Goal: Information Seeking & Learning: Learn about a topic

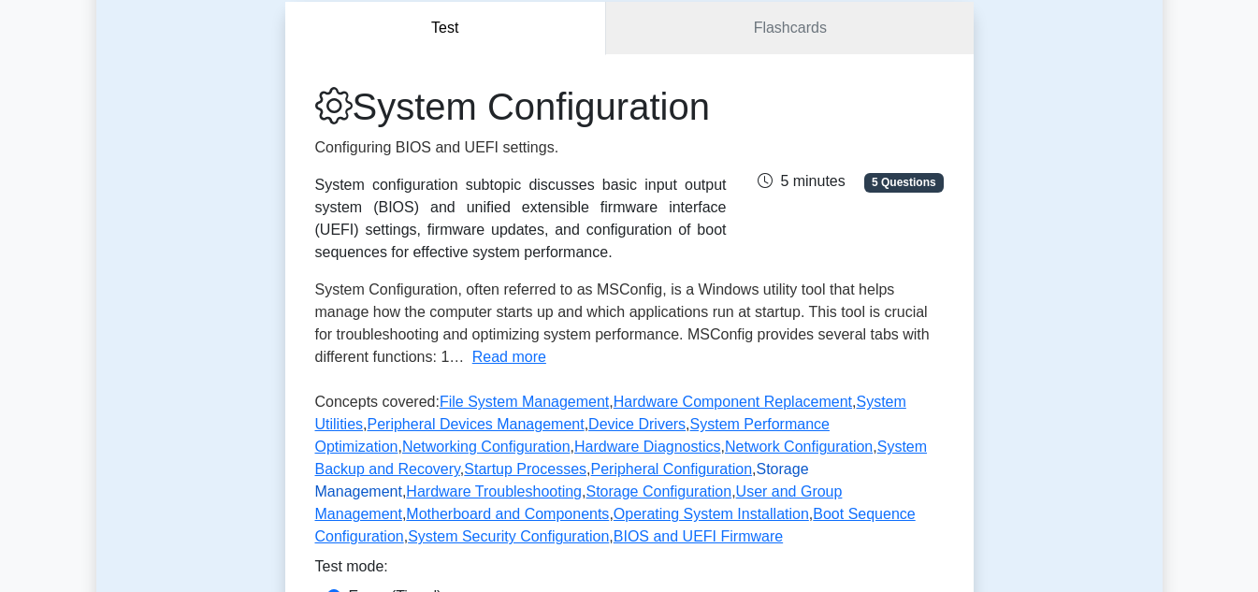
click at [611, 499] on link "Storage Management" at bounding box center [562, 480] width 494 height 38
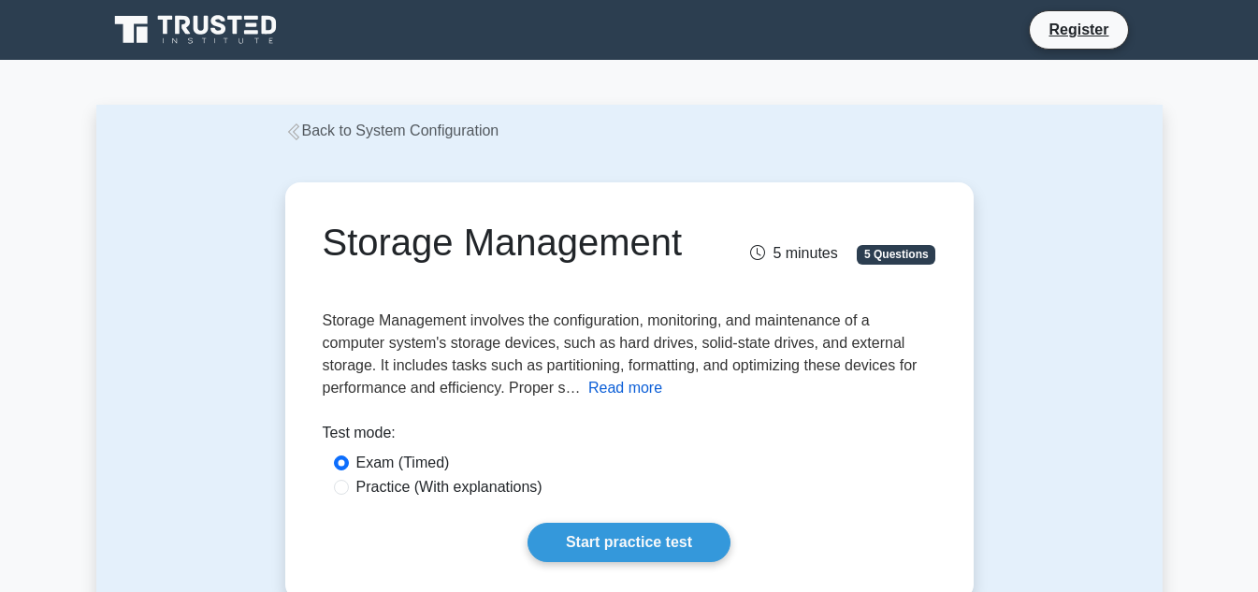
click at [614, 389] on button "Read more" at bounding box center [625, 388] width 74 height 22
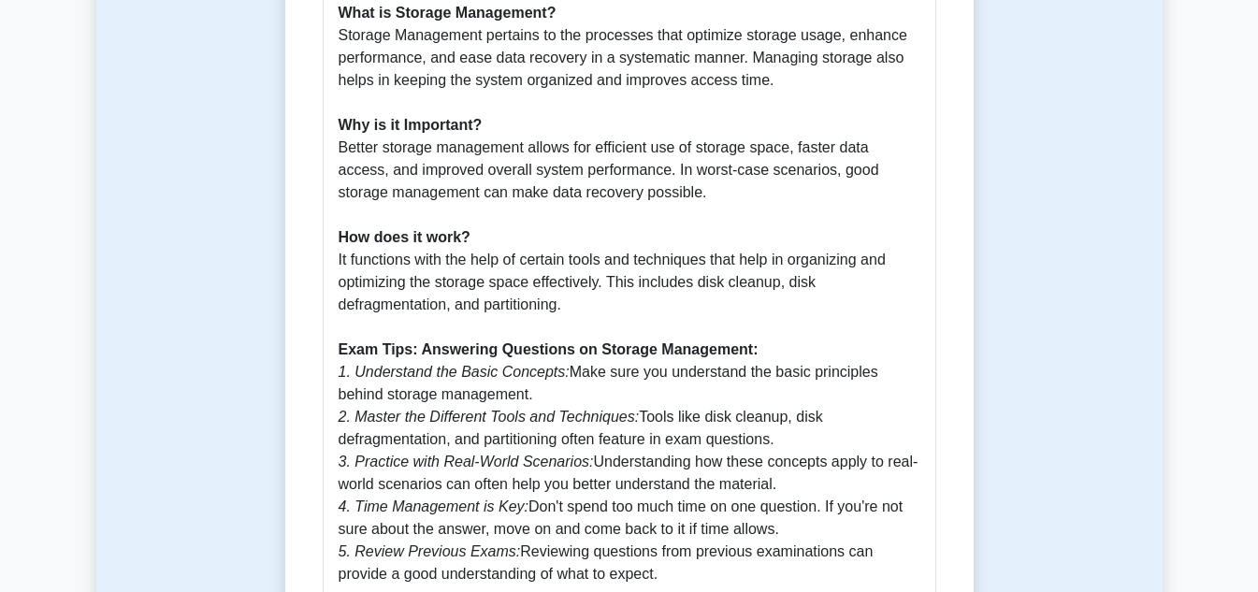
scroll to position [561, 0]
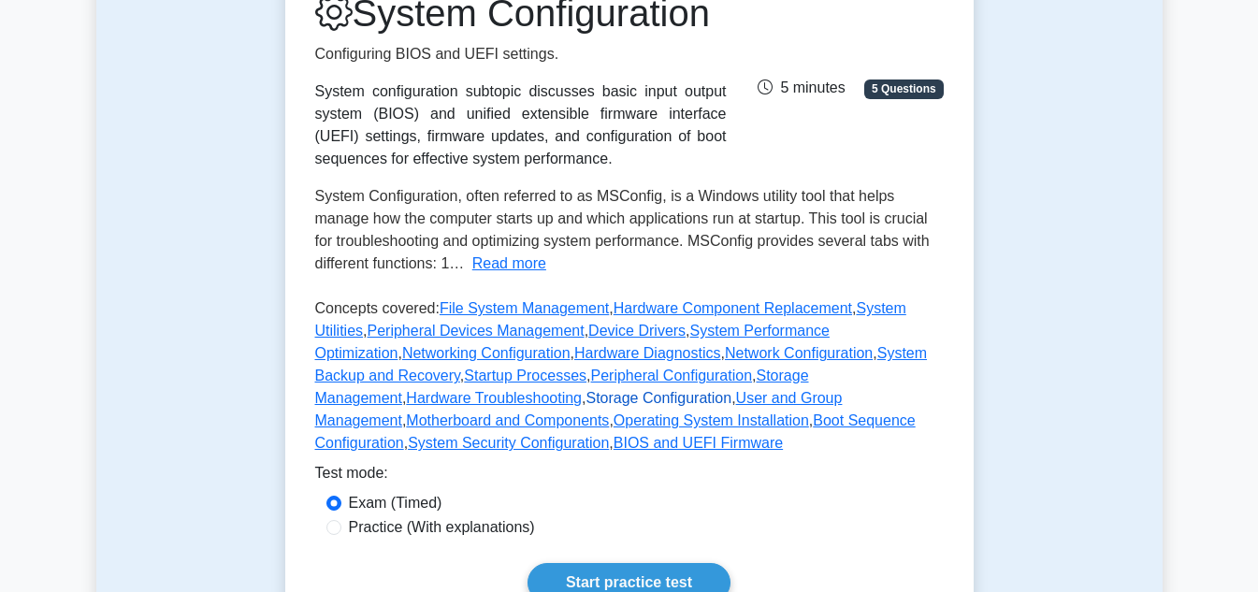
click at [731, 406] on link "Storage Configuration" at bounding box center [658, 398] width 146 height 16
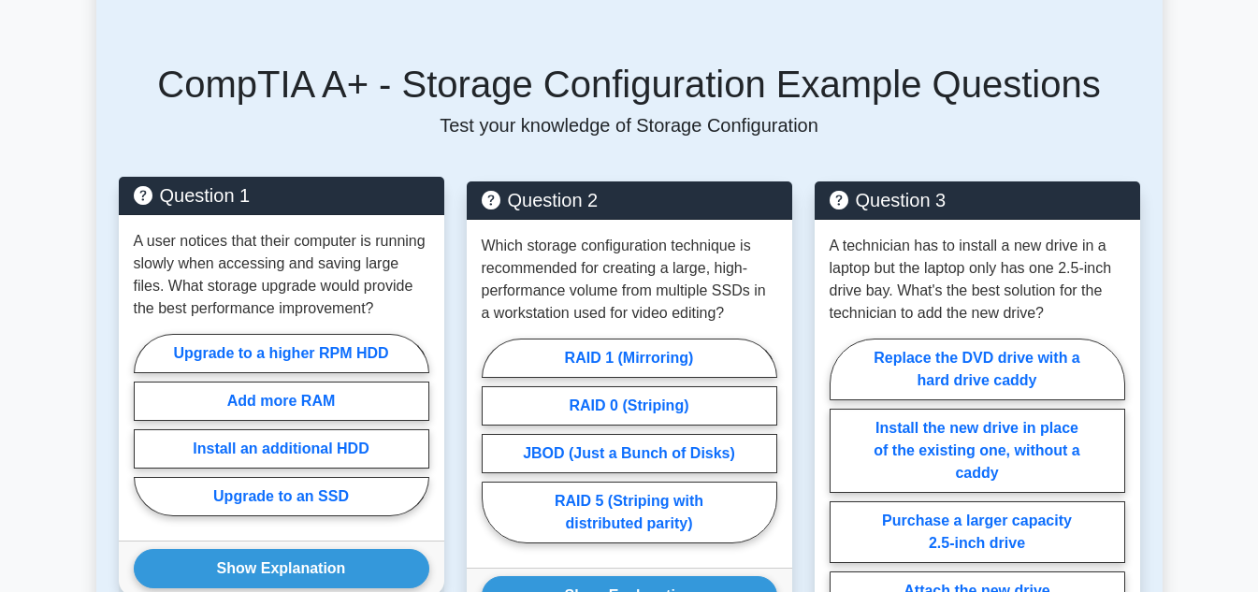
scroll to position [1496, 0]
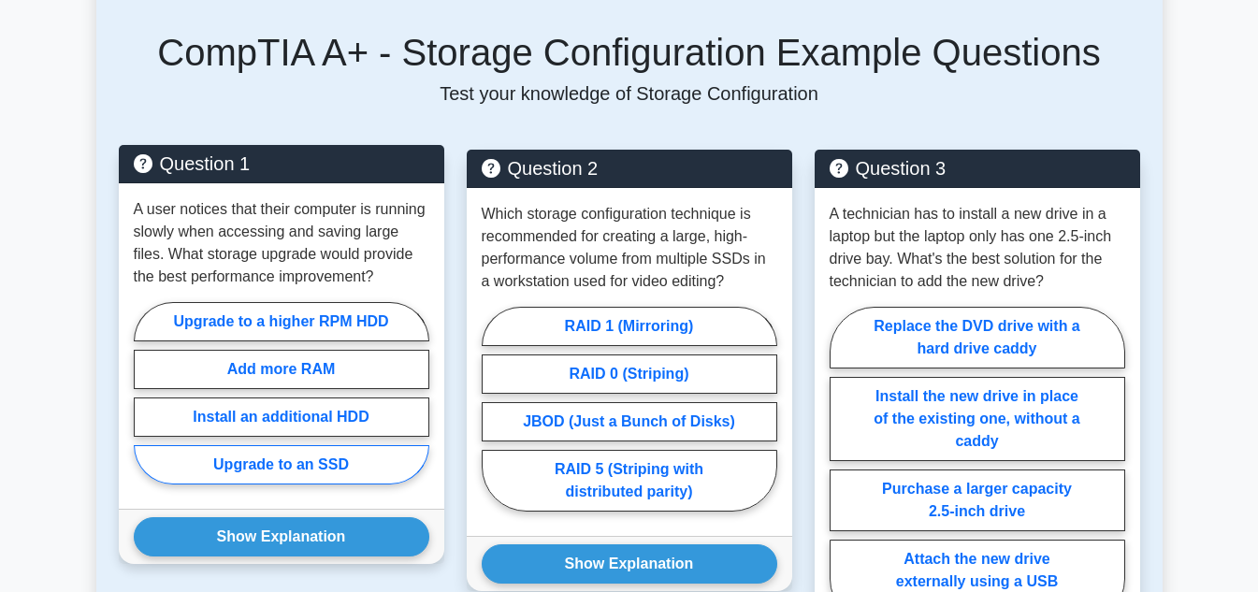
click at [339, 445] on label "Upgrade to an SSD" at bounding box center [282, 464] width 296 height 39
click at [146, 405] on input "Upgrade to an SSD" at bounding box center [140, 399] width 12 height 12
radio input "true"
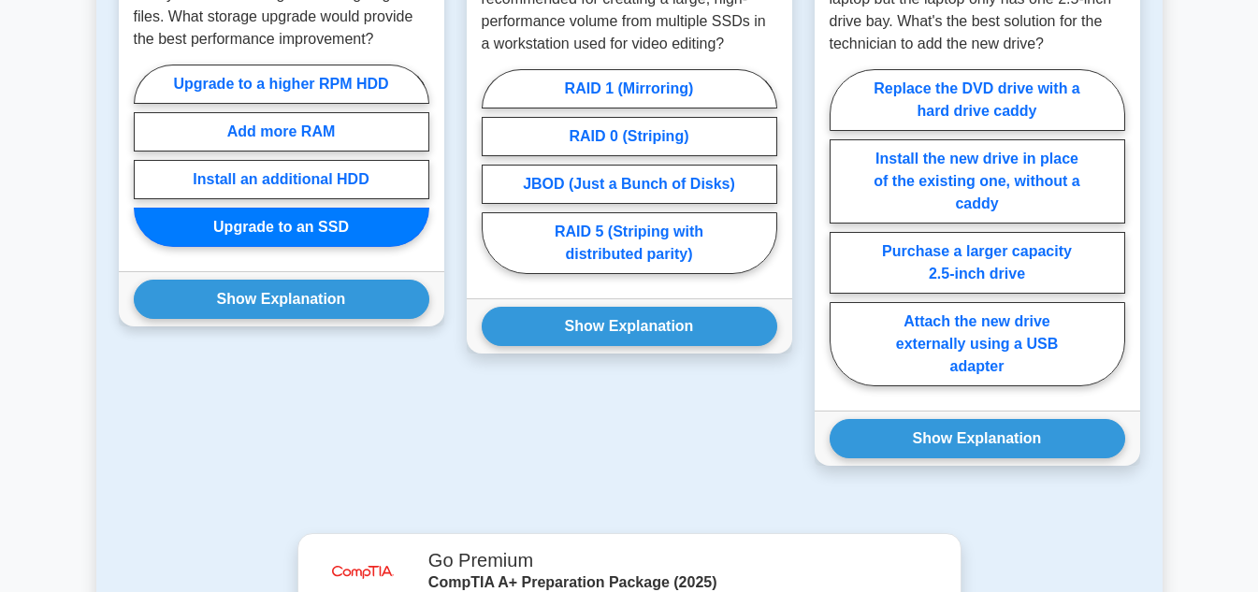
scroll to position [1777, 0]
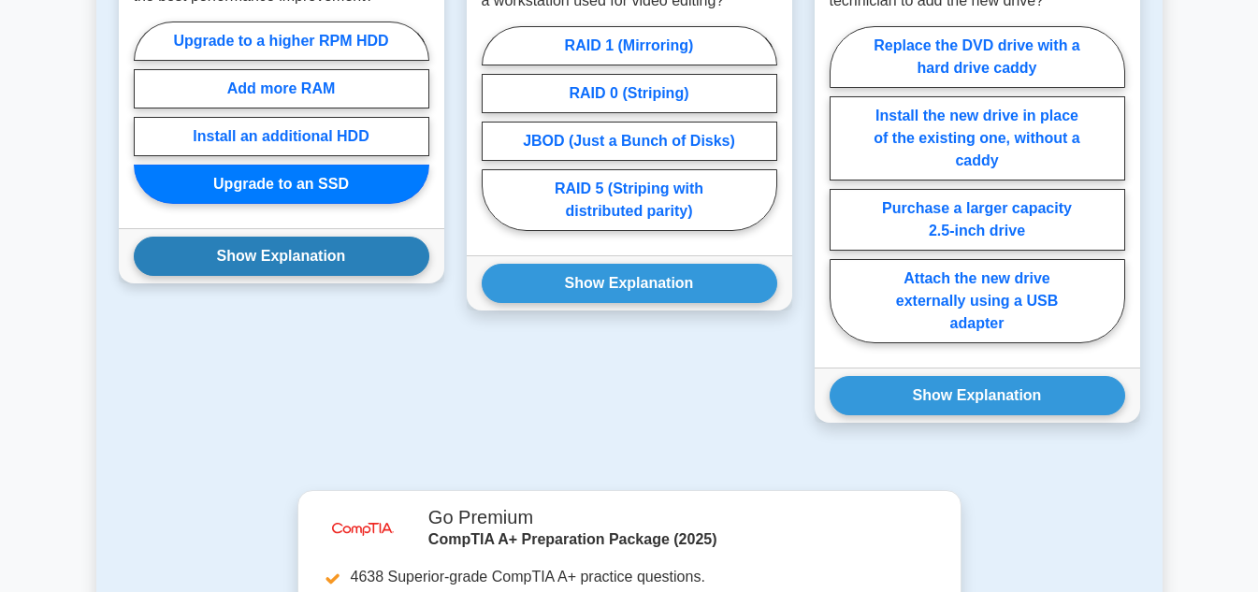
click at [323, 249] on button "Show Explanation" at bounding box center [282, 256] width 296 height 39
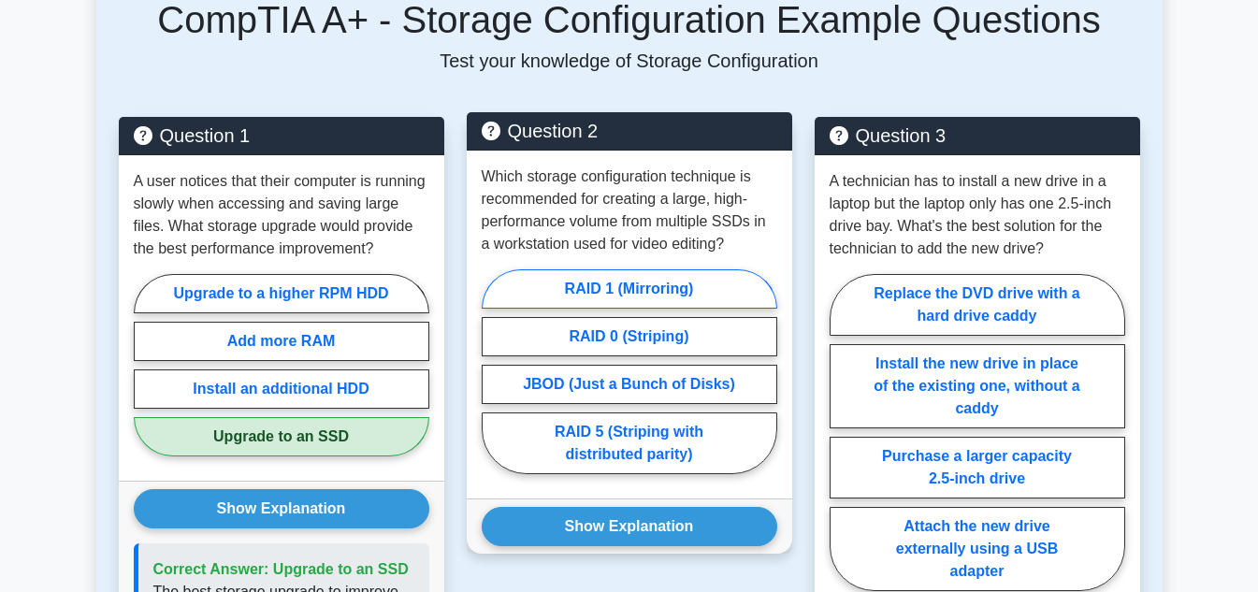
scroll to position [1496, 0]
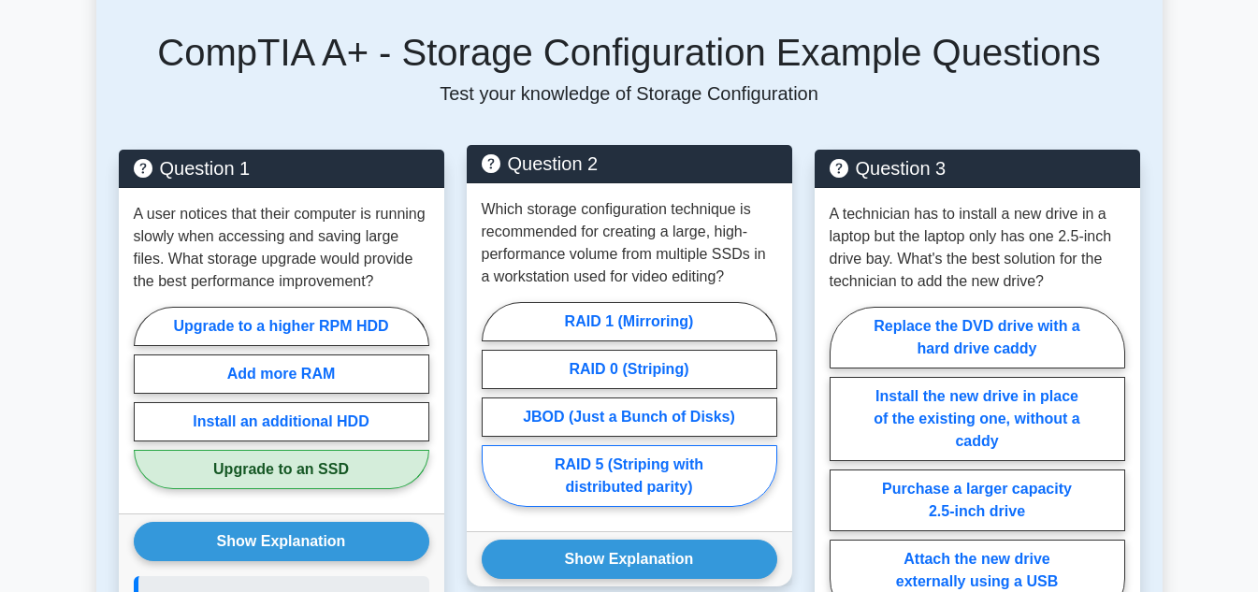
click at [715, 457] on label "RAID 5 (Striping with distributed parity)" at bounding box center [630, 476] width 296 height 62
click at [494, 416] on input "RAID 5 (Striping with distributed parity)" at bounding box center [488, 410] width 12 height 12
radio input "true"
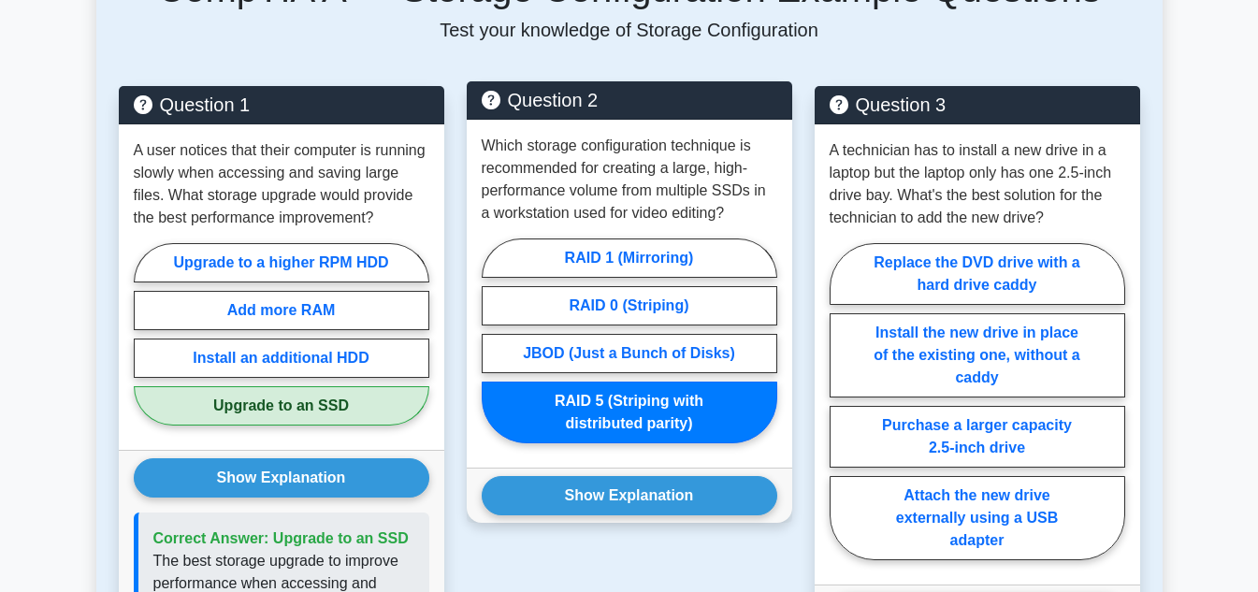
scroll to position [1590, 0]
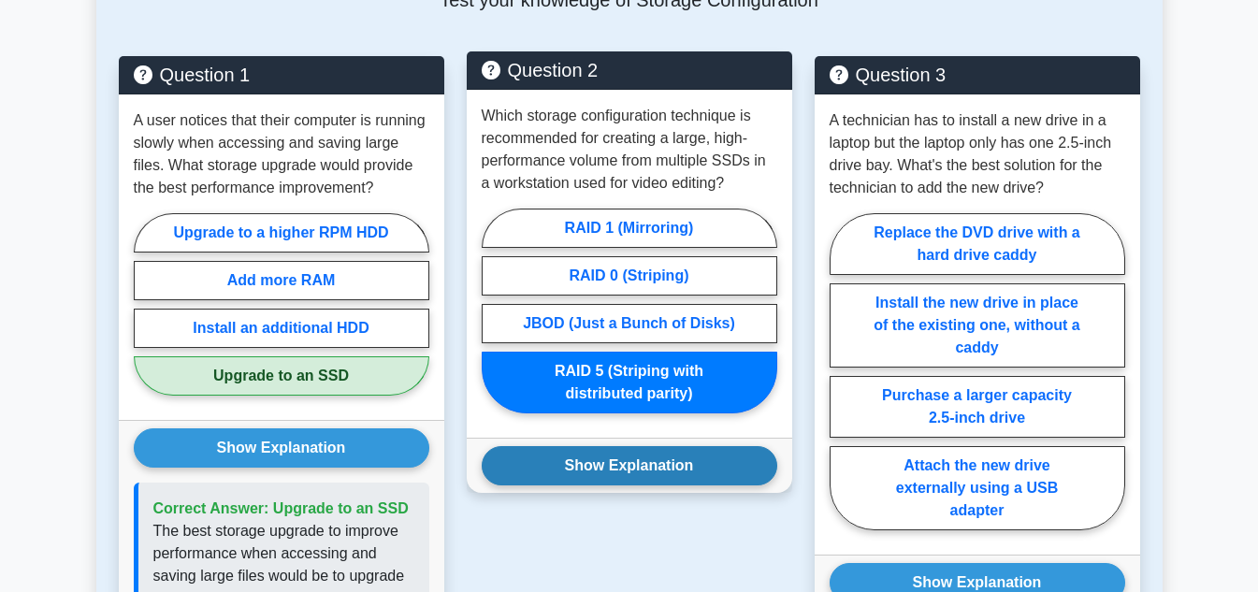
click at [716, 454] on button "Show Explanation" at bounding box center [630, 465] width 296 height 39
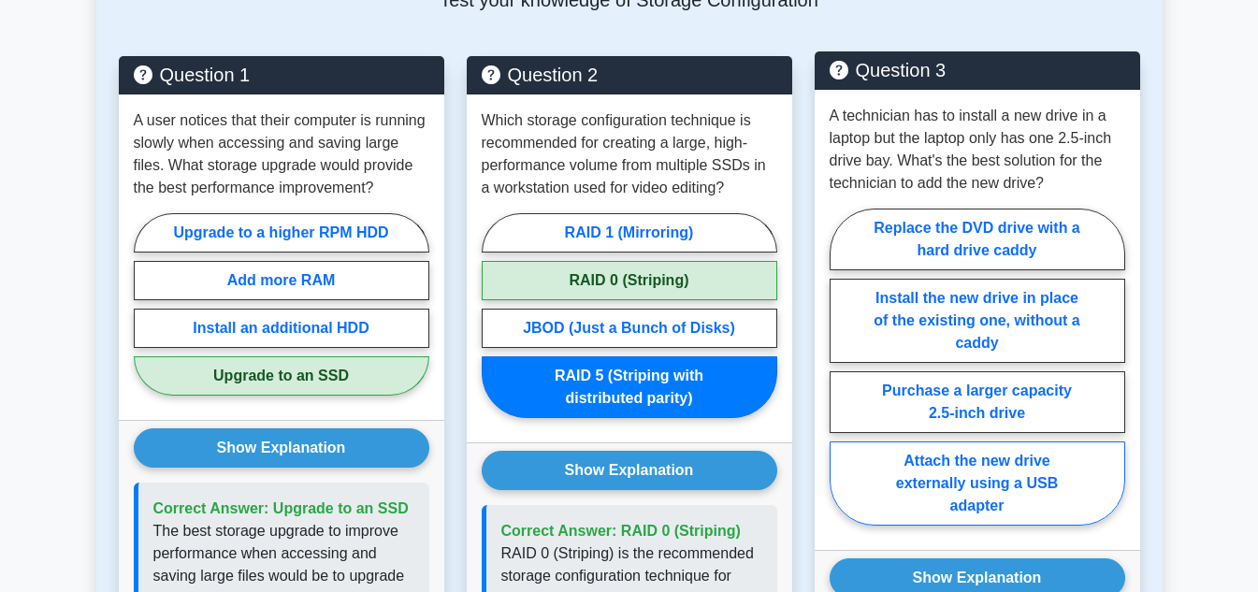
click at [1009, 456] on label "Attach the new drive externally using a USB adapter" at bounding box center [978, 483] width 296 height 84
click at [842, 379] on input "Attach the new drive externally using a USB adapter" at bounding box center [836, 373] width 12 height 12
radio input "true"
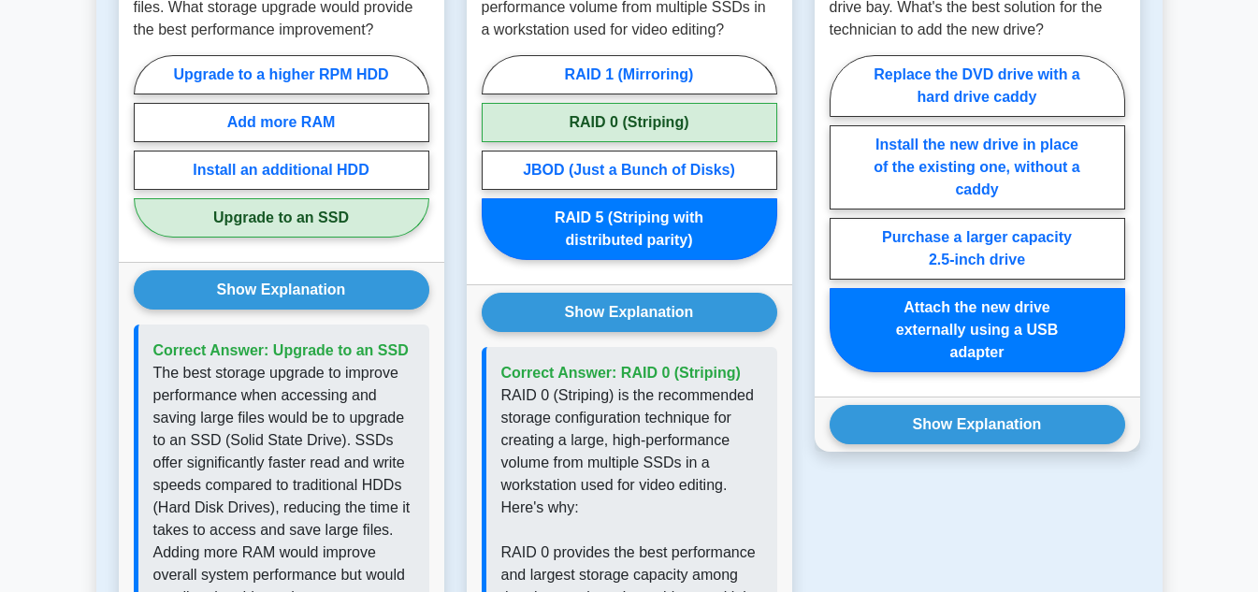
scroll to position [1777, 0]
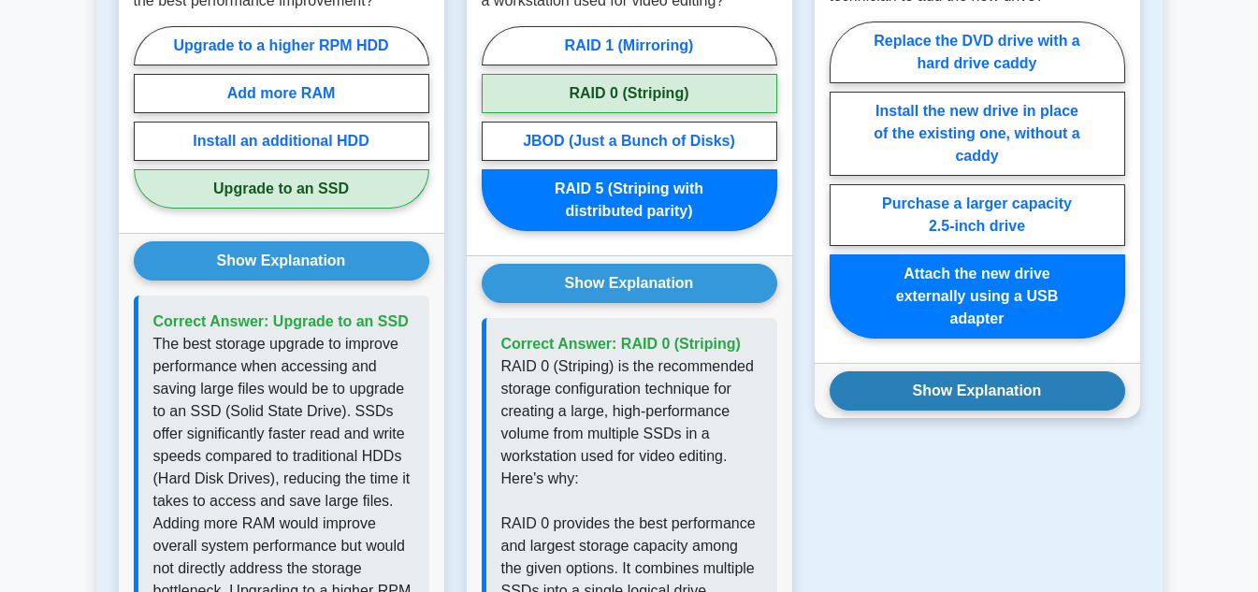
click at [1006, 379] on button "Show Explanation" at bounding box center [978, 390] width 296 height 39
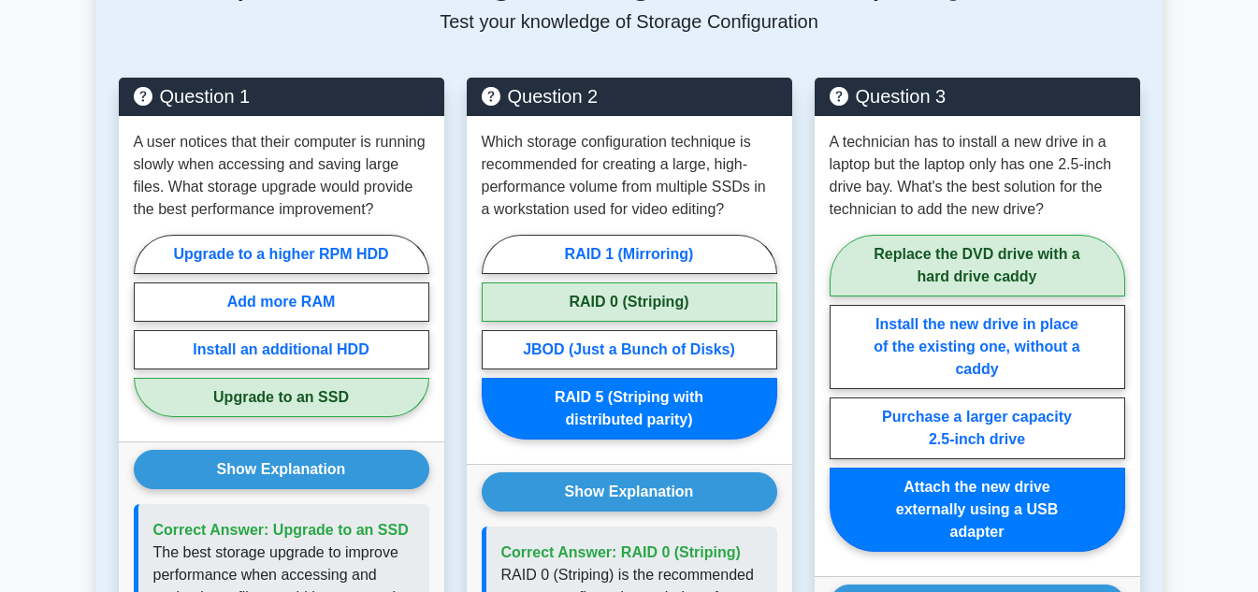
scroll to position [1403, 0]
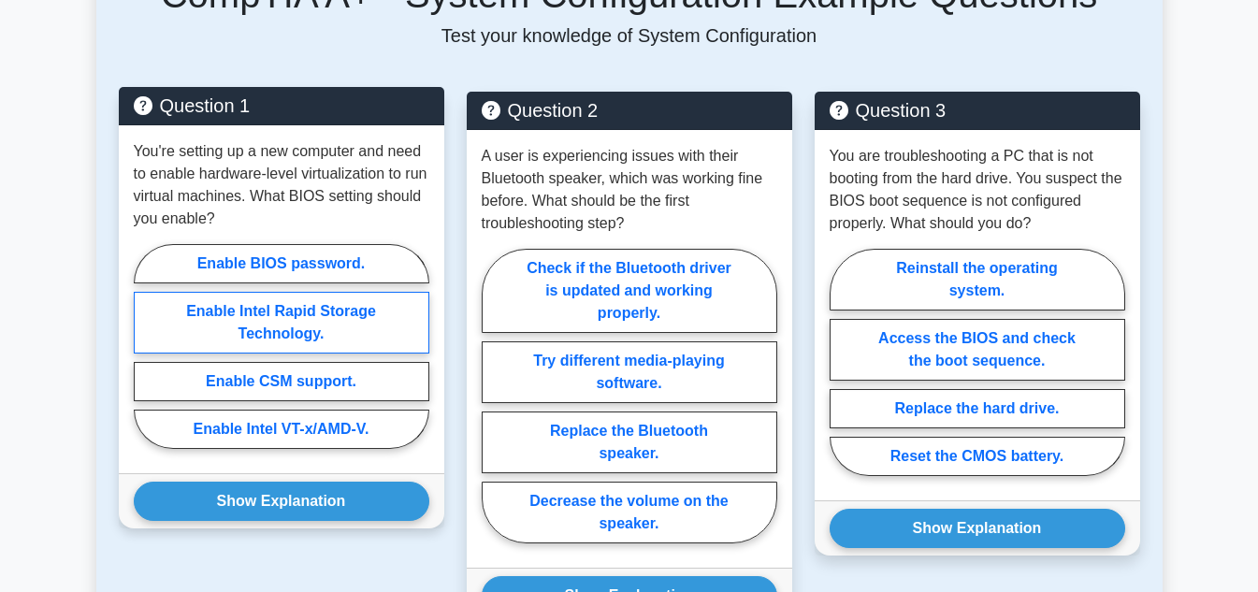
click at [306, 352] on label "Enable Intel Rapid Storage Technology." at bounding box center [282, 323] width 296 height 62
click at [146, 352] on input "Enable Intel Rapid Storage Technology." at bounding box center [140, 352] width 12 height 12
radio input "true"
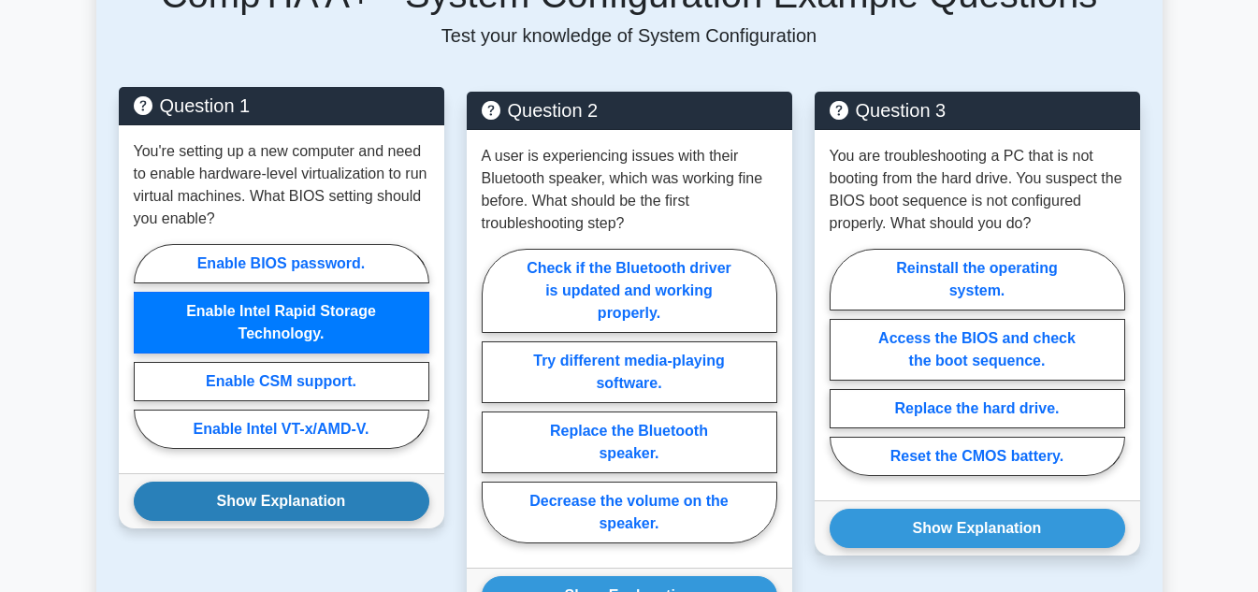
click at [305, 521] on button "Show Explanation" at bounding box center [282, 501] width 296 height 39
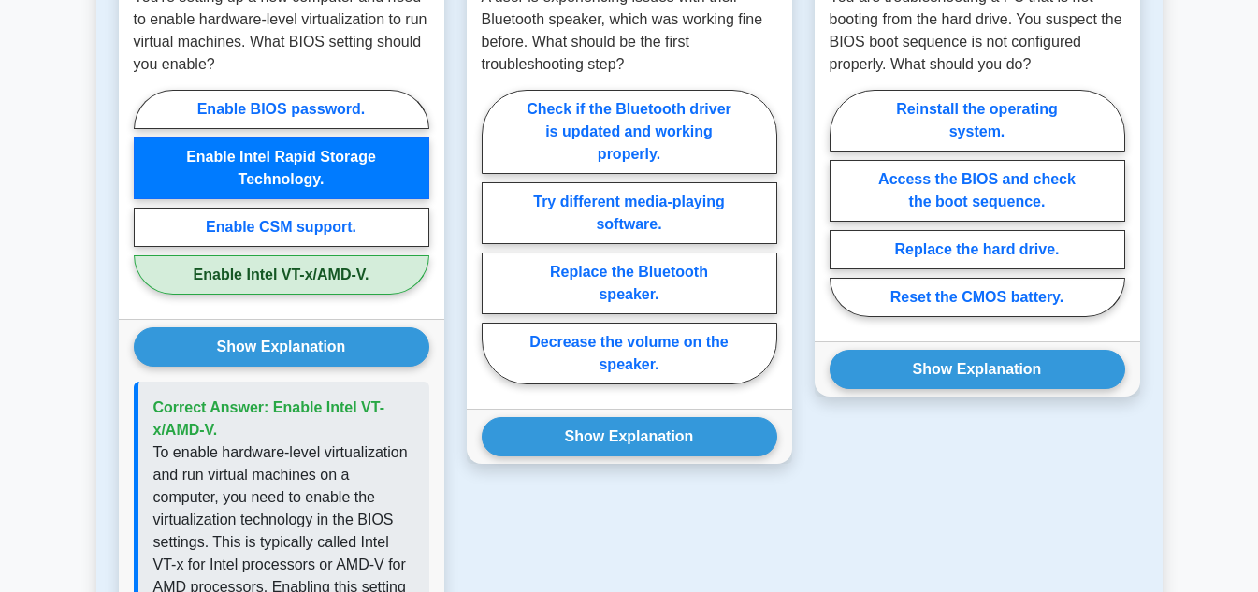
scroll to position [1122, 0]
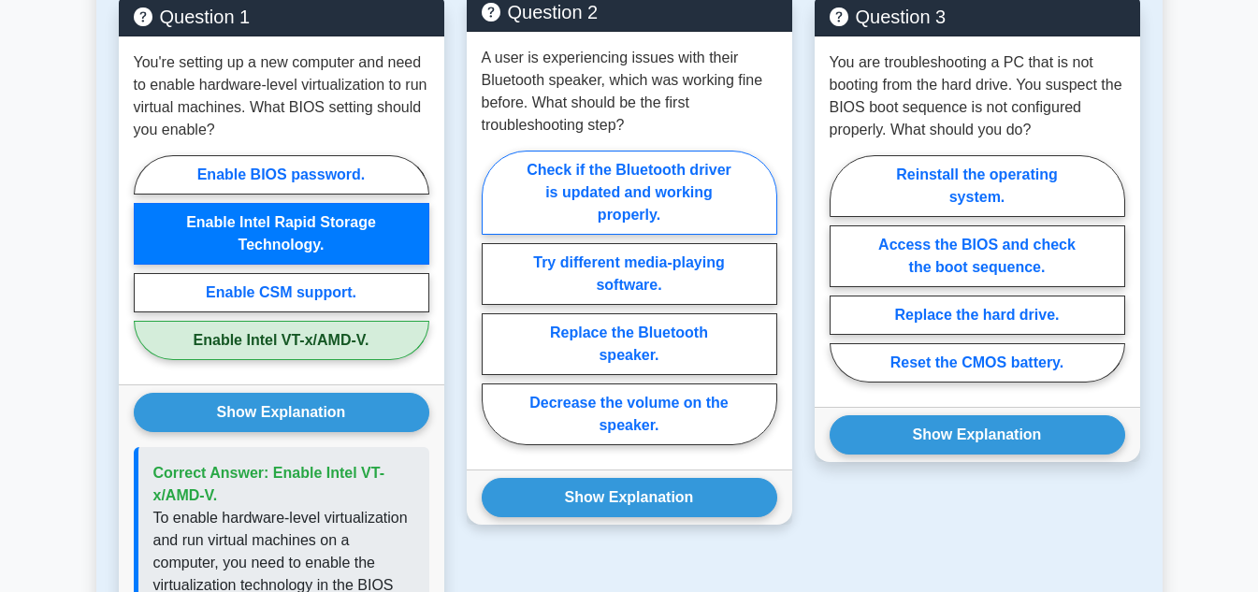
click at [537, 207] on label "Check if the Bluetooth driver is updated and working properly." at bounding box center [630, 193] width 296 height 84
click at [494, 297] on input "Check if the Bluetooth driver is updated and working properly." at bounding box center [488, 303] width 12 height 12
radio input "true"
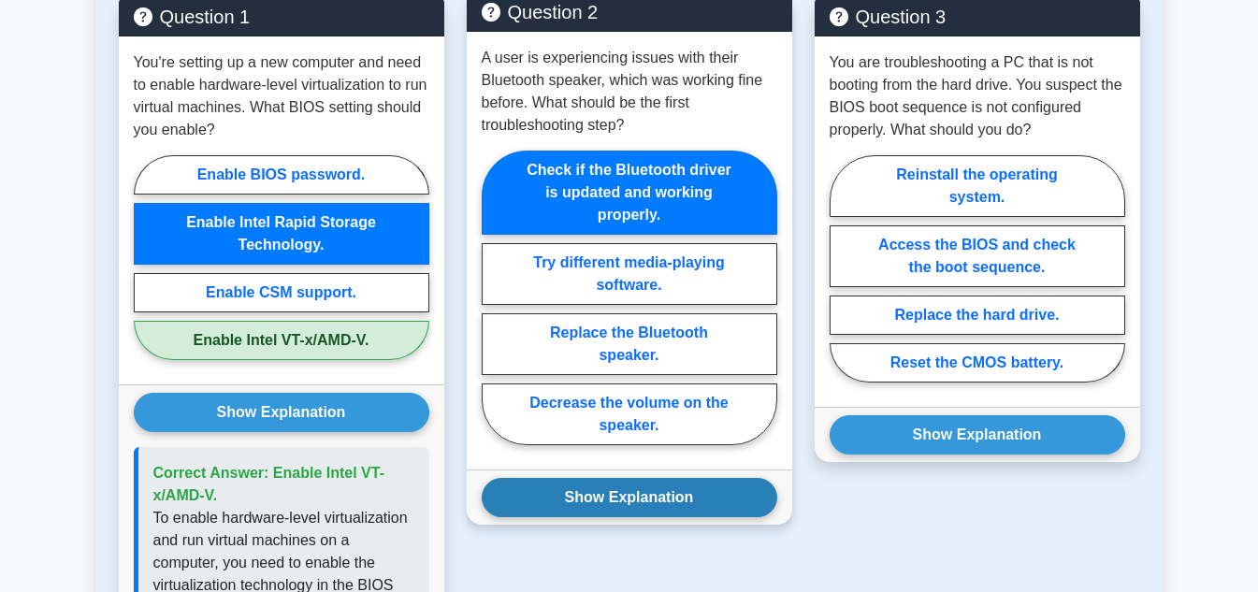
click at [605, 517] on button "Show Explanation" at bounding box center [630, 497] width 296 height 39
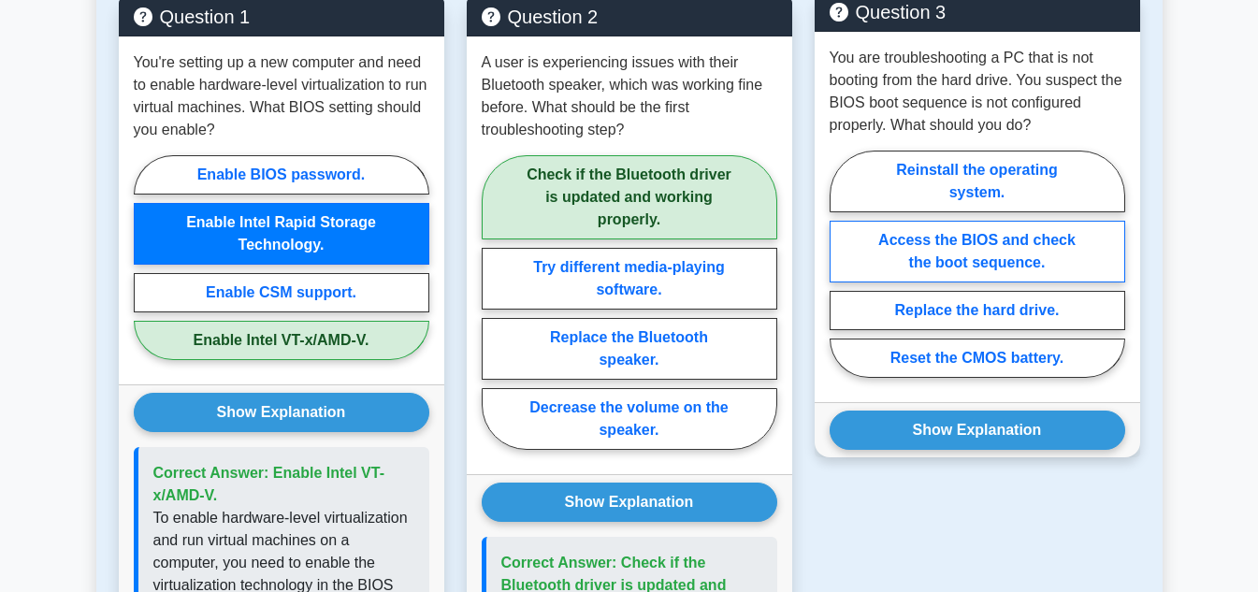
drag, startPoint x: 1023, startPoint y: 273, endPoint x: 1016, endPoint y: 282, distance: 12.0
click at [1020, 274] on label "Access the BIOS and check the boot sequence." at bounding box center [978, 252] width 296 height 62
click at [842, 274] on input "Access the BIOS and check the boot sequence." at bounding box center [836, 270] width 12 height 12
radio input "true"
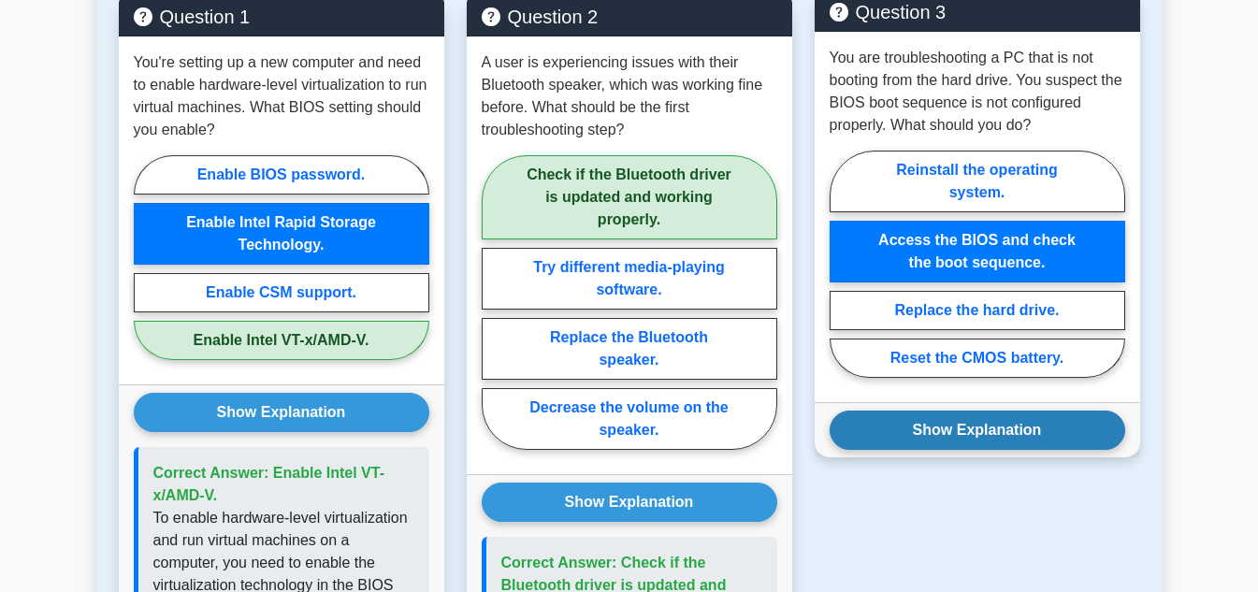
click at [951, 441] on button "Show Explanation" at bounding box center [978, 430] width 296 height 39
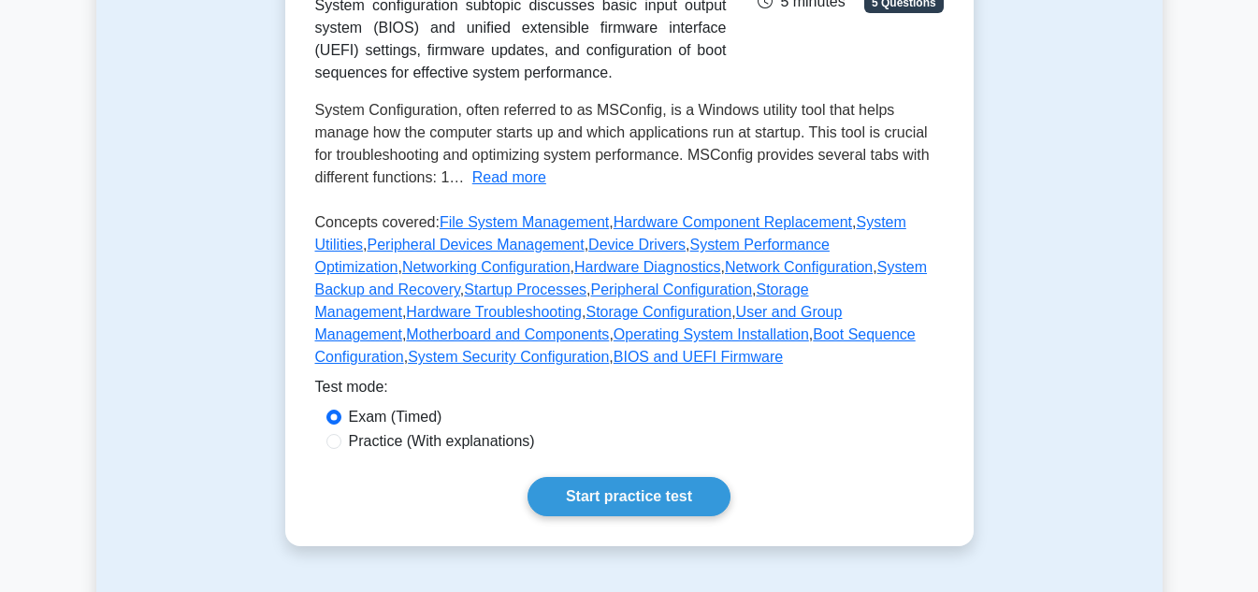
scroll to position [374, 0]
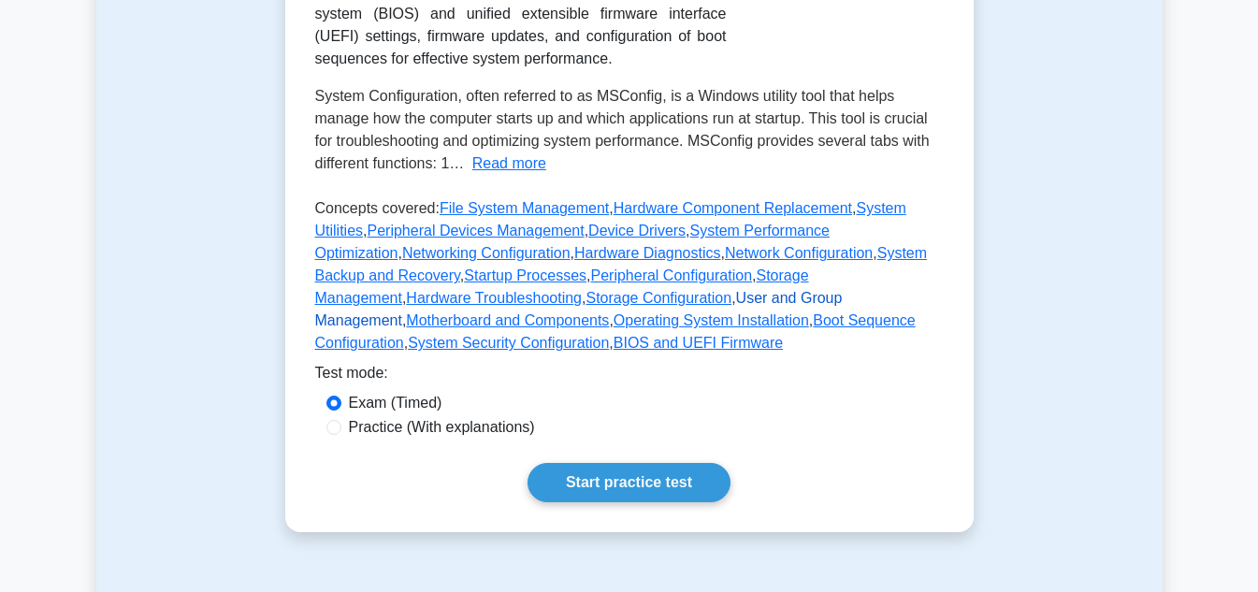
click at [495, 328] on link "User and Group Management" at bounding box center [578, 309] width 527 height 38
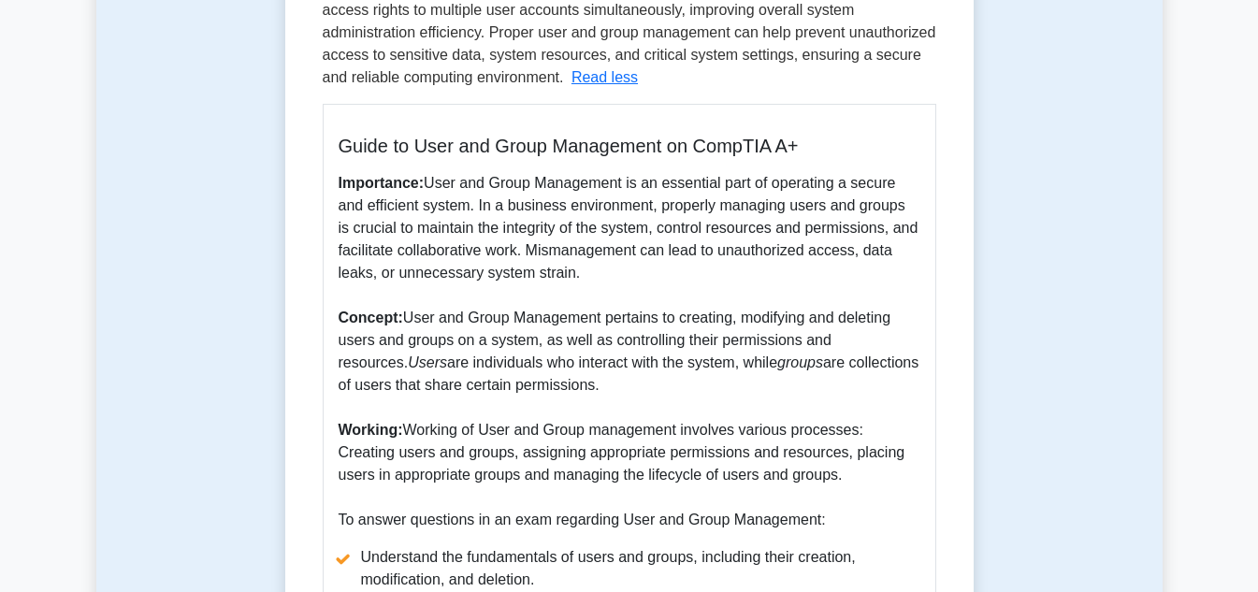
scroll to position [561, 0]
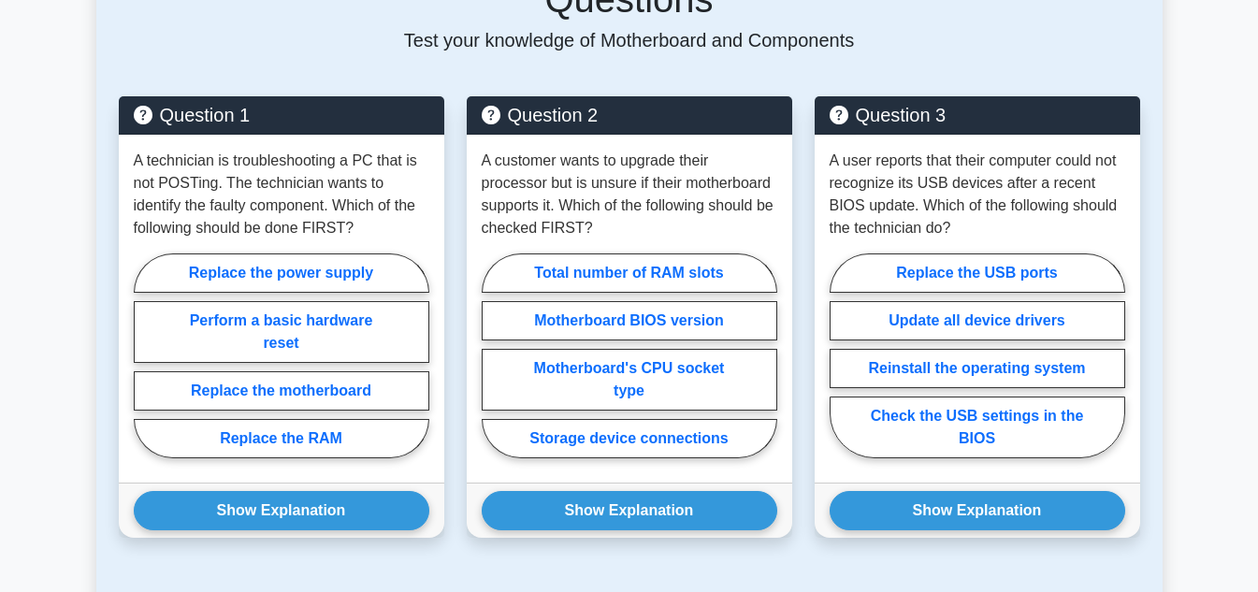
scroll to position [1683, 0]
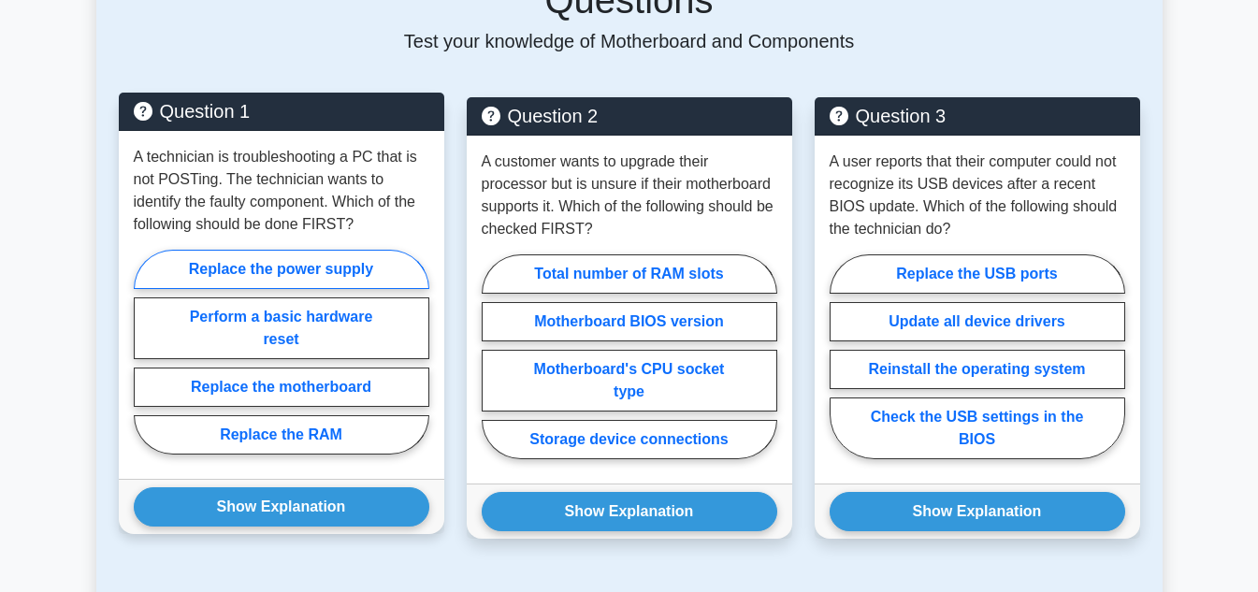
click at [362, 261] on label "Replace the power supply" at bounding box center [282, 269] width 296 height 39
click at [146, 352] on input "Replace the power supply" at bounding box center [140, 358] width 12 height 12
radio input "true"
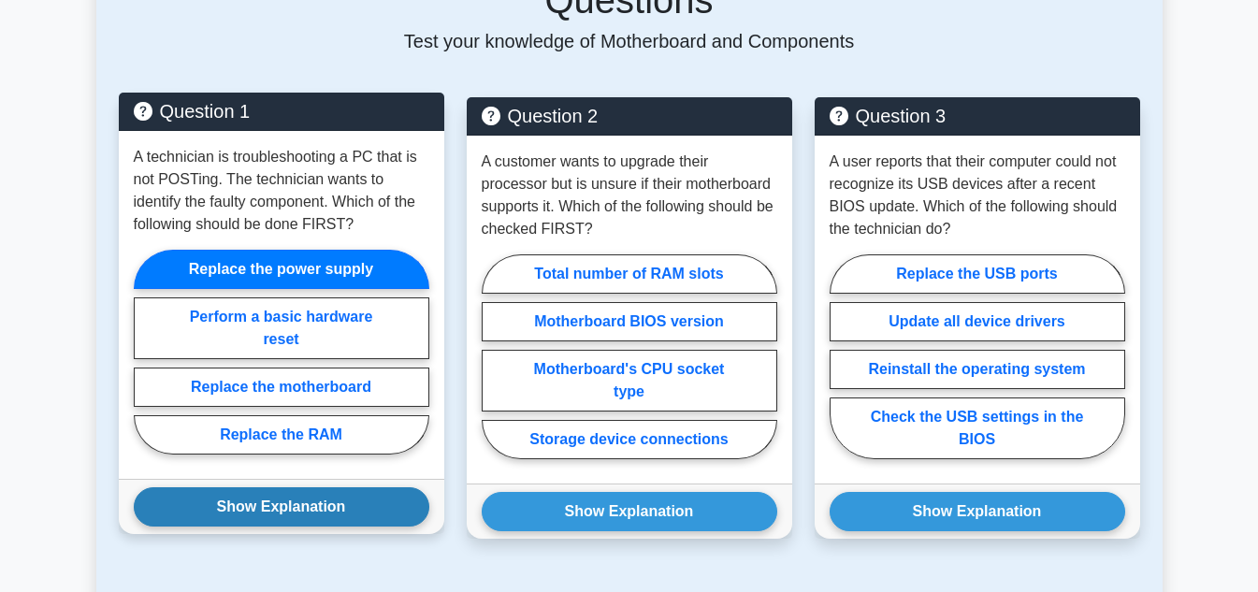
click at [311, 505] on button "Show Explanation" at bounding box center [282, 506] width 296 height 39
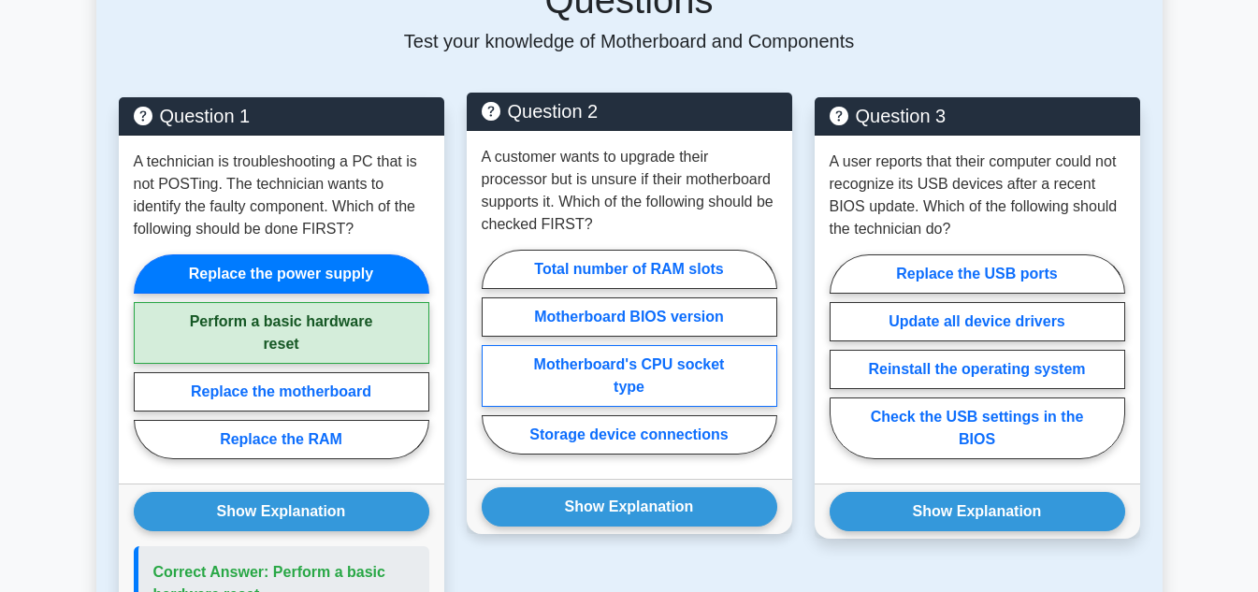
click at [712, 379] on label "Motherboard's CPU socket type" at bounding box center [630, 376] width 296 height 62
click at [494, 364] on input "Motherboard's CPU socket type" at bounding box center [488, 358] width 12 height 12
radio input "true"
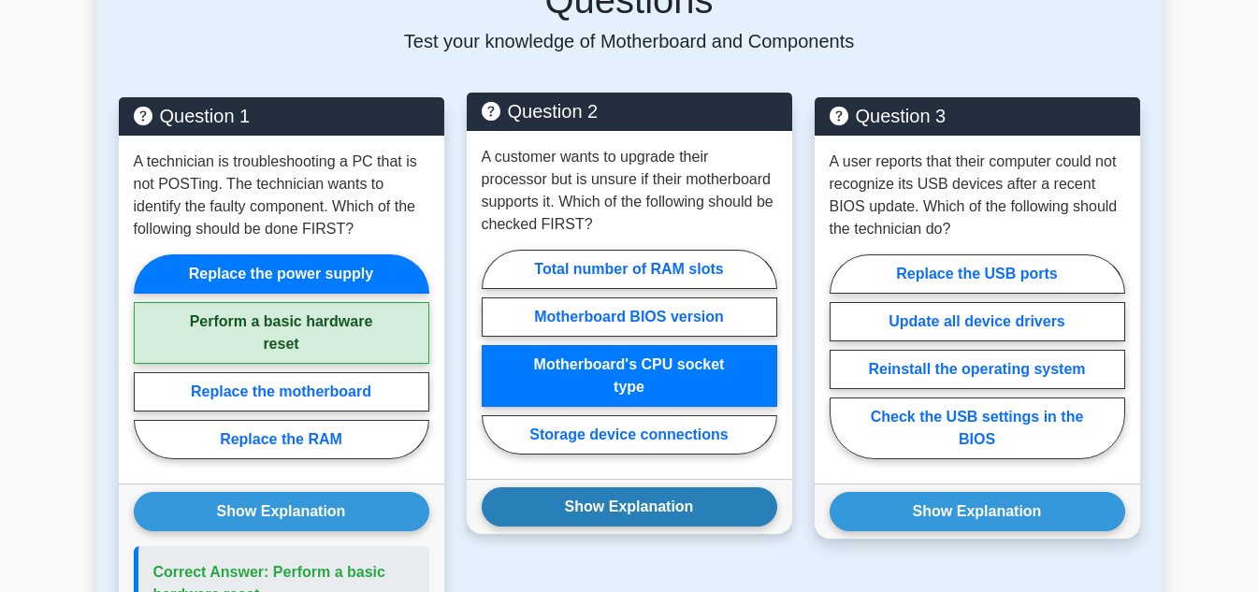
click at [708, 499] on button "Show Explanation" at bounding box center [630, 506] width 296 height 39
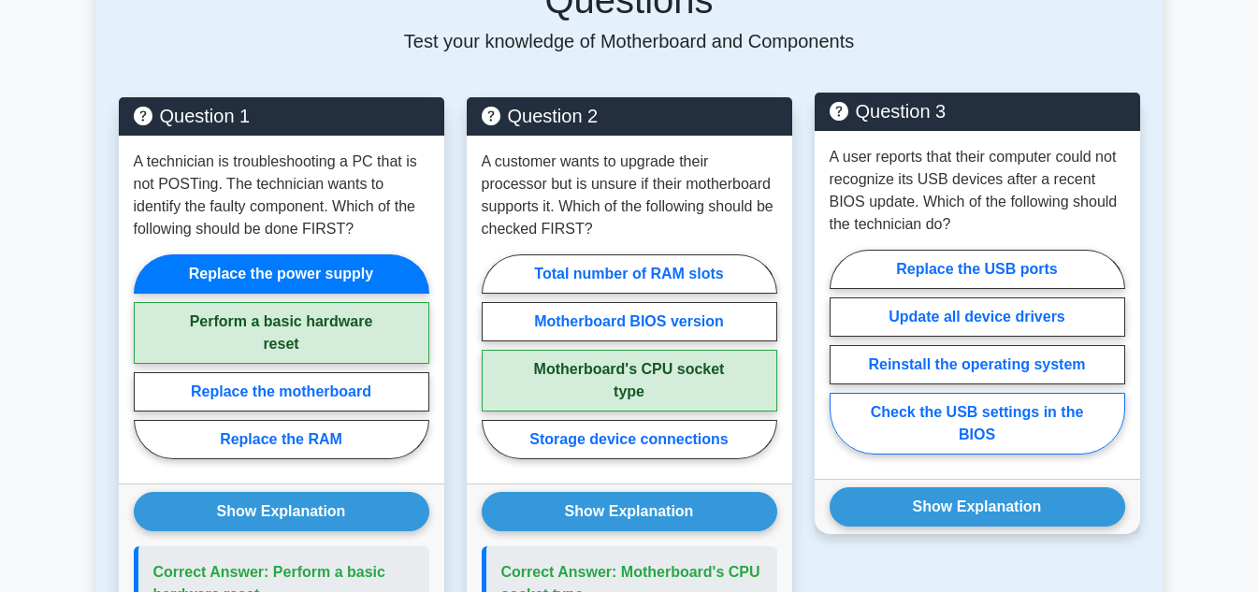
click at [919, 406] on label "Check the USB settings in the BIOS" at bounding box center [978, 424] width 296 height 62
click at [842, 364] on input "Check the USB settings in the BIOS" at bounding box center [836, 358] width 12 height 12
radio input "true"
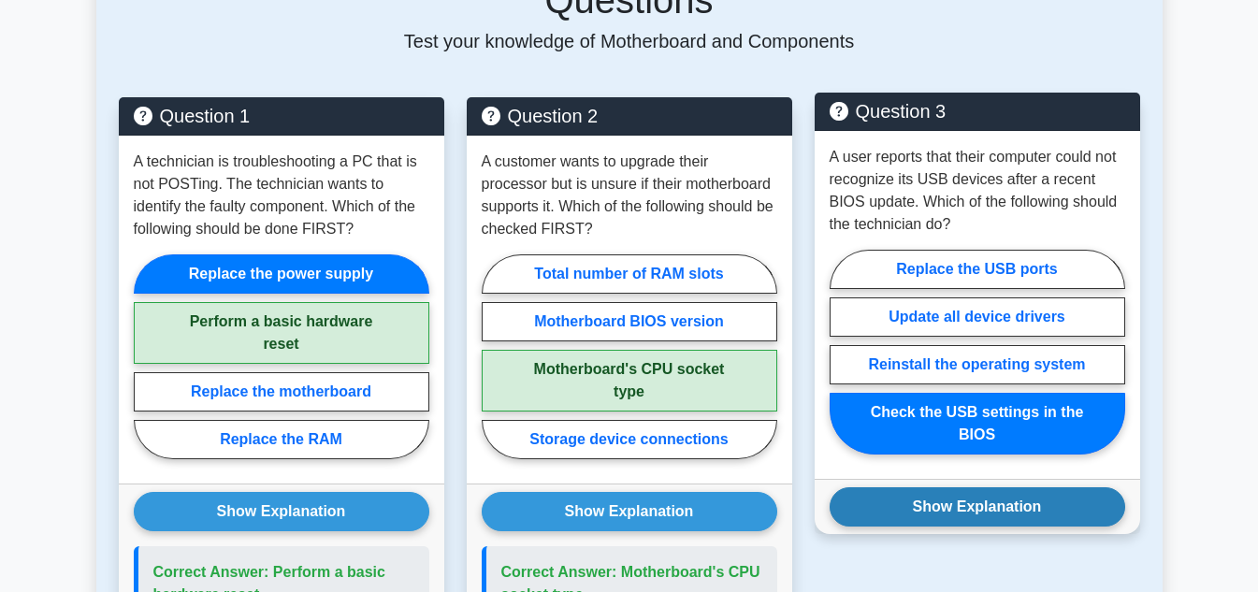
click at [920, 511] on button "Show Explanation" at bounding box center [978, 506] width 296 height 39
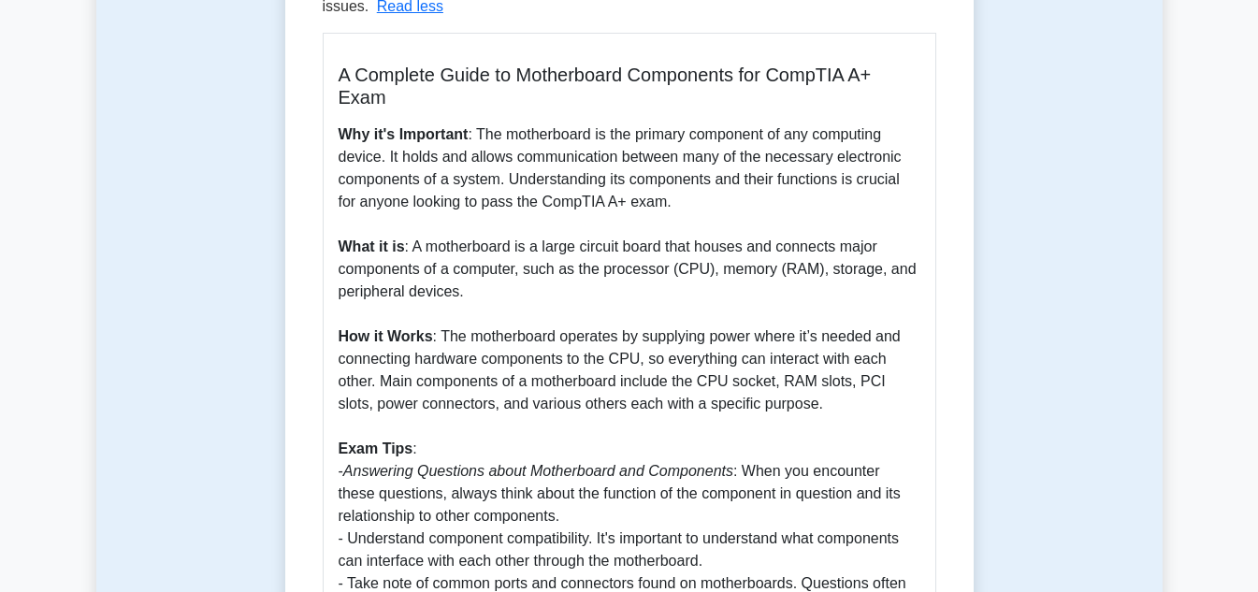
scroll to position [561, 0]
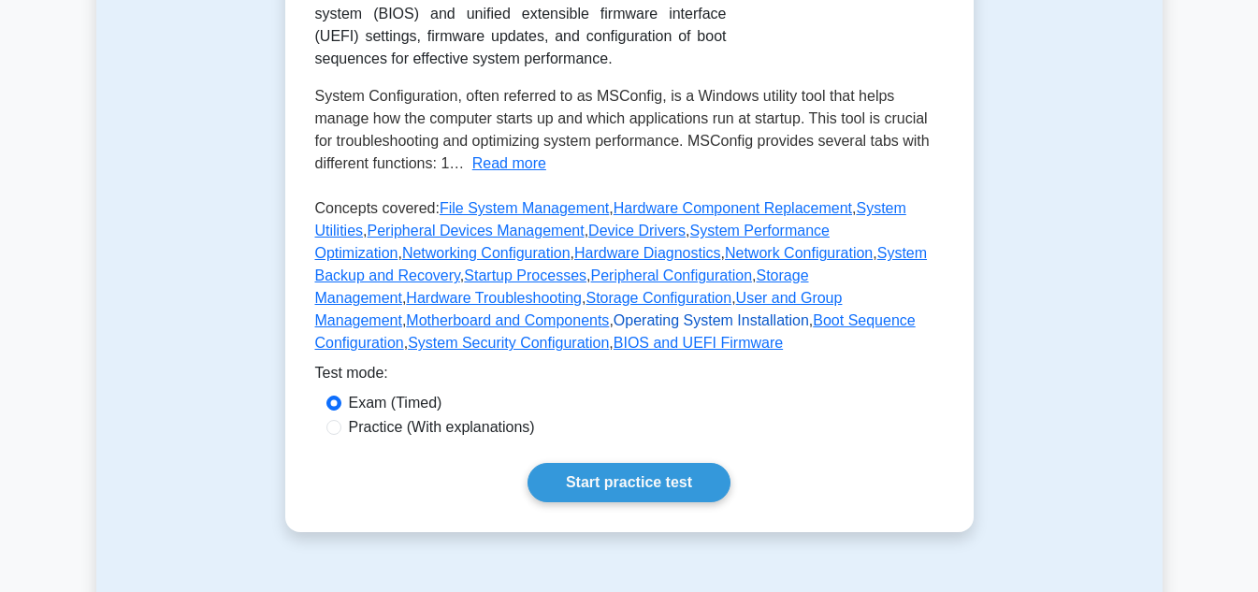
click at [809, 328] on link "Operating System Installation" at bounding box center [711, 320] width 195 height 16
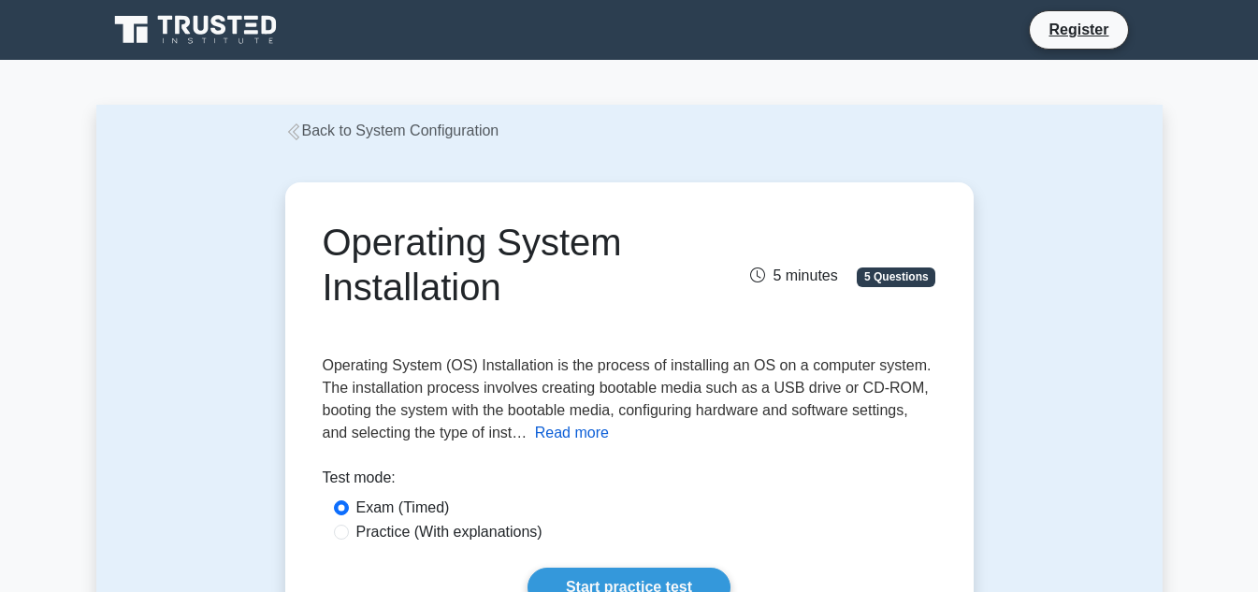
click at [557, 437] on button "Read more" at bounding box center [572, 433] width 74 height 22
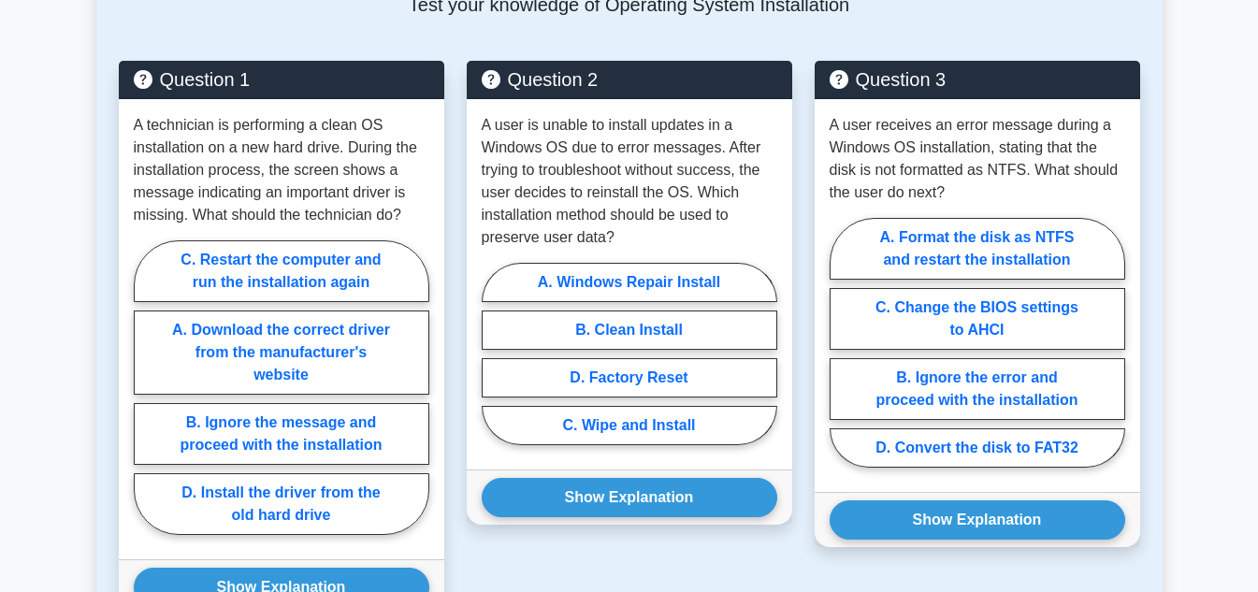
scroll to position [1871, 0]
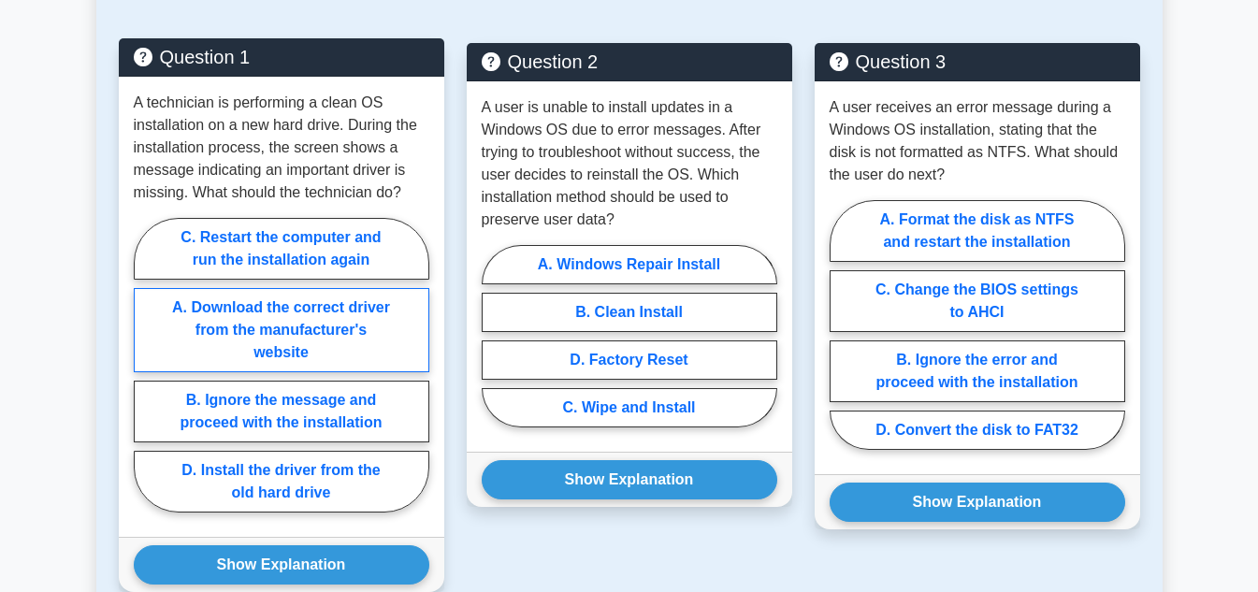
click at [319, 298] on label "A. Download the correct driver from the manufacturer's website" at bounding box center [282, 330] width 296 height 84
click at [146, 365] on input "A. Download the correct driver from the manufacturer's website" at bounding box center [140, 371] width 12 height 12
radio input "true"
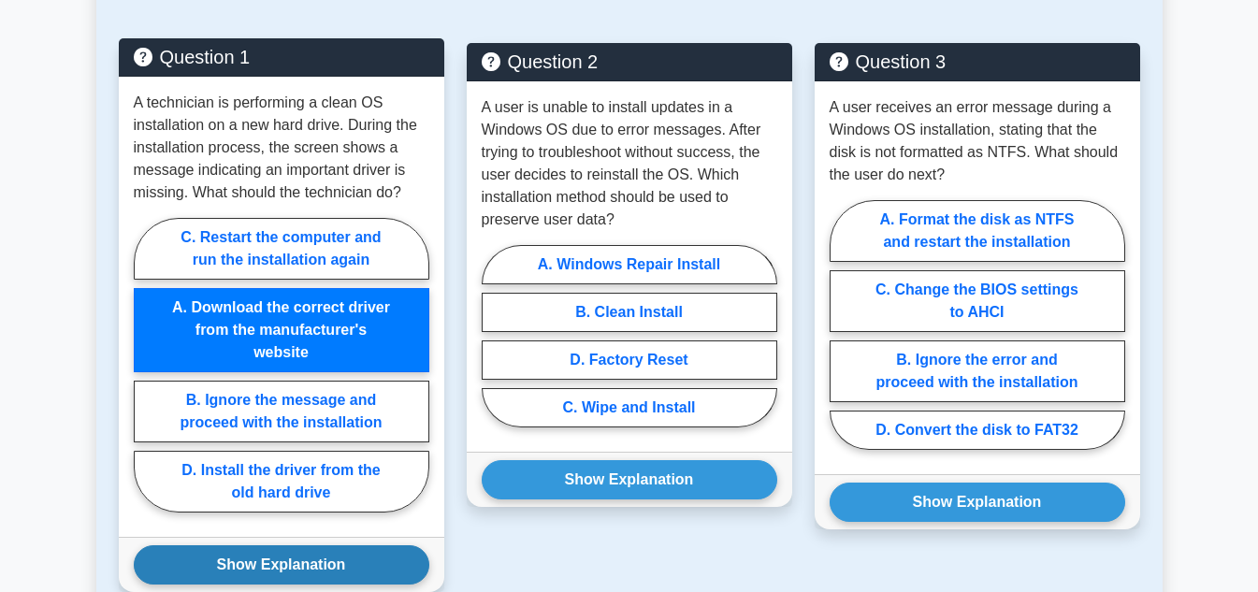
click at [346, 545] on button "Show Explanation" at bounding box center [282, 564] width 296 height 39
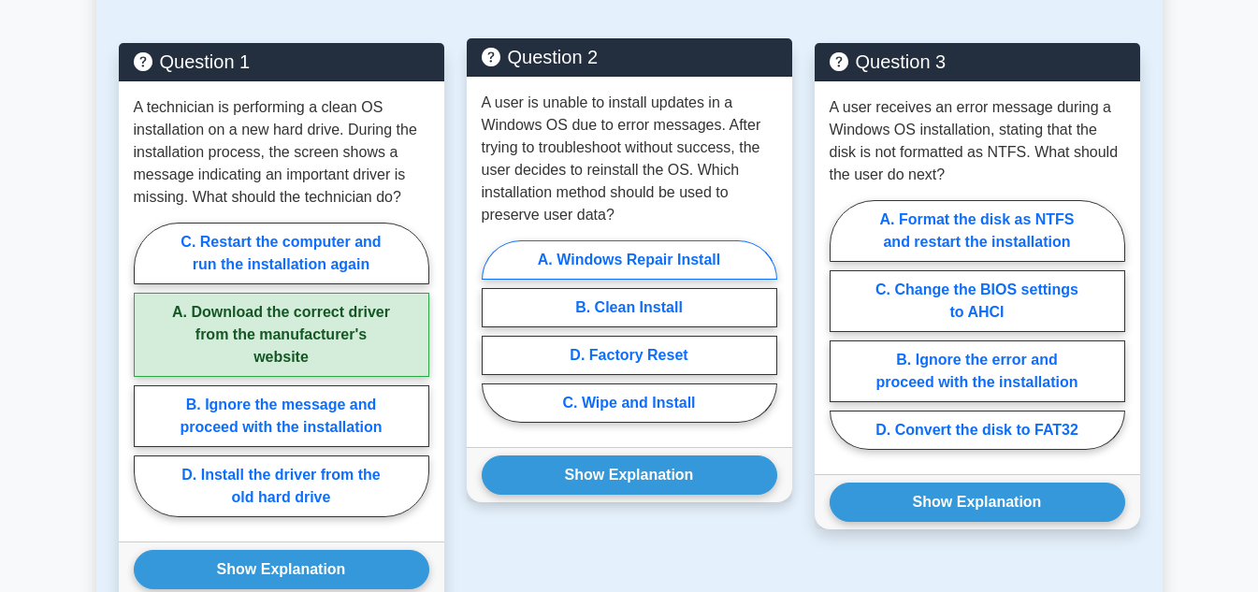
click at [633, 240] on label "A. Windows Repair Install" at bounding box center [630, 259] width 296 height 39
click at [494, 331] on input "A. Windows Repair Install" at bounding box center [488, 337] width 12 height 12
radio input "true"
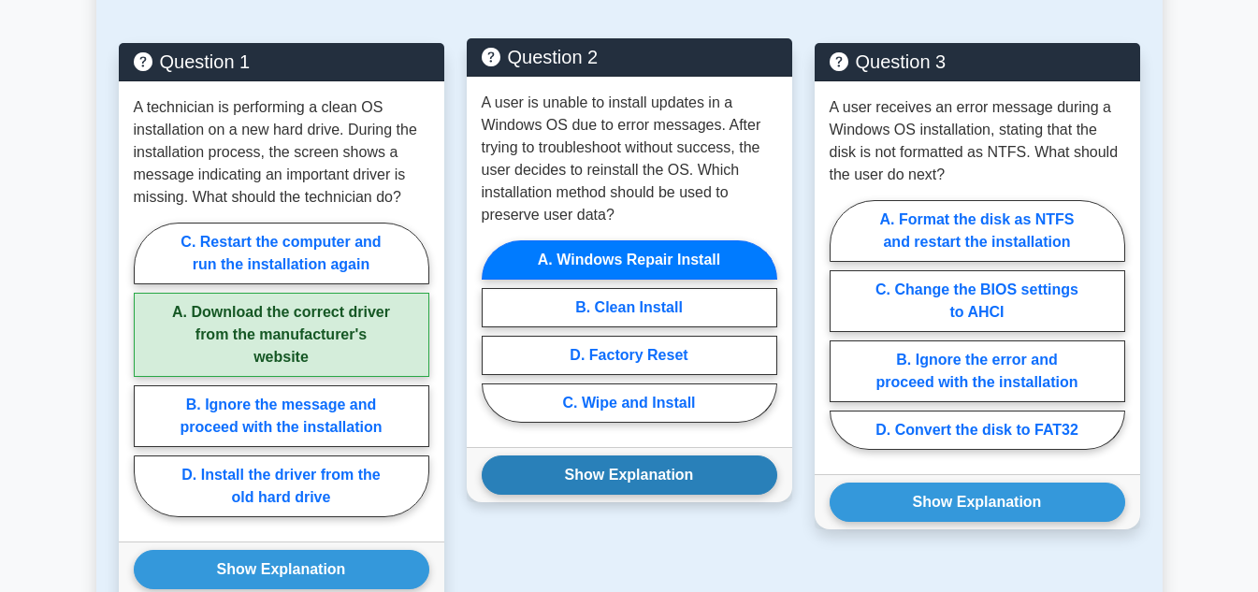
click at [676, 455] on button "Show Explanation" at bounding box center [630, 474] width 296 height 39
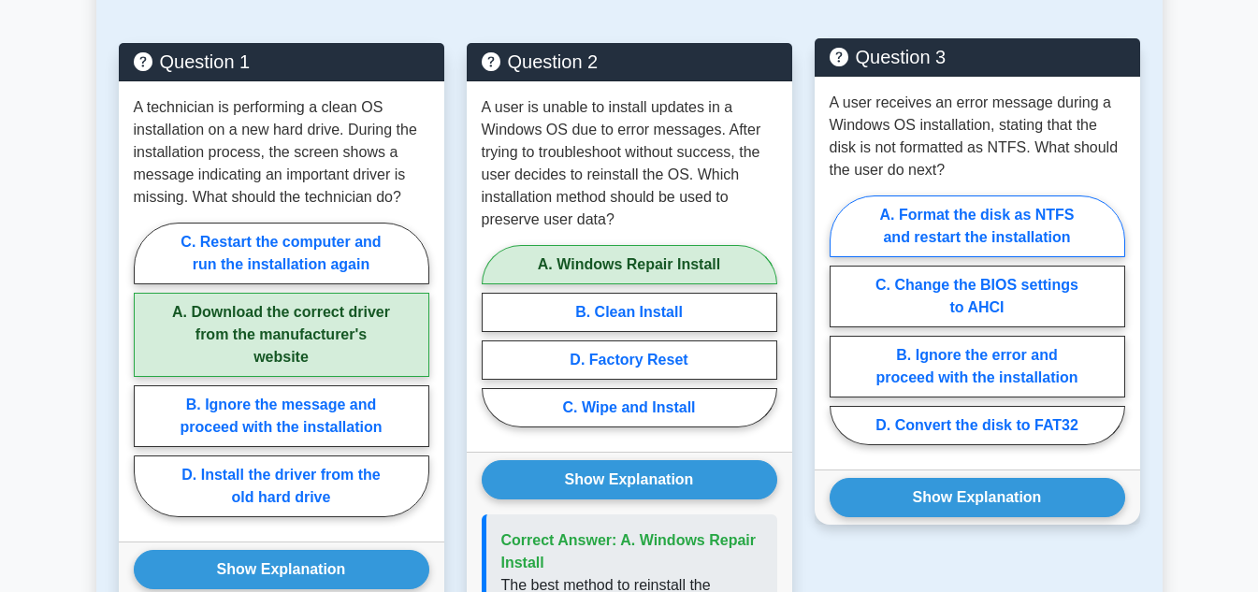
click at [1000, 195] on label "A. Format the disk as NTFS and restart the installation" at bounding box center [978, 226] width 296 height 62
click at [842, 320] on input "A. Format the disk as NTFS and restart the installation" at bounding box center [836, 326] width 12 height 12
radio input "true"
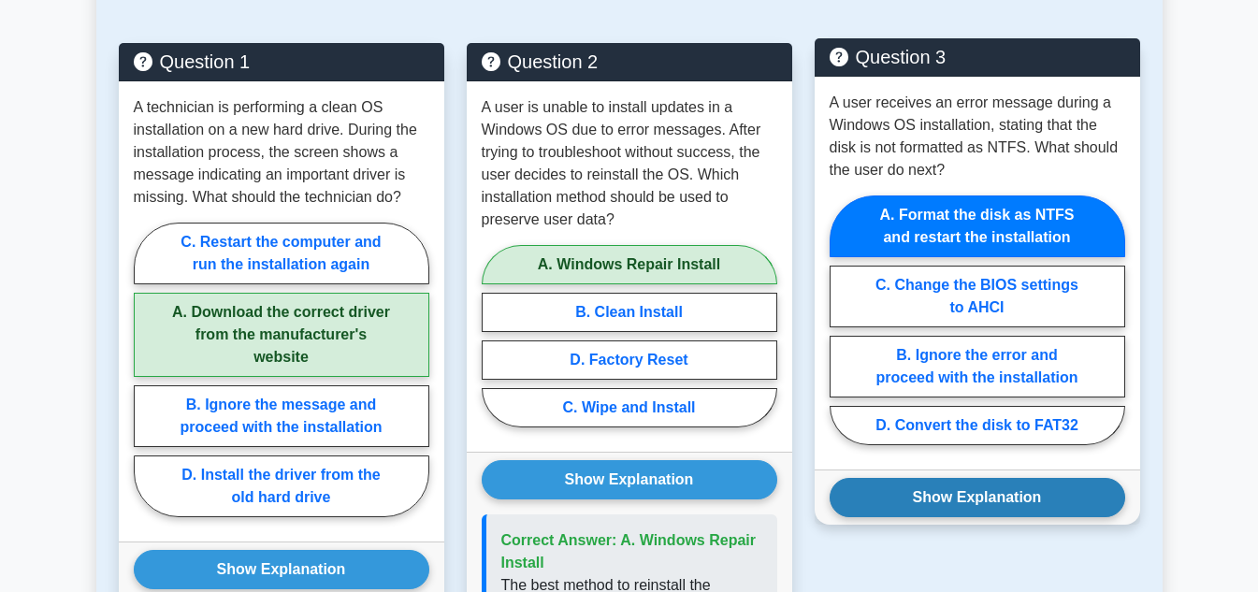
click at [985, 478] on button "Show Explanation" at bounding box center [978, 497] width 296 height 39
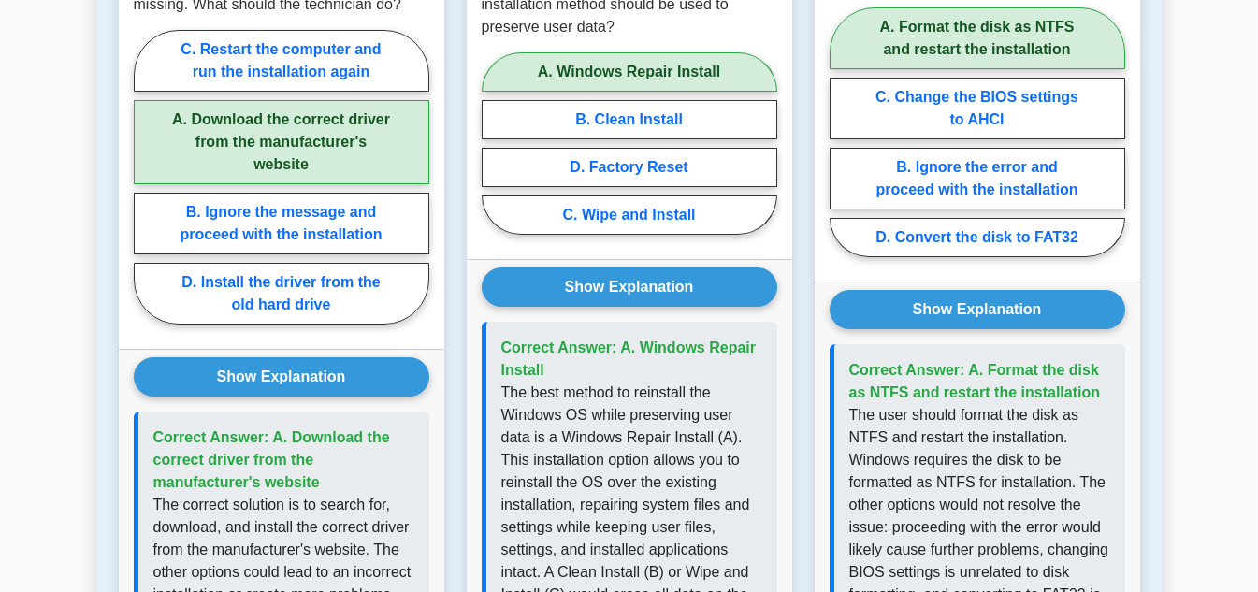
scroll to position [2058, 0]
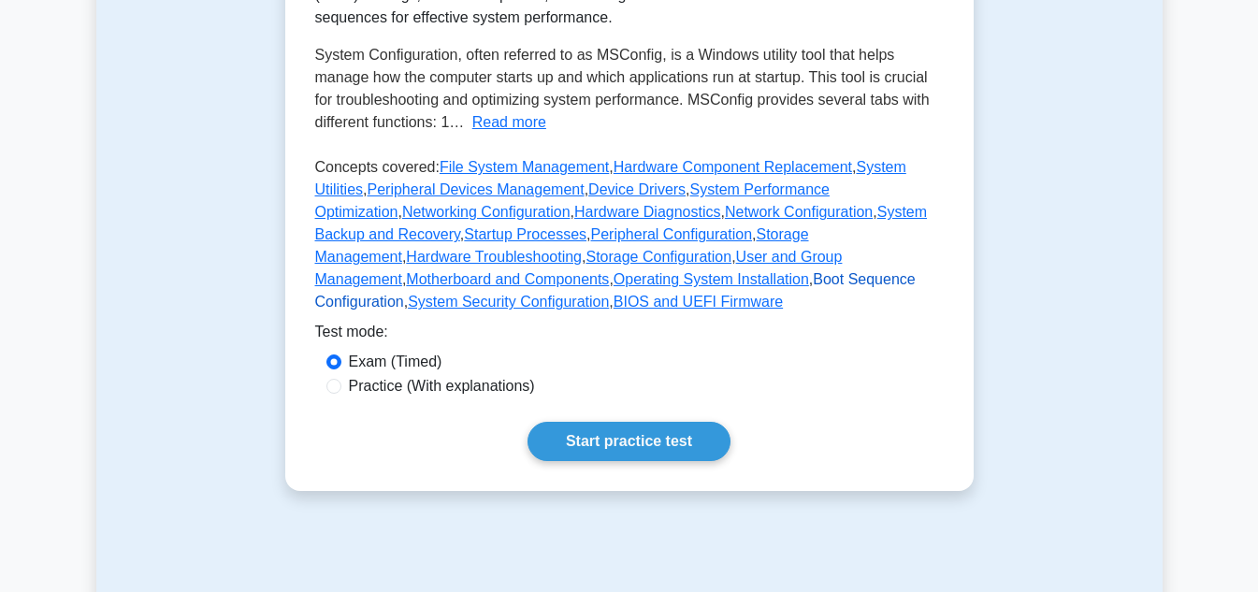
click at [474, 310] on link "Boot Sequence Configuration" at bounding box center [615, 290] width 600 height 38
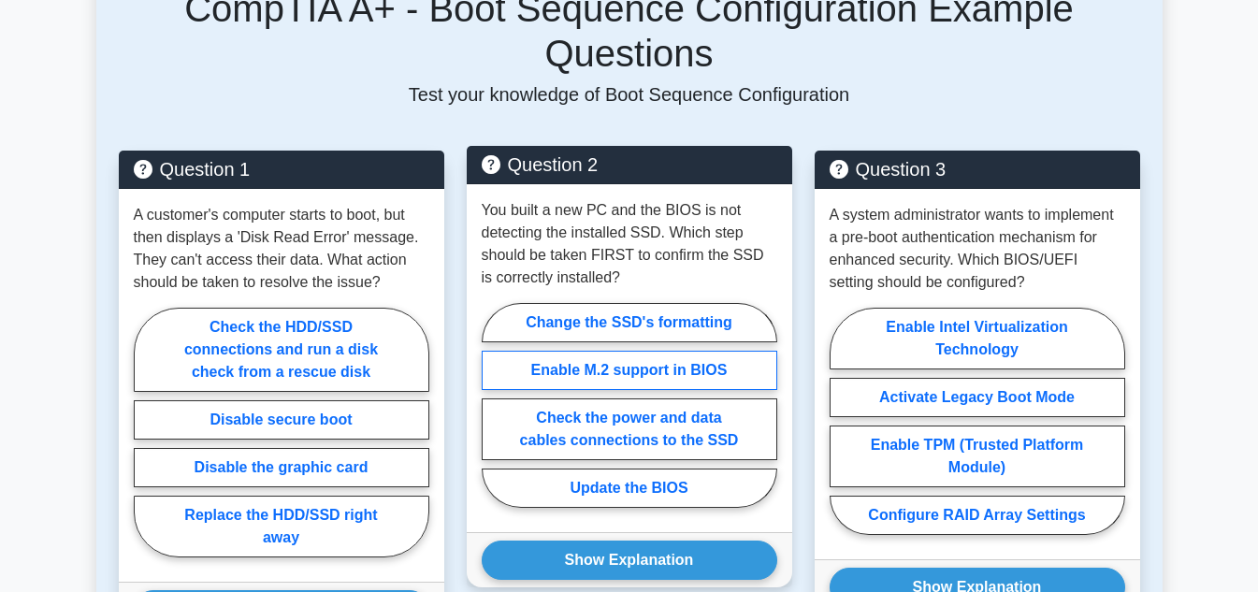
scroll to position [1496, 0]
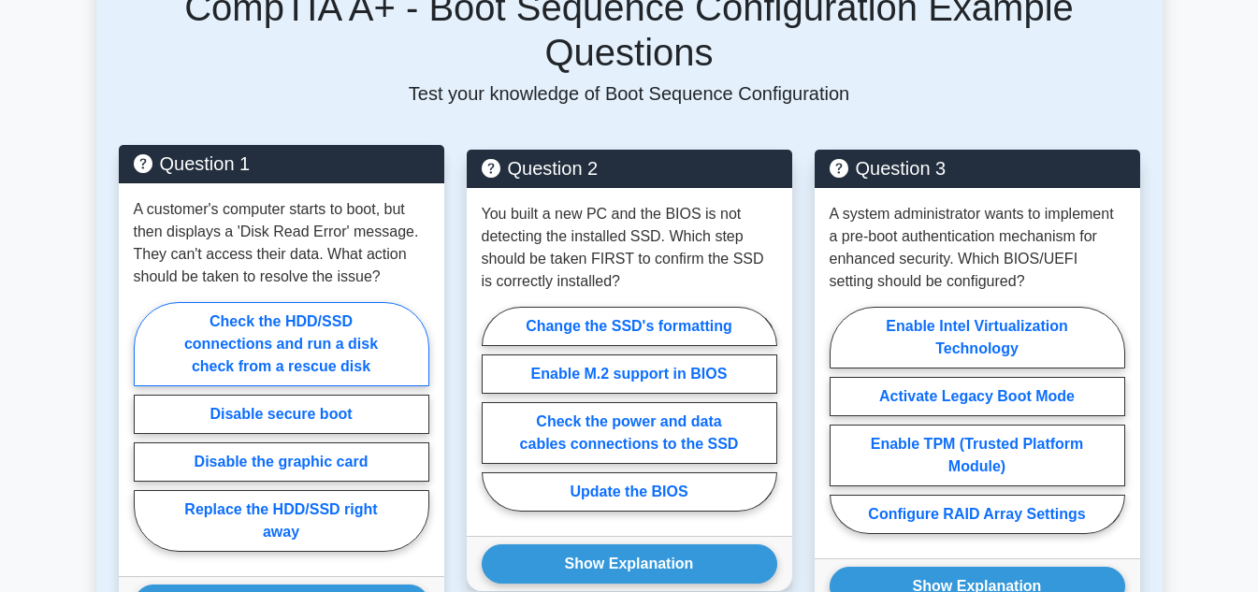
click at [386, 304] on label "Check the HDD/SSD connections and run a disk check from a rescue disk" at bounding box center [282, 344] width 296 height 84
click at [146, 426] on input "Check the HDD/SSD connections and run a disk check from a rescue disk" at bounding box center [140, 432] width 12 height 12
radio input "true"
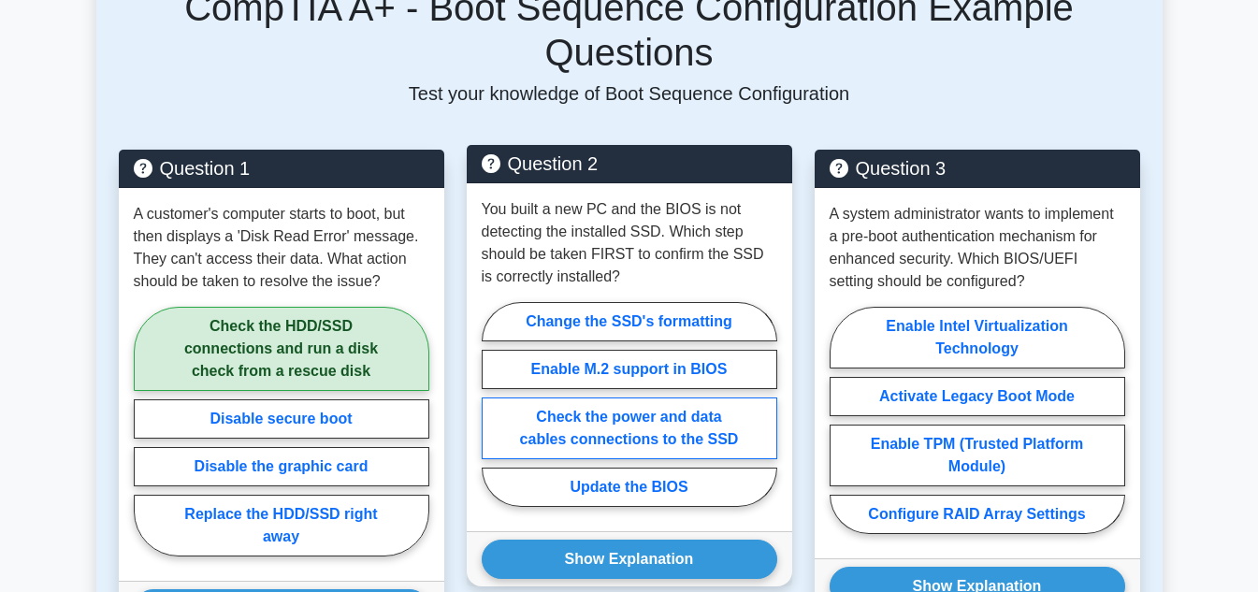
click at [578, 397] on label "Check the power and data cables connections to the SSD" at bounding box center [630, 428] width 296 height 62
click at [494, 404] on input "Check the power and data cables connections to the SSD" at bounding box center [488, 410] width 12 height 12
radio input "true"
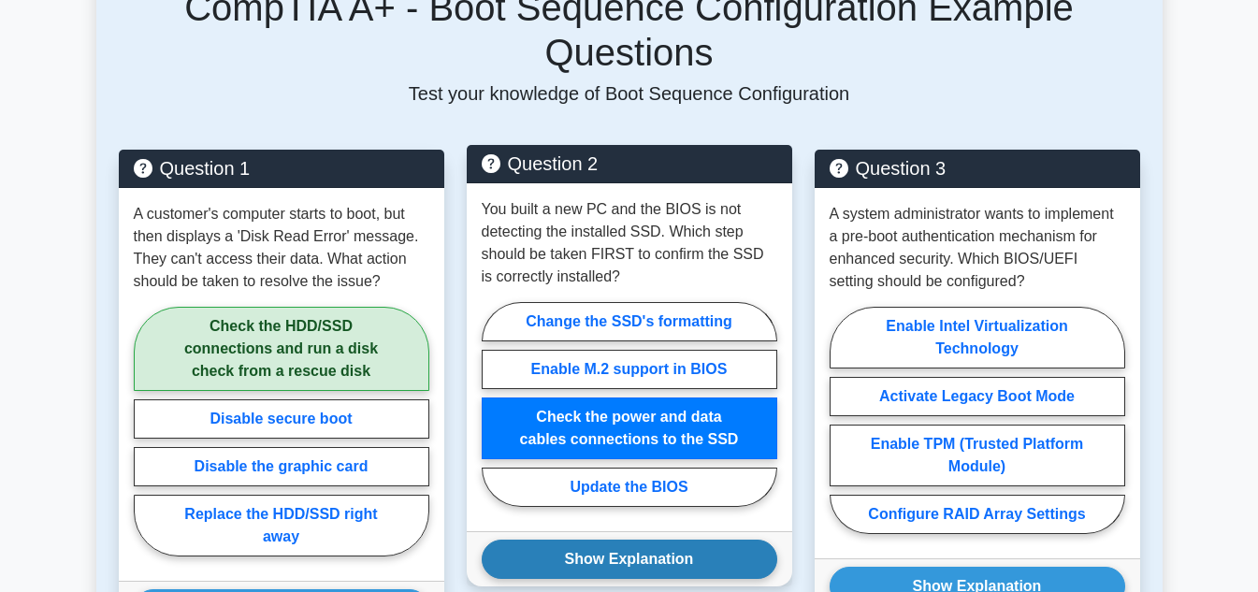
click at [632, 540] on button "Show Explanation" at bounding box center [630, 559] width 296 height 39
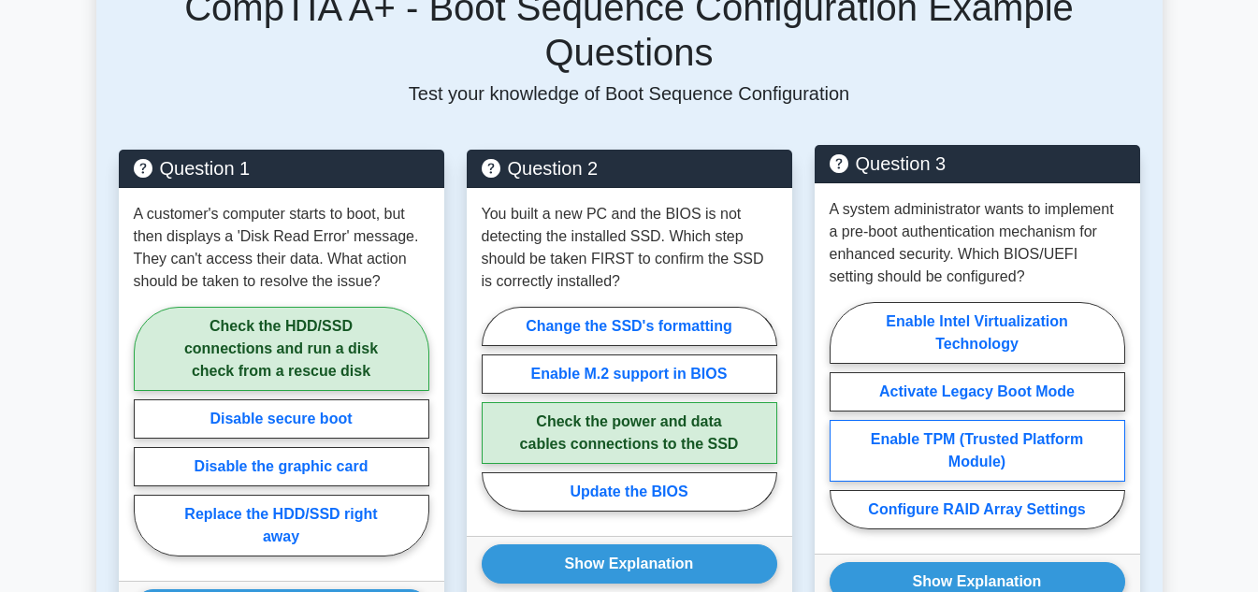
click at [962, 420] on label "Enable TPM (Trusted Platform Module)" at bounding box center [978, 451] width 296 height 62
click at [842, 415] on input "Enable TPM (Trusted Platform Module)" at bounding box center [836, 421] width 12 height 12
radio input "true"
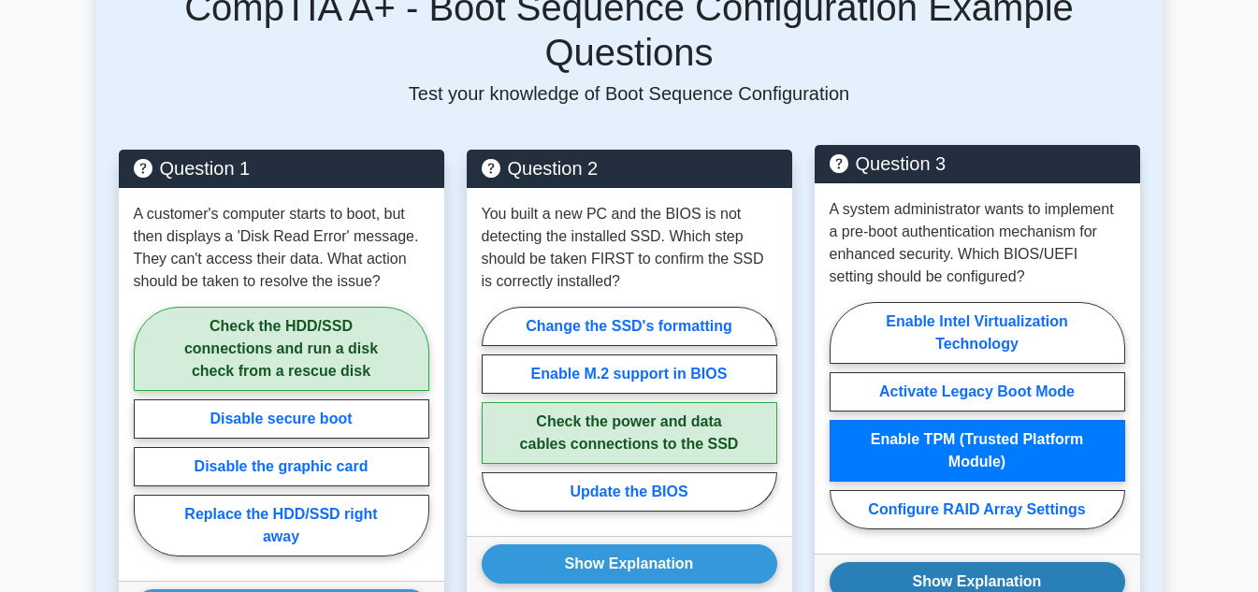
click at [979, 562] on button "Show Explanation" at bounding box center [978, 581] width 296 height 39
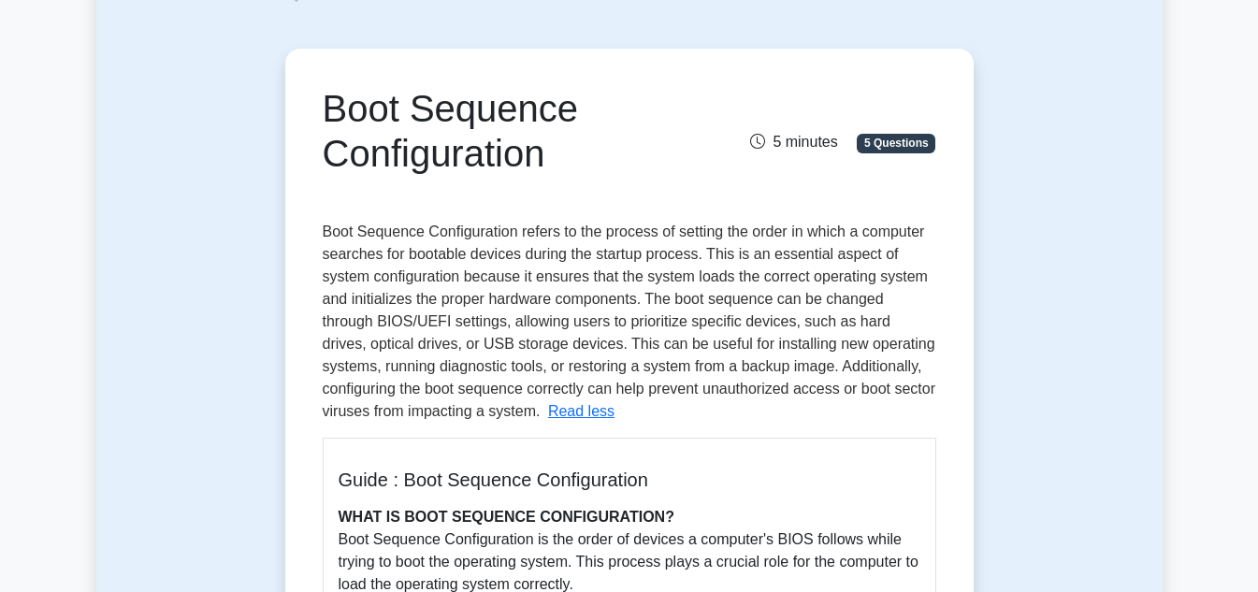
scroll to position [0, 0]
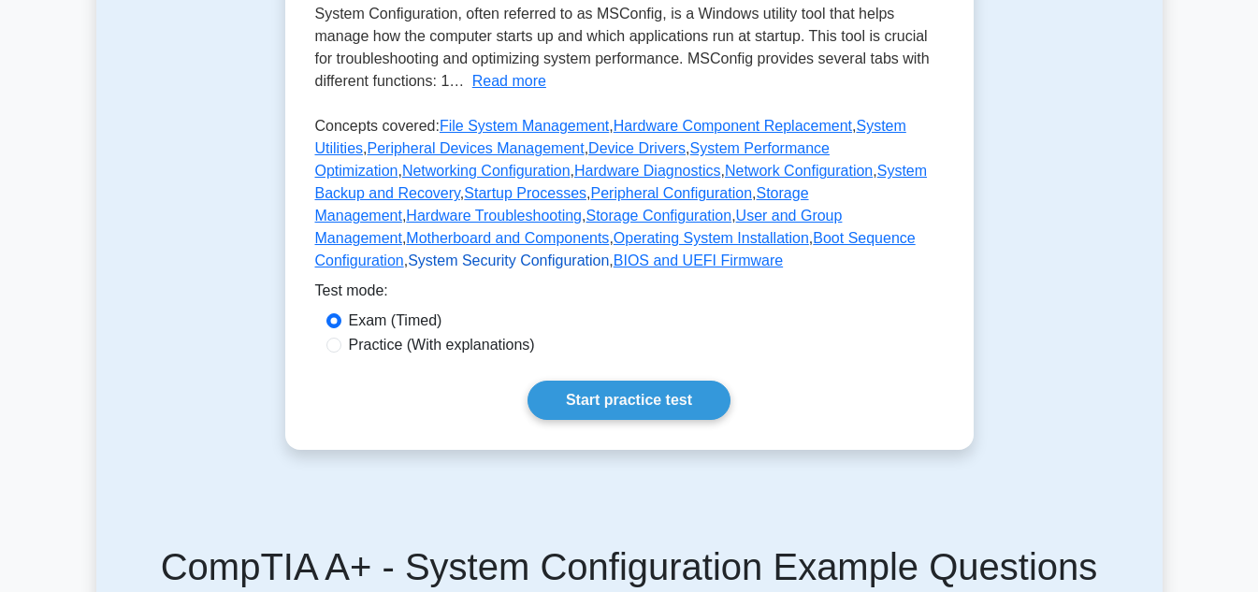
click at [609, 268] on link "System Security Configuration" at bounding box center [508, 261] width 201 height 16
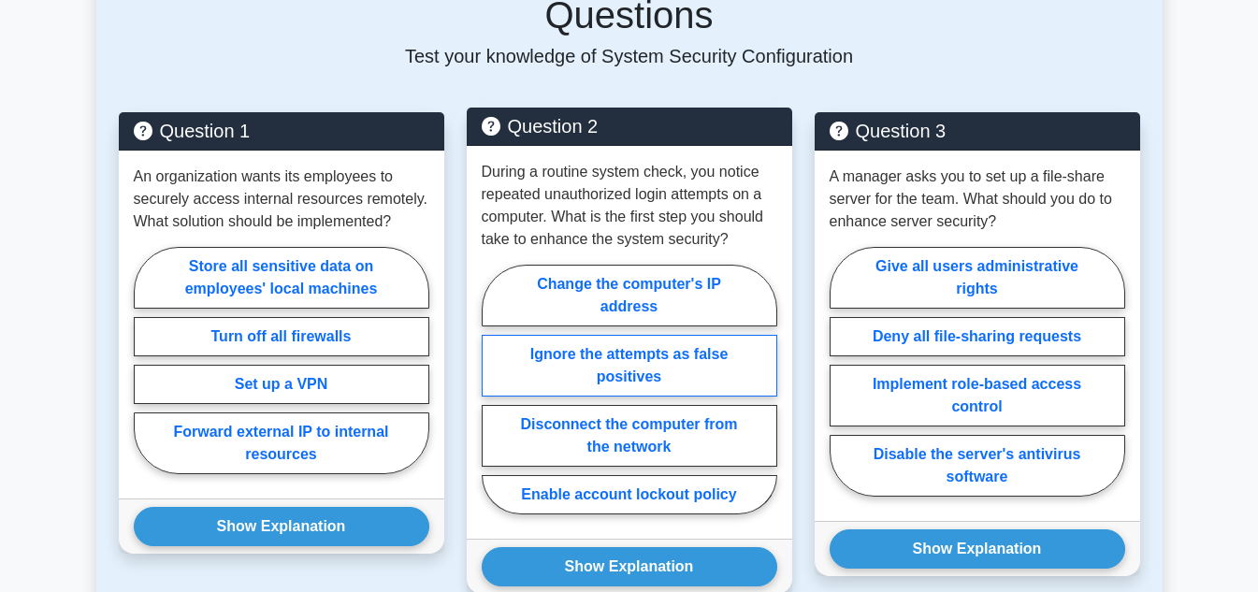
scroll to position [1590, 0]
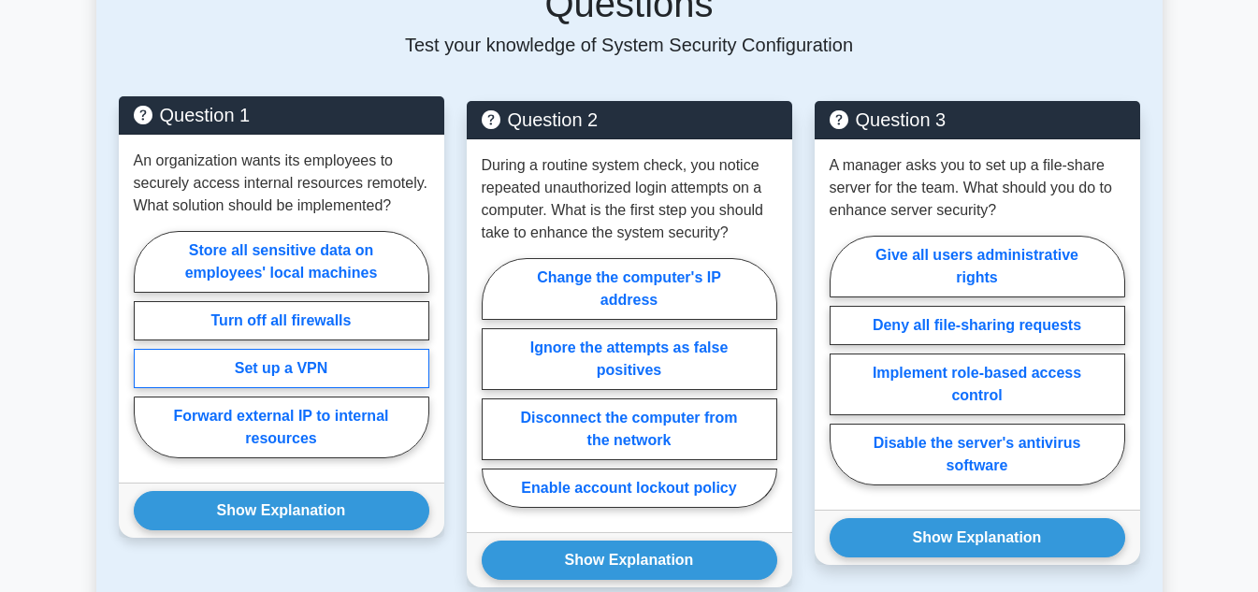
click at [288, 349] on label "Set up a VPN" at bounding box center [282, 368] width 296 height 39
click at [146, 344] on input "Set up a VPN" at bounding box center [140, 350] width 12 height 12
radio input "true"
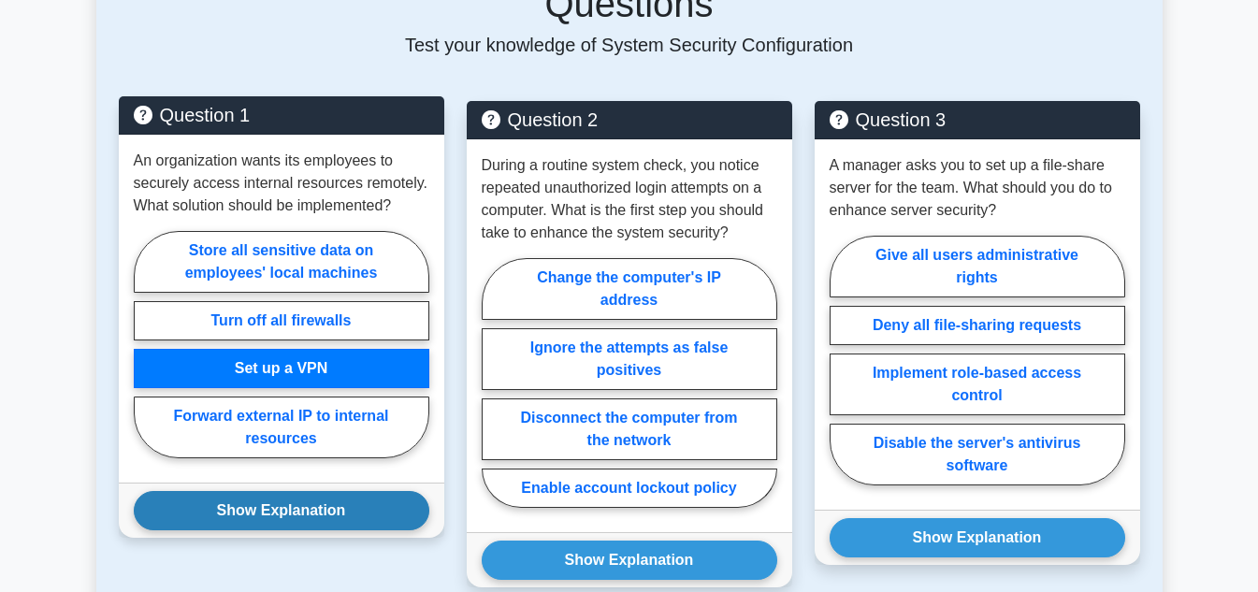
click at [320, 491] on button "Show Explanation" at bounding box center [282, 510] width 296 height 39
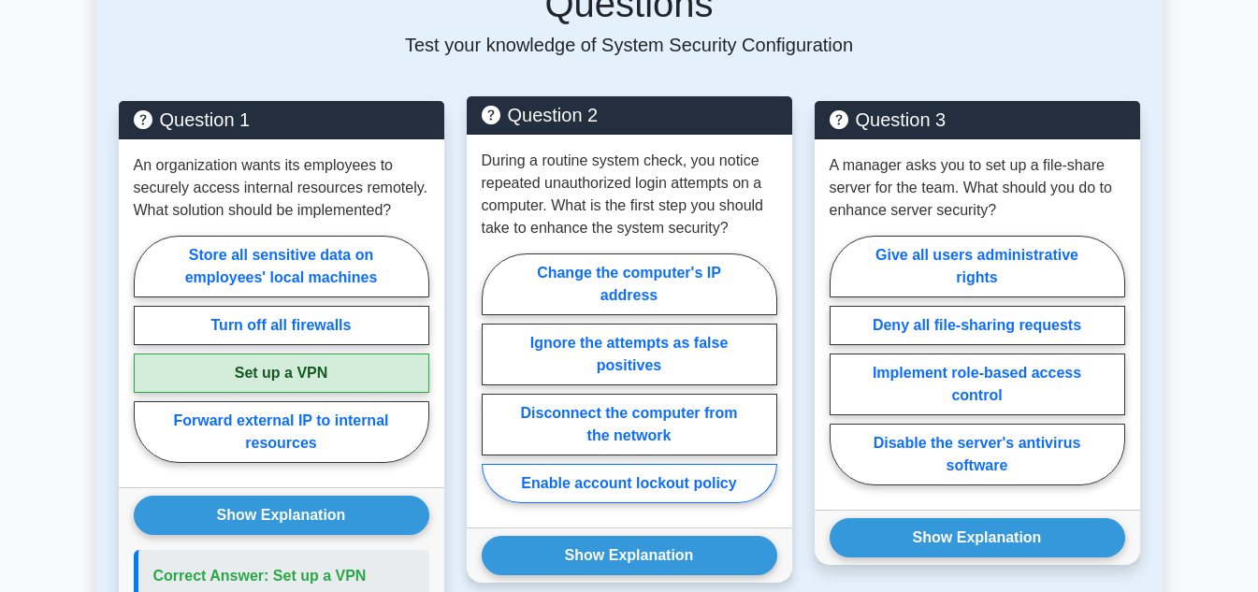
click at [660, 464] on label "Enable account lockout policy" at bounding box center [630, 483] width 296 height 39
click at [494, 390] on input "Enable account lockout policy" at bounding box center [488, 384] width 12 height 12
radio input "true"
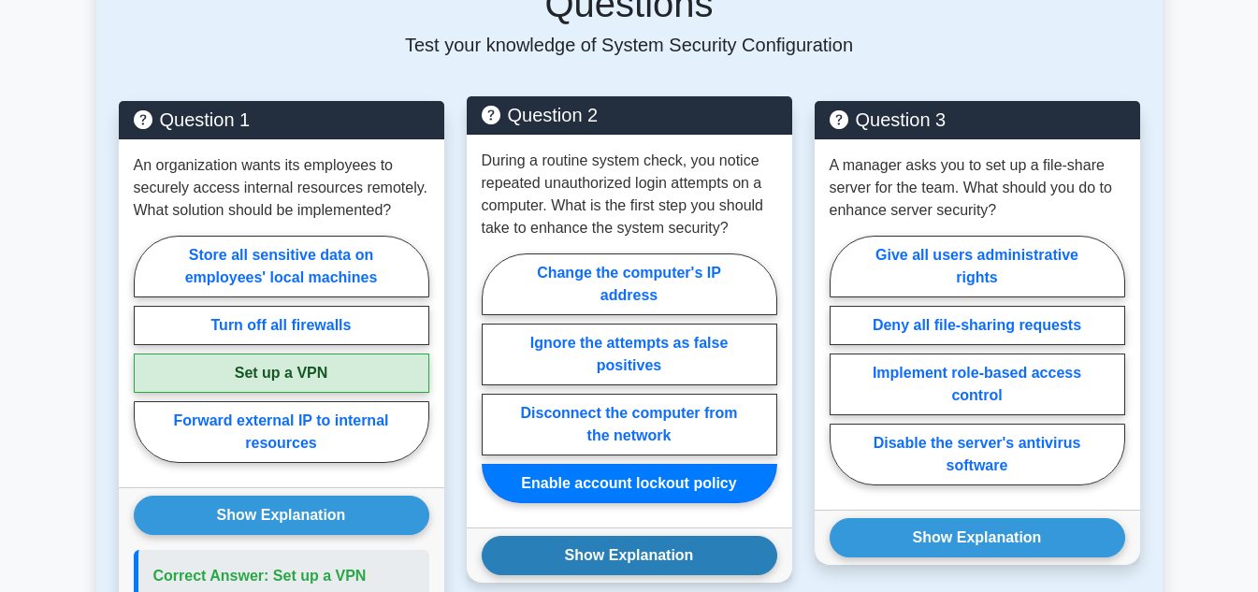
click at [662, 536] on button "Show Explanation" at bounding box center [630, 555] width 296 height 39
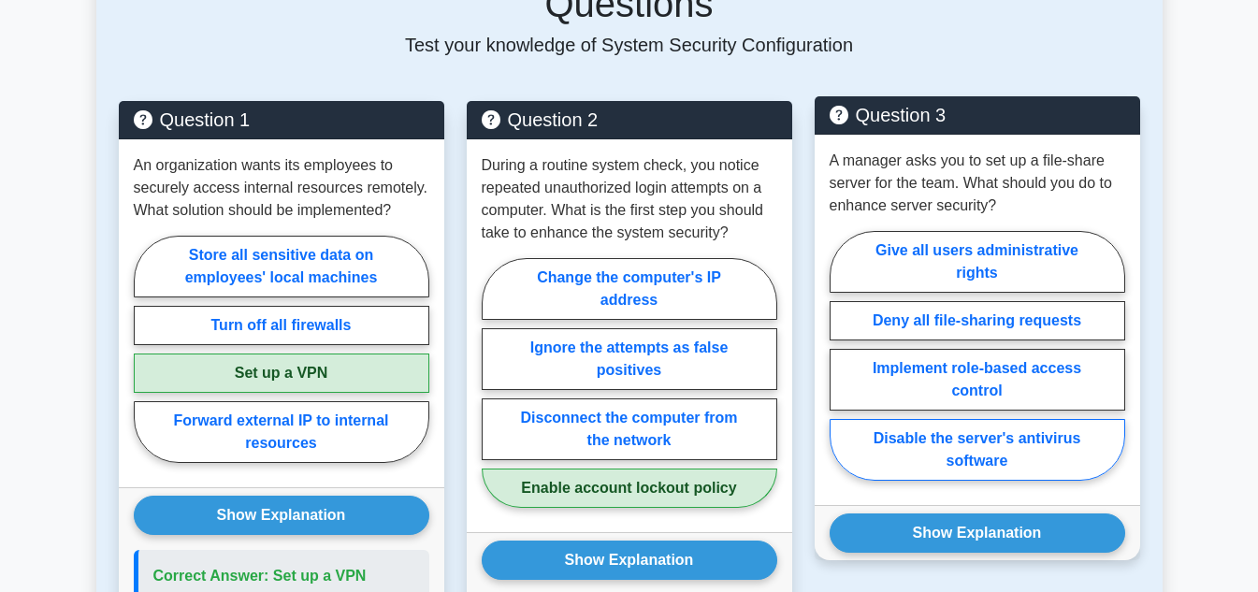
drag, startPoint x: 997, startPoint y: 336, endPoint x: 999, endPoint y: 392, distance: 56.1
click at [997, 349] on label "Implement role-based access control" at bounding box center [978, 380] width 296 height 62
click at [842, 355] on input "Implement role-based access control" at bounding box center [836, 361] width 12 height 12
radio input "true"
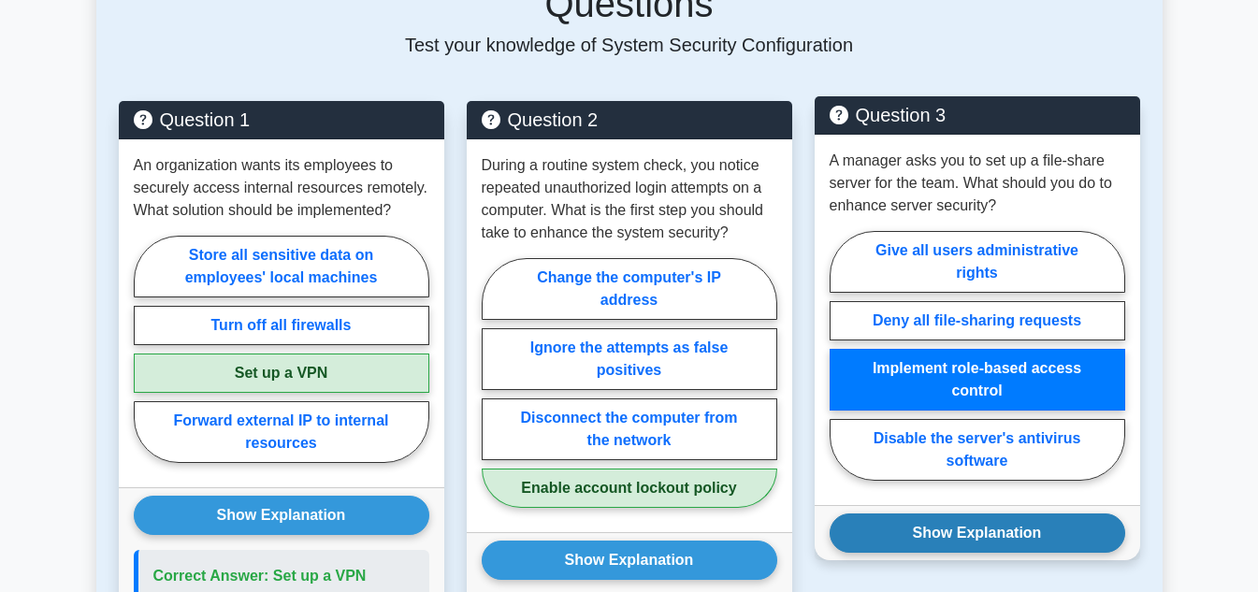
click at [1002, 513] on button "Show Explanation" at bounding box center [978, 532] width 296 height 39
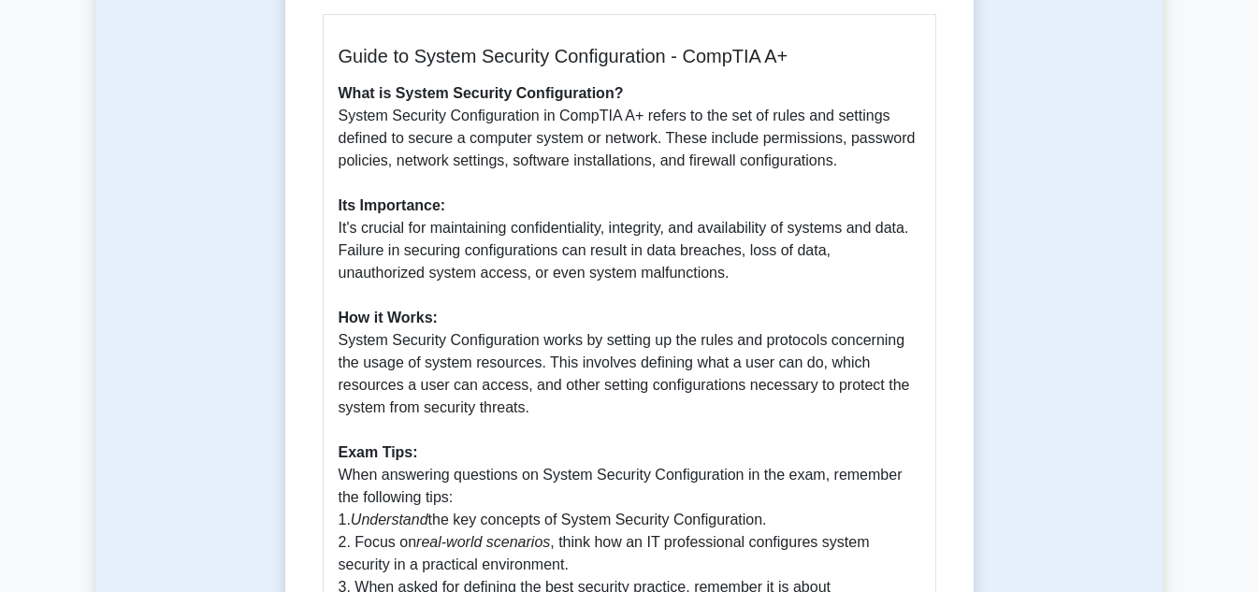
scroll to position [561, 0]
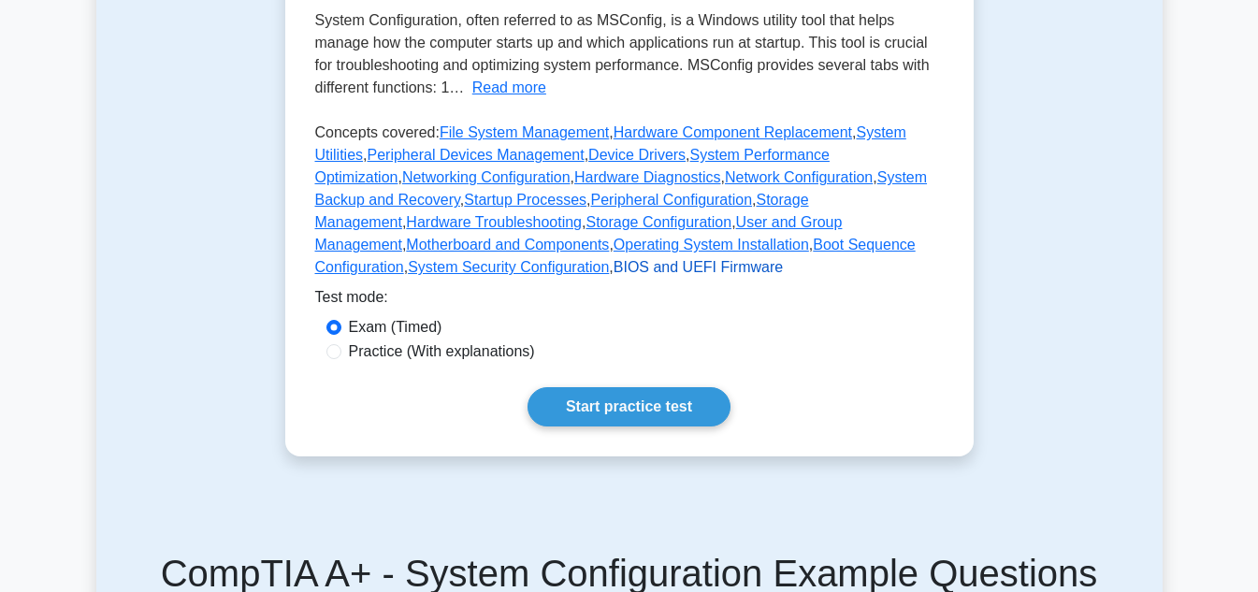
click at [783, 275] on link "BIOS and UEFI Firmware" at bounding box center [698, 267] width 169 height 16
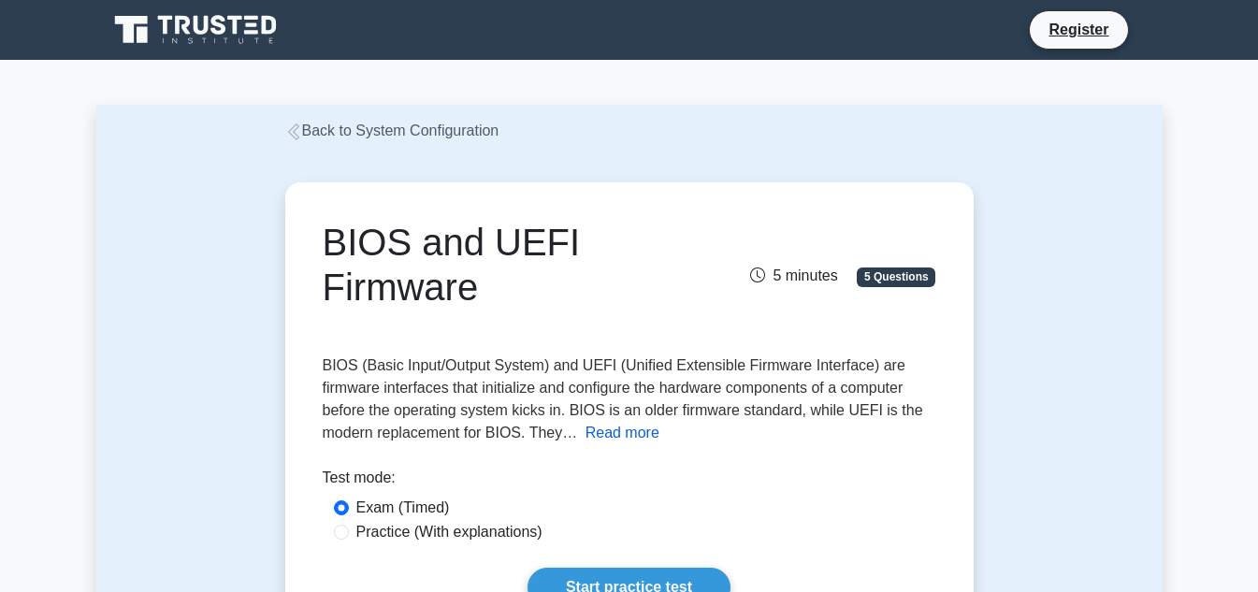
click at [614, 432] on button "Read more" at bounding box center [622, 433] width 74 height 22
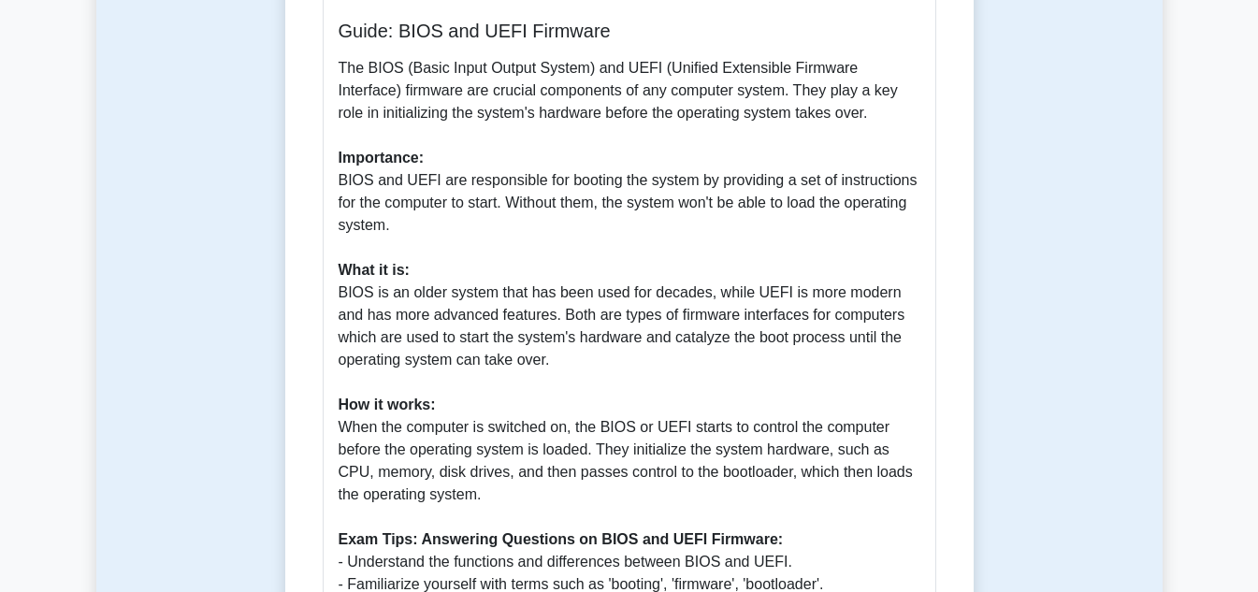
scroll to position [561, 0]
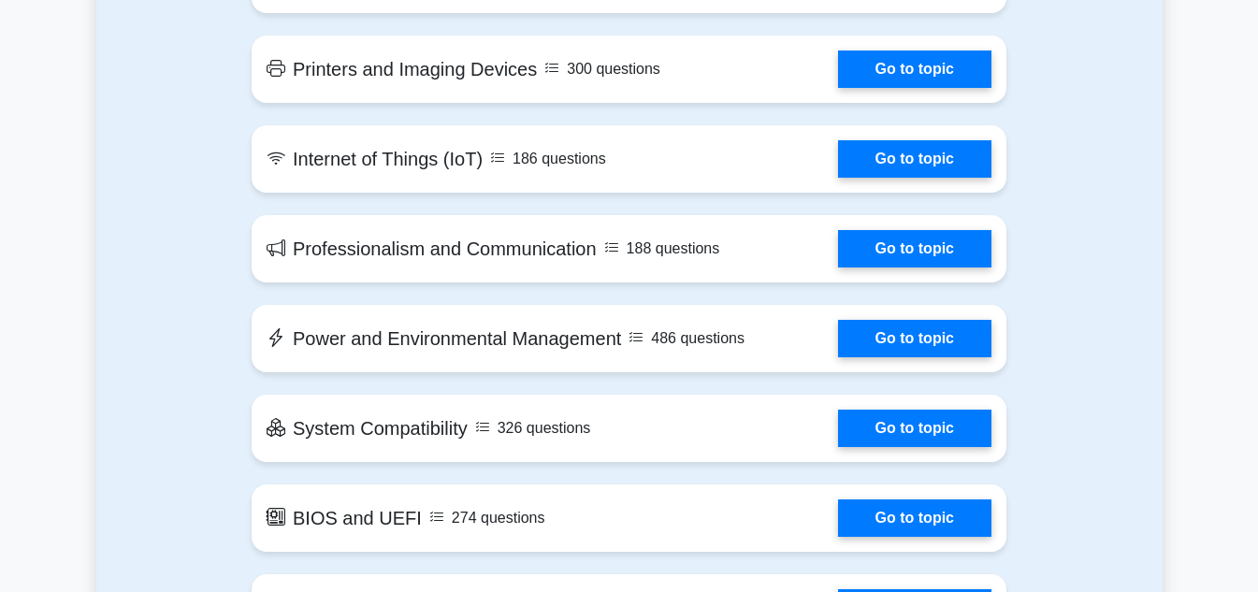
scroll to position [2432, 0]
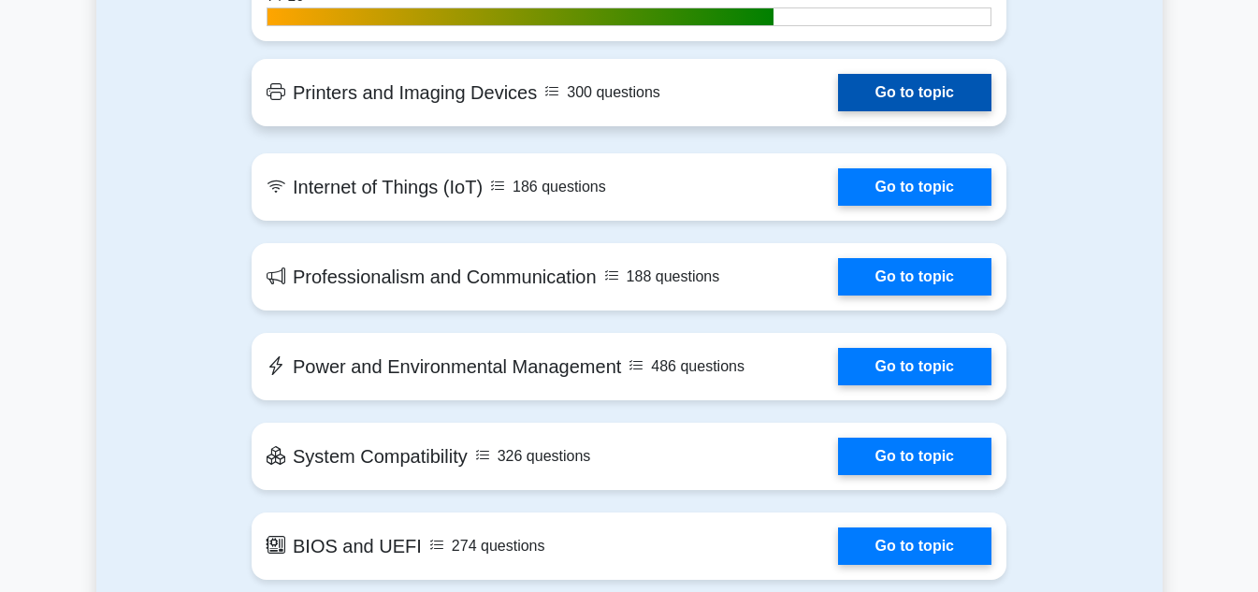
click at [838, 101] on link "Go to topic" at bounding box center [914, 92] width 153 height 37
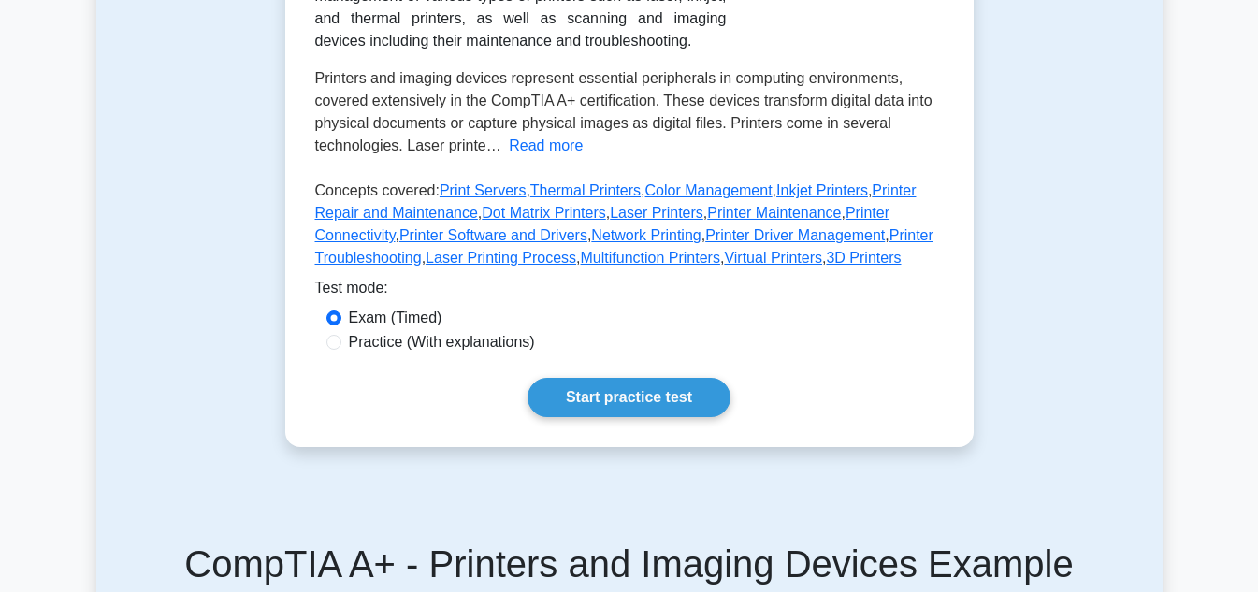
scroll to position [468, 0]
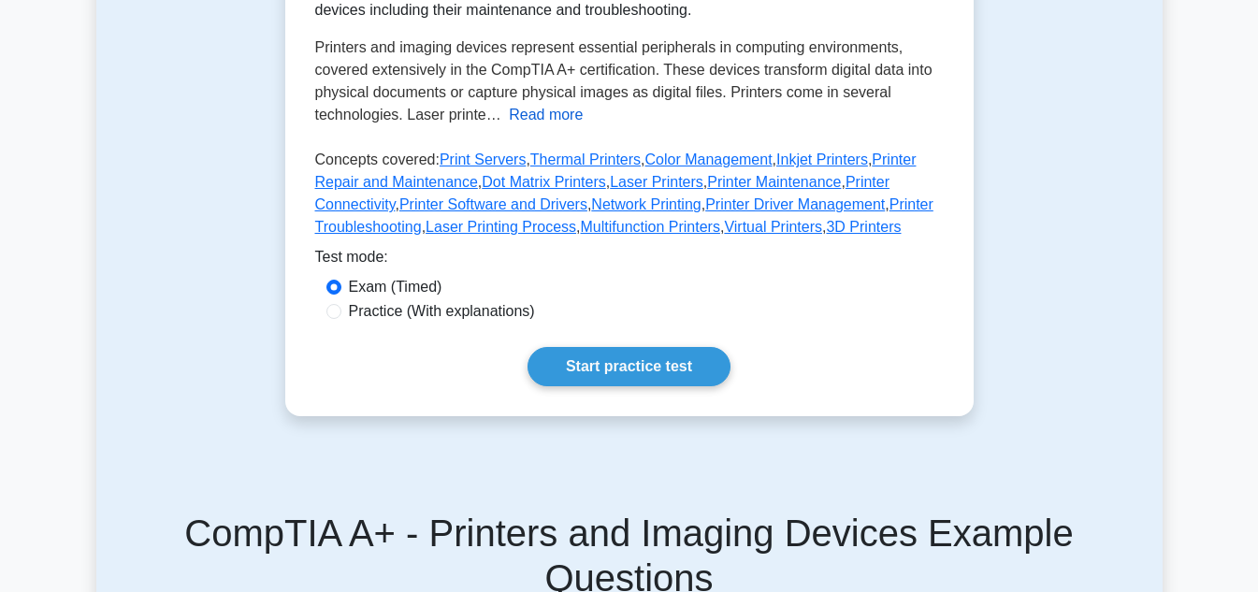
click at [533, 114] on button "Read more" at bounding box center [546, 115] width 74 height 22
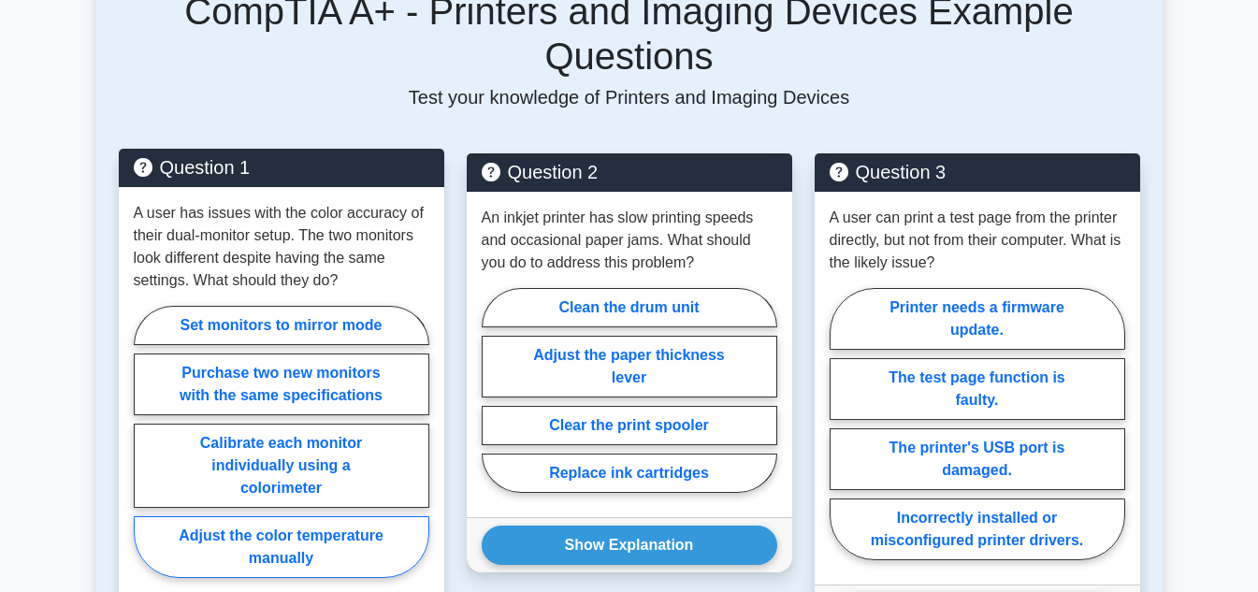
scroll to position [1496, 0]
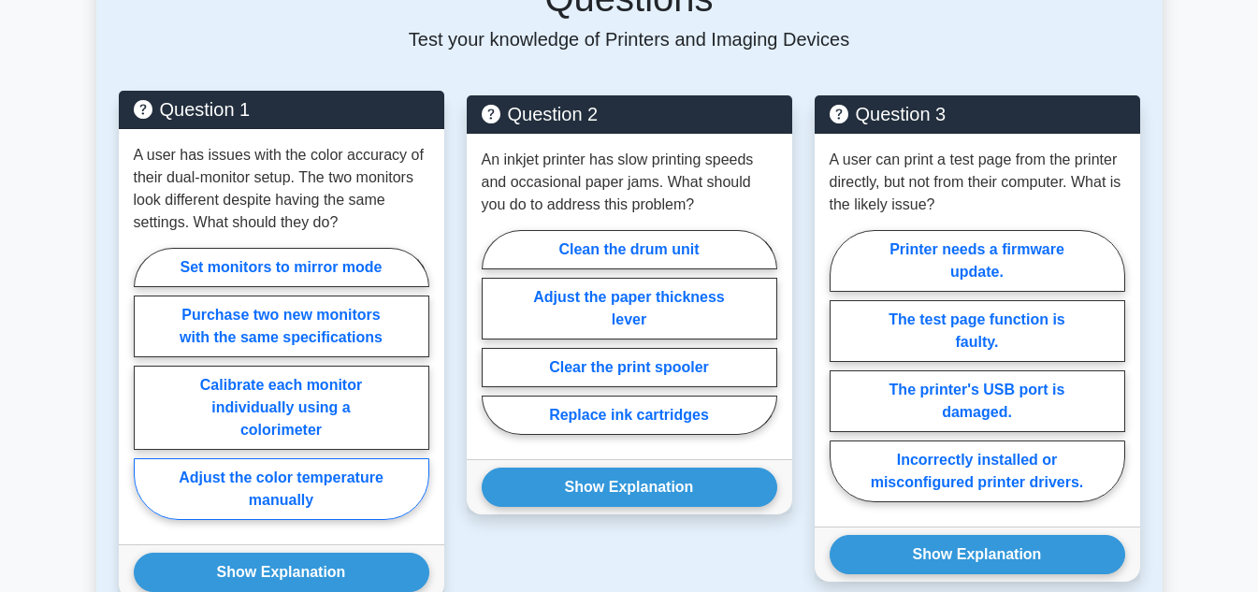
click at [259, 458] on label "Adjust the color temperature manually" at bounding box center [282, 489] width 296 height 62
click at [146, 396] on input "Adjust the color temperature manually" at bounding box center [140, 389] width 12 height 12
radio input "true"
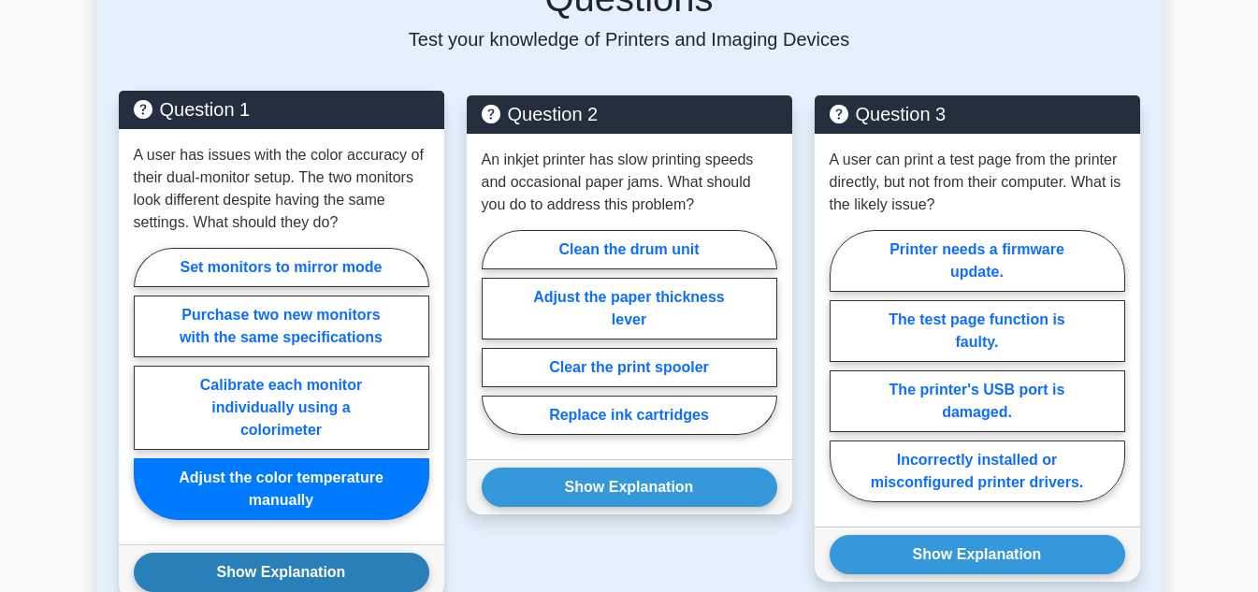
click at [275, 553] on button "Show Explanation" at bounding box center [282, 572] width 296 height 39
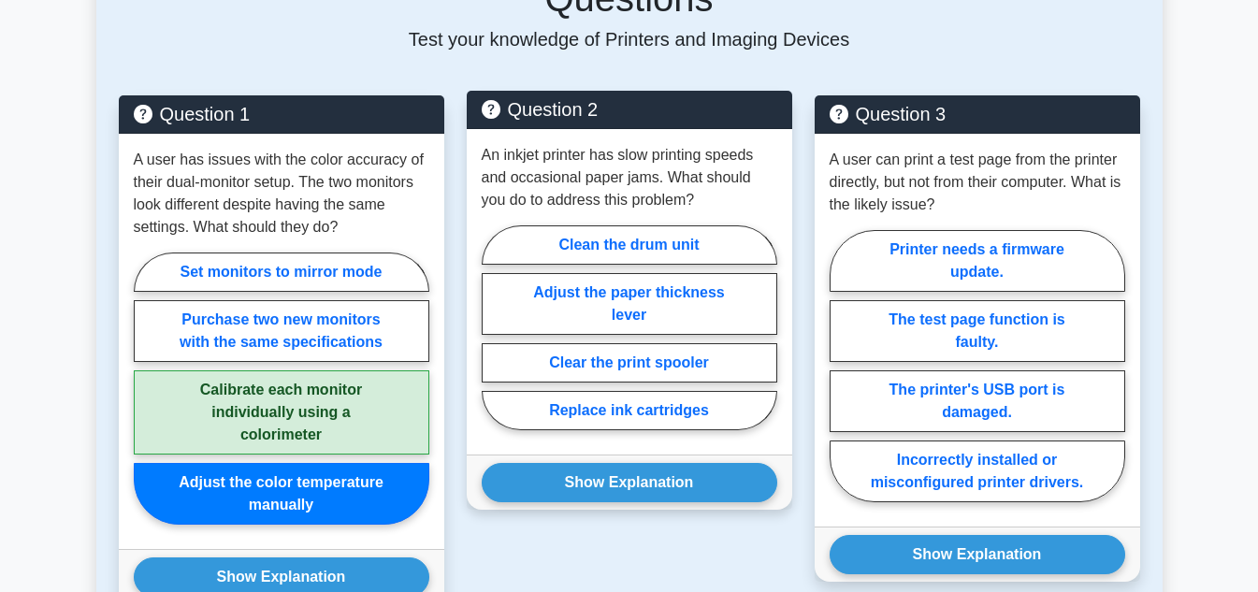
scroll to position [1403, 0]
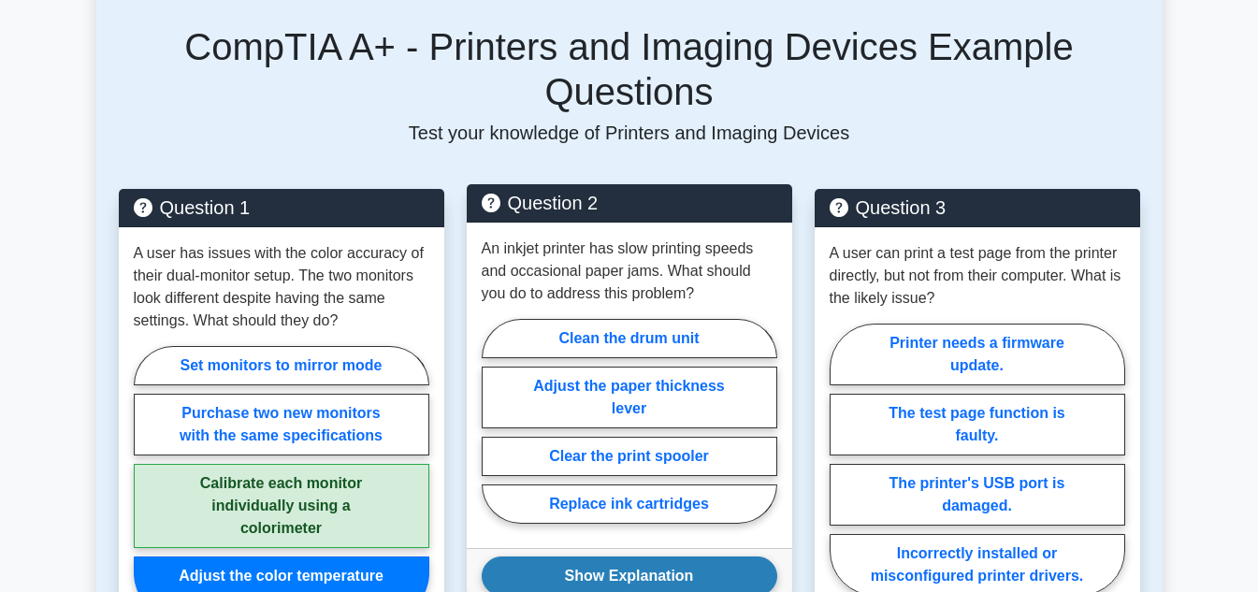
drag, startPoint x: 613, startPoint y: 342, endPoint x: 625, endPoint y: 522, distance: 180.0
click at [614, 367] on label "Adjust the paper thickness lever" at bounding box center [630, 398] width 296 height 62
click at [494, 421] on input "Adjust the paper thickness lever" at bounding box center [488, 427] width 12 height 12
radio input "true"
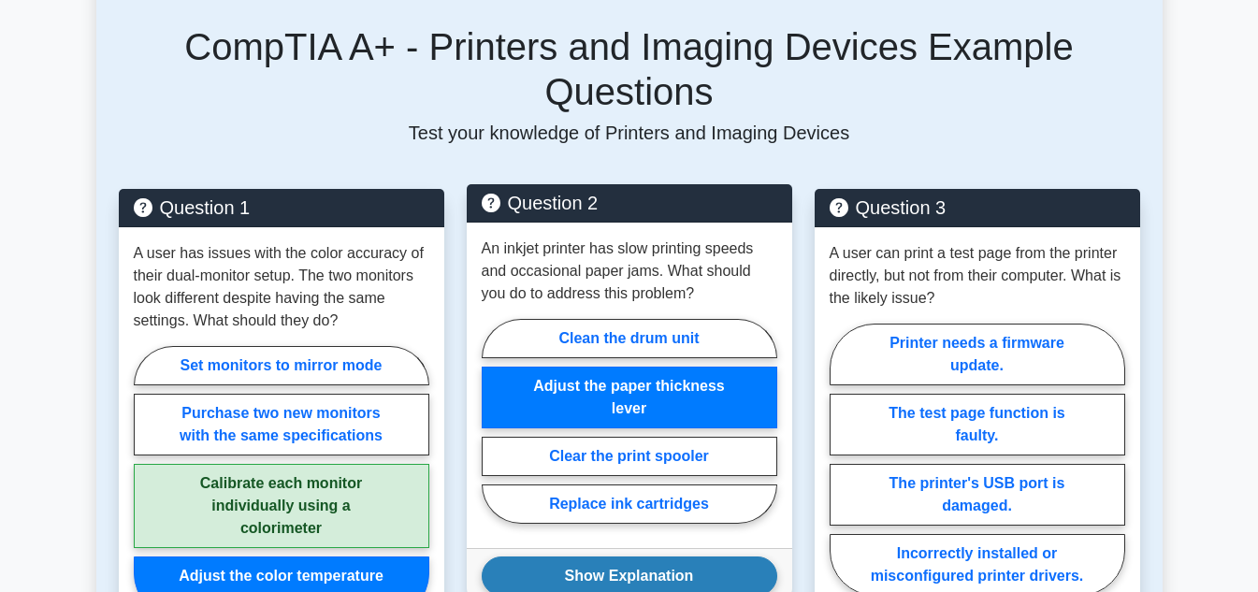
click at [641, 556] on button "Show Explanation" at bounding box center [630, 575] width 296 height 39
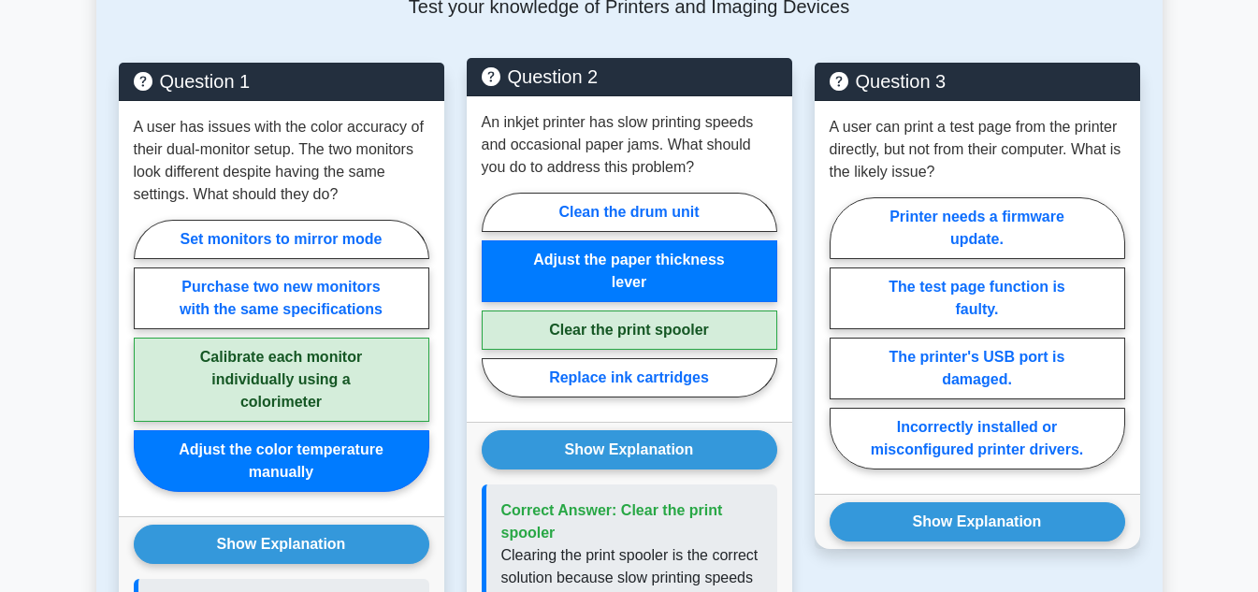
scroll to position [1496, 0]
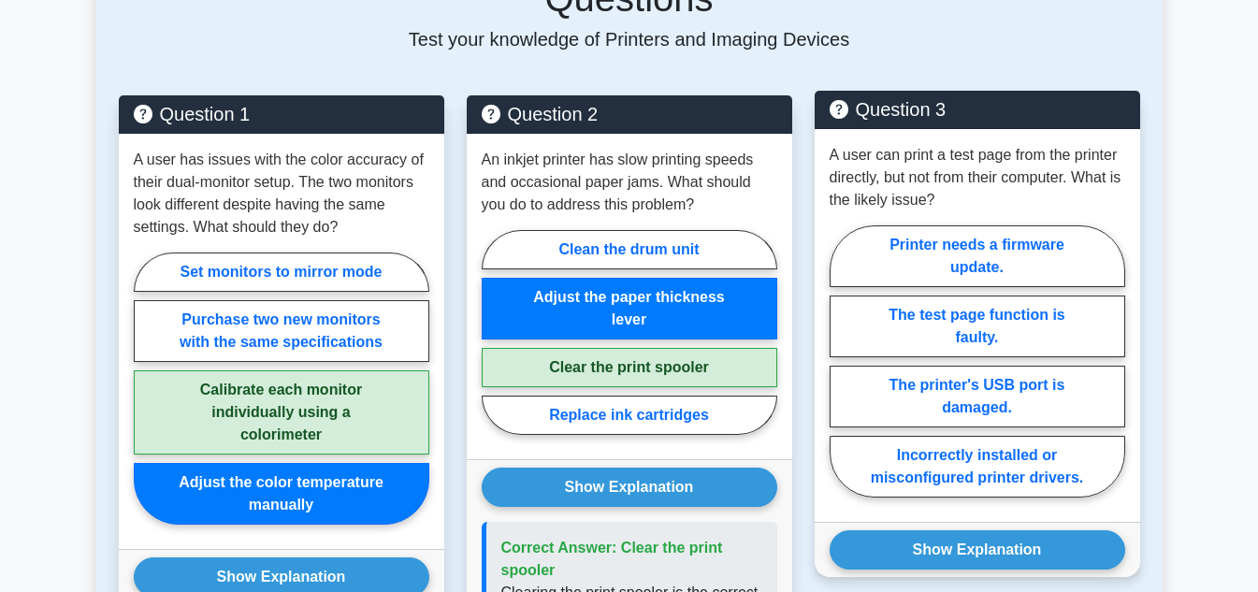
drag, startPoint x: 998, startPoint y: 285, endPoint x: 1019, endPoint y: 457, distance: 173.3
click at [998, 296] on label "The test page function is faulty." at bounding box center [978, 327] width 296 height 62
click at [842, 361] on input "The test page function is faulty." at bounding box center [836, 367] width 12 height 12
radio input "true"
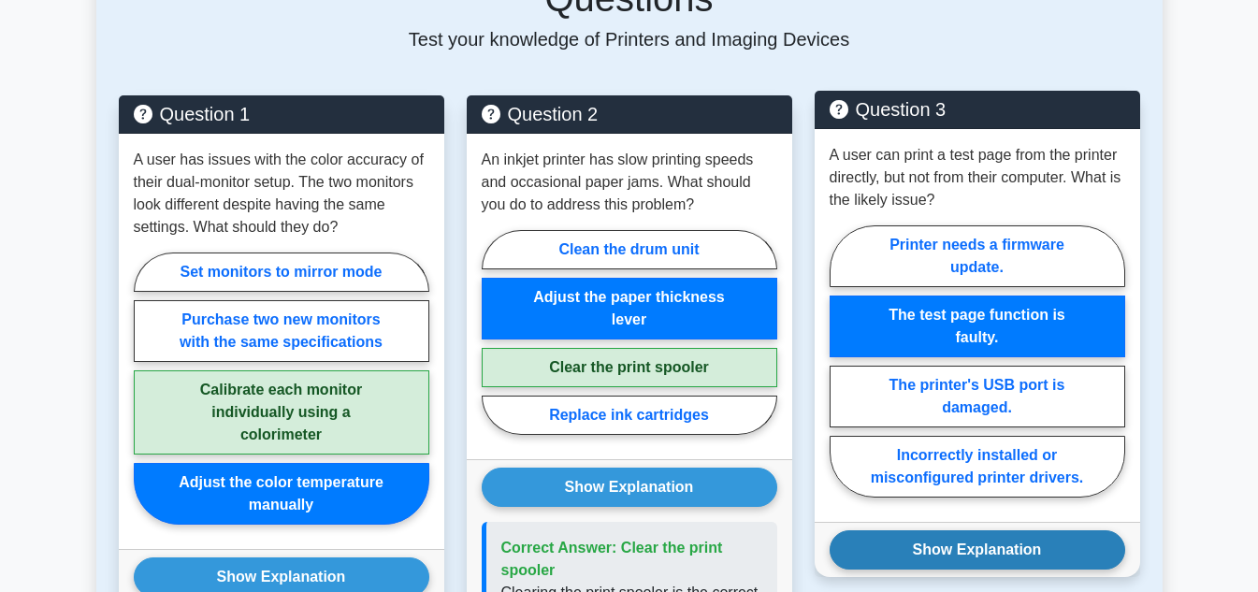
click at [1019, 530] on button "Show Explanation" at bounding box center [978, 549] width 296 height 39
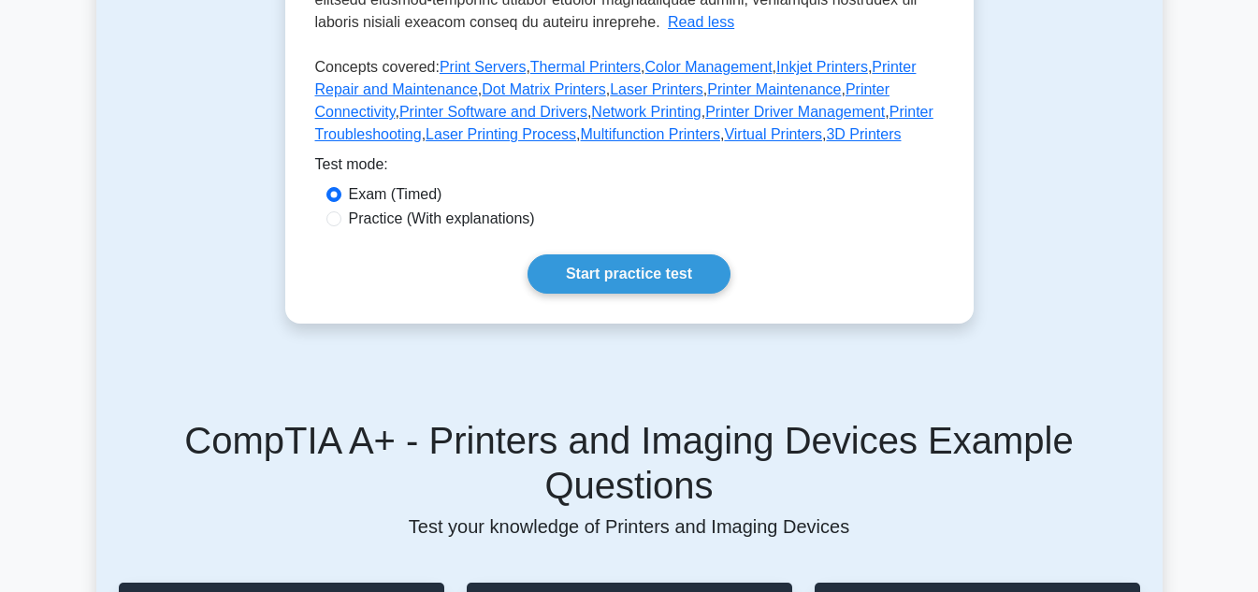
scroll to position [842, 0]
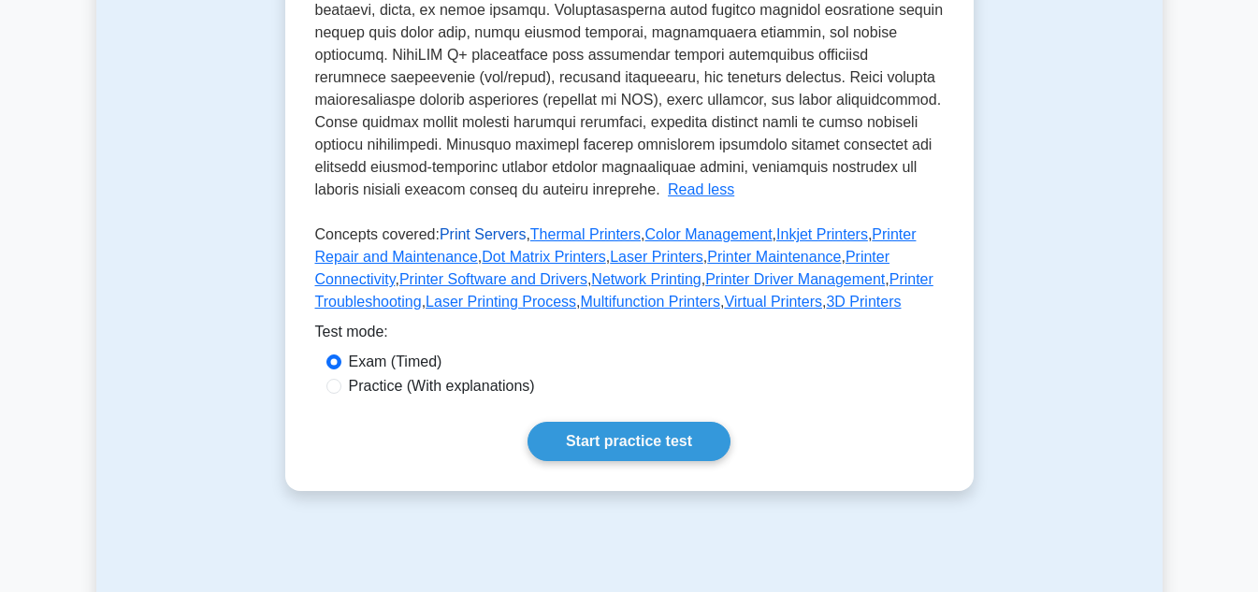
click at [477, 232] on link "Print Servers" at bounding box center [483, 234] width 86 height 16
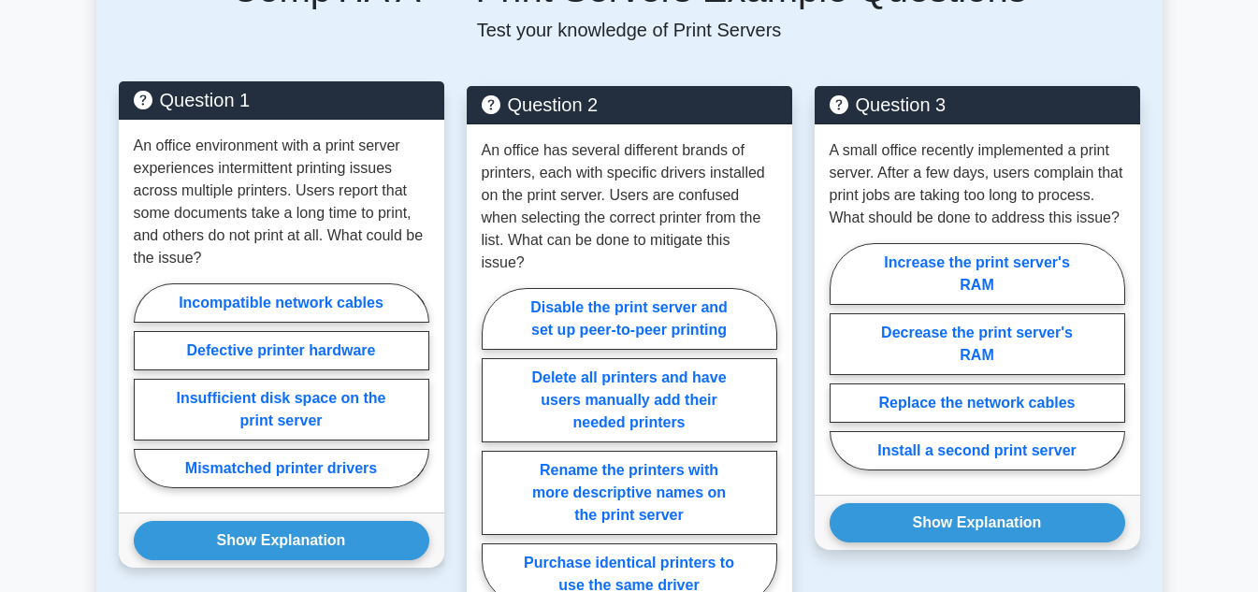
scroll to position [1683, 0]
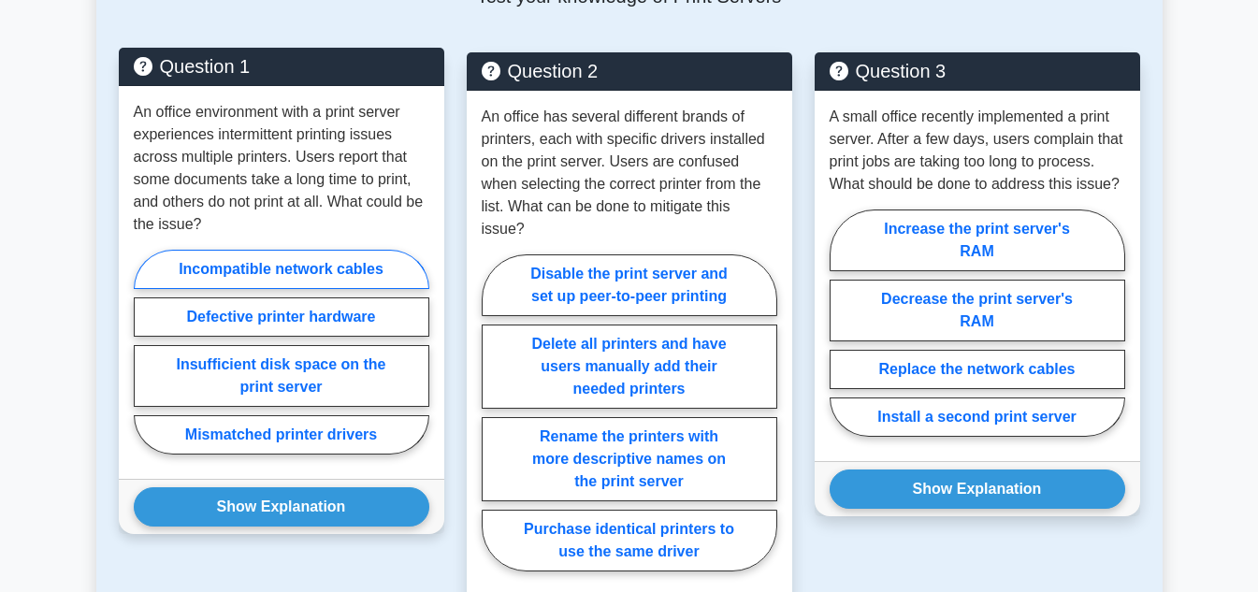
click at [307, 282] on label "Incompatible network cables" at bounding box center [282, 269] width 296 height 39
click at [146, 352] on input "Incompatible network cables" at bounding box center [140, 358] width 12 height 12
radio input "true"
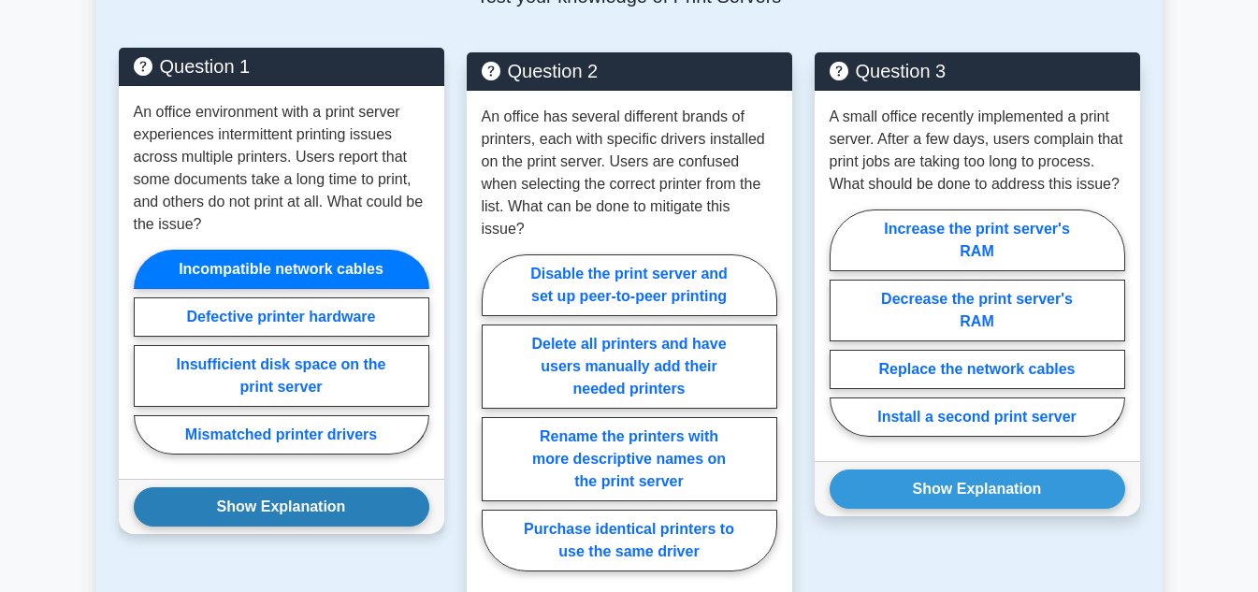
click at [288, 523] on button "Show Explanation" at bounding box center [282, 506] width 296 height 39
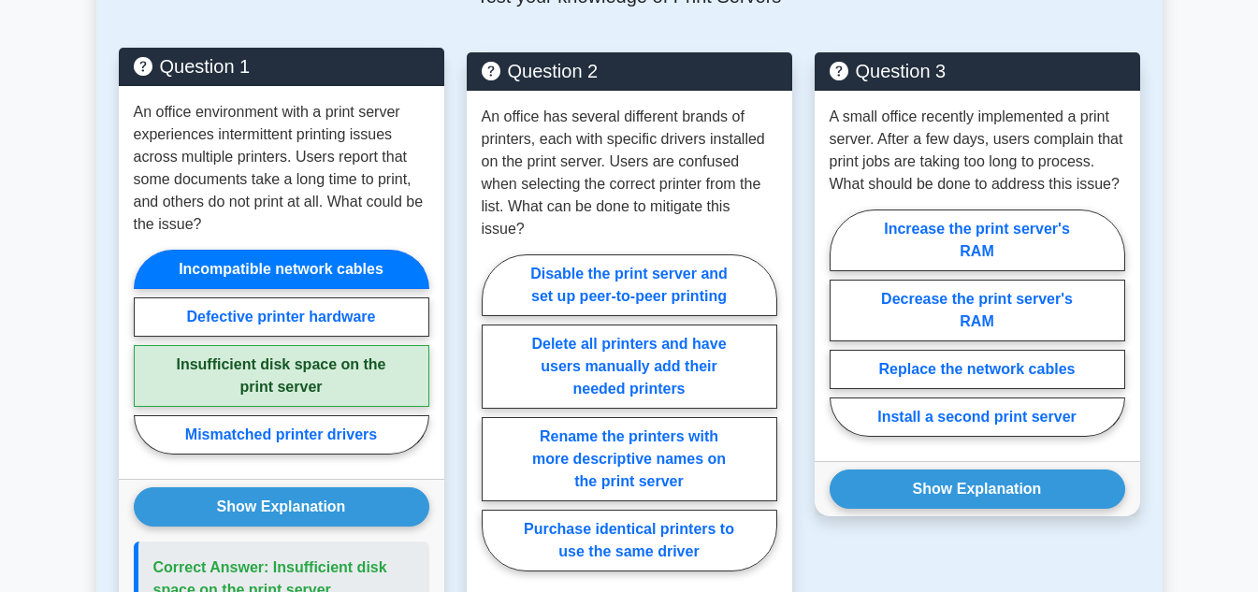
click at [310, 407] on label "Insufficient disk space on the print server" at bounding box center [282, 376] width 296 height 62
click at [146, 364] on input "Insufficient disk space on the print server" at bounding box center [140, 358] width 12 height 12
radio input "true"
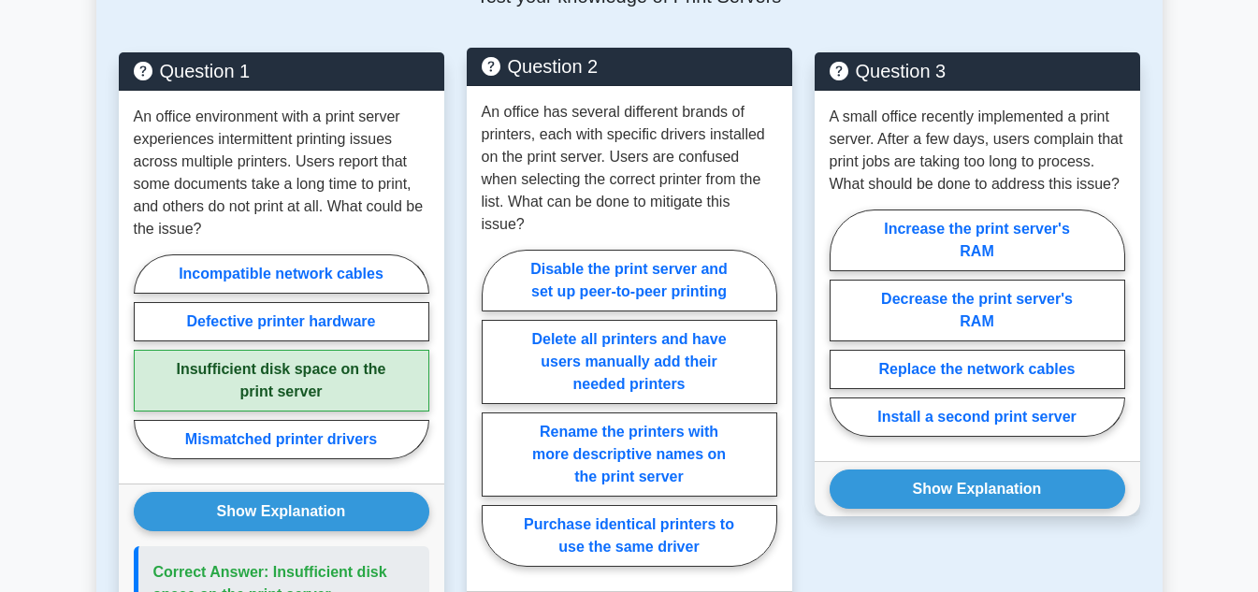
scroll to position [1777, 0]
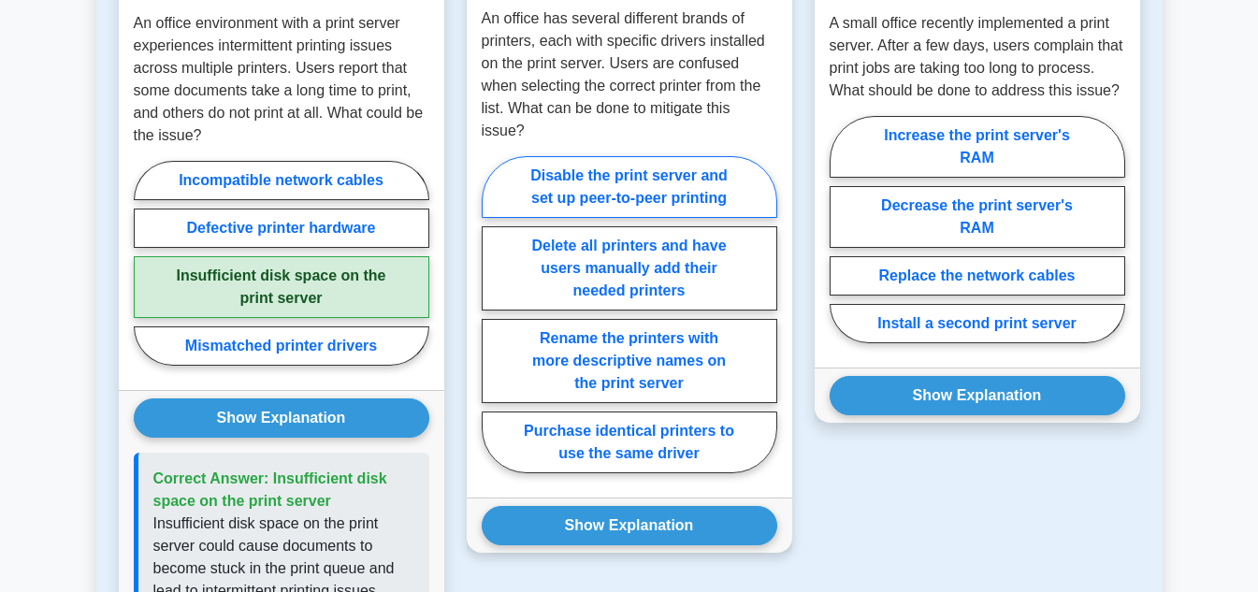
click at [705, 181] on label "Disable the print server and set up peer-to-peer printing" at bounding box center [630, 187] width 296 height 62
click at [494, 314] on input "Disable the print server and set up peer-to-peer printing" at bounding box center [488, 320] width 12 height 12
radio input "true"
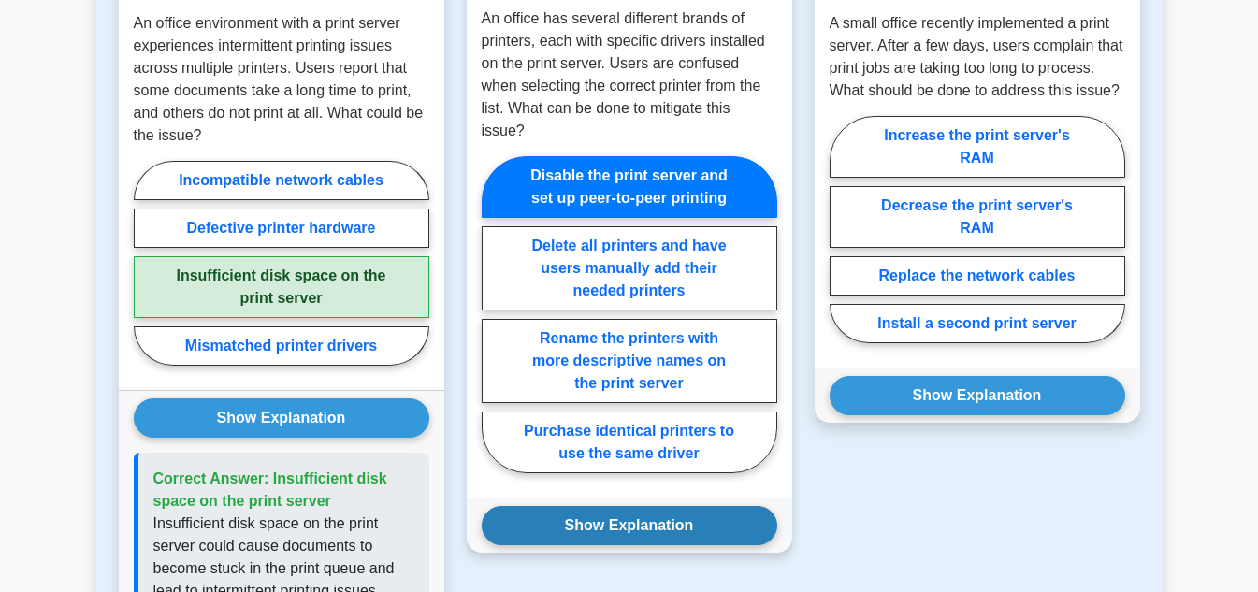
click at [672, 527] on button "Show Explanation" at bounding box center [630, 525] width 296 height 39
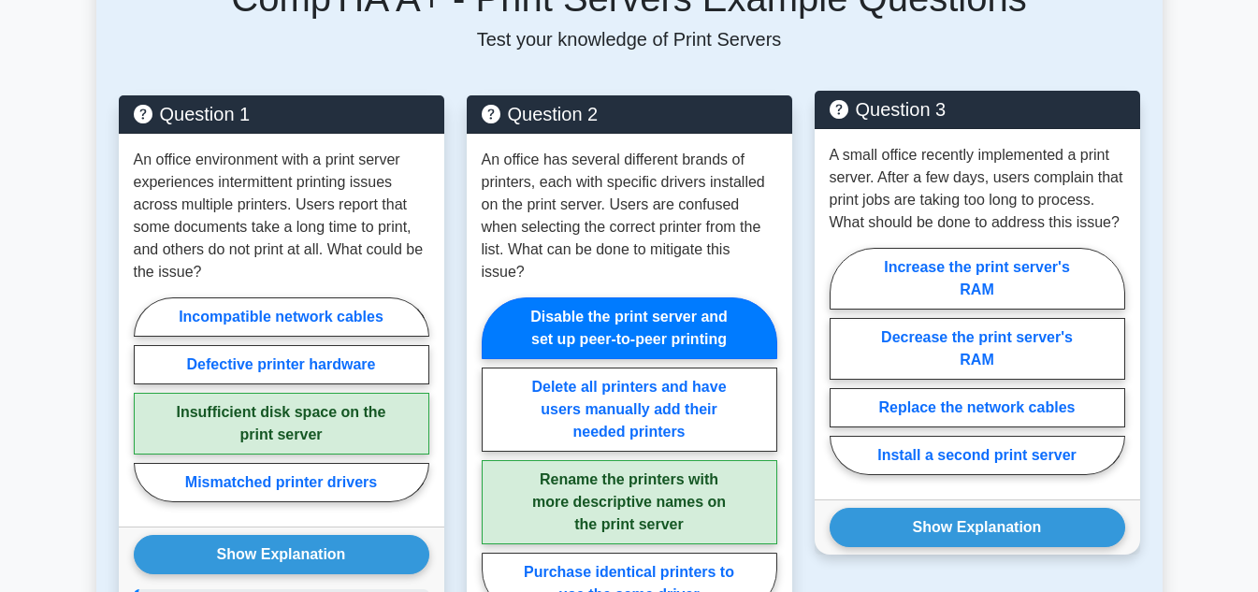
scroll to position [1683, 0]
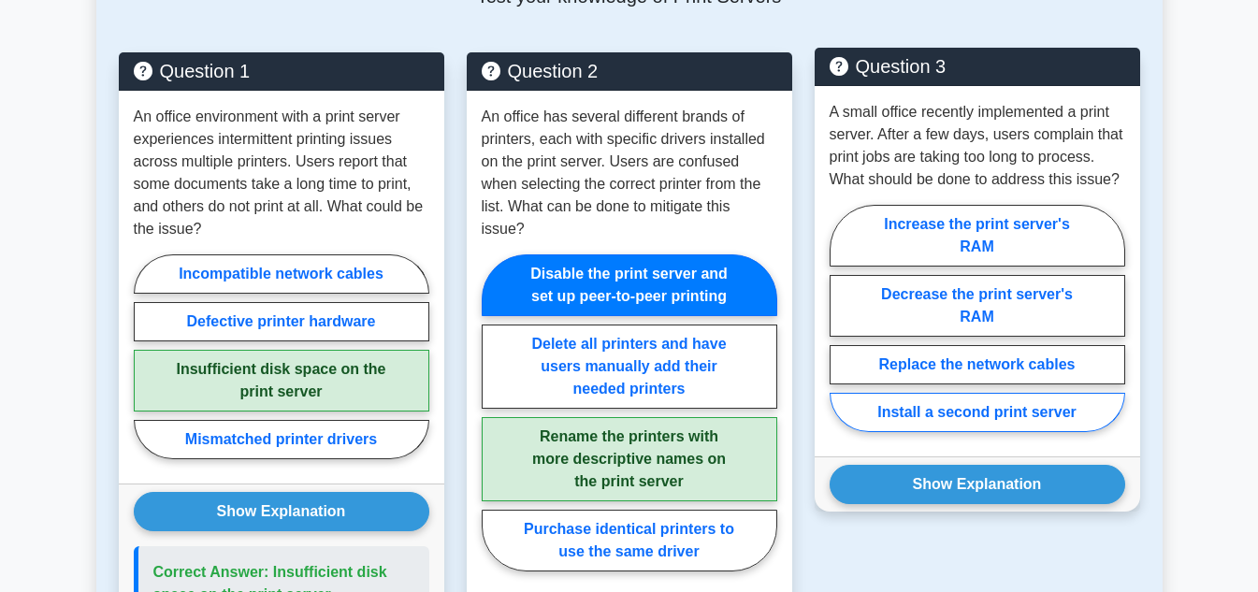
click at [986, 432] on label "Install a second print server" at bounding box center [978, 412] width 296 height 39
click at [842, 330] on input "Install a second print server" at bounding box center [836, 324] width 12 height 12
radio input "true"
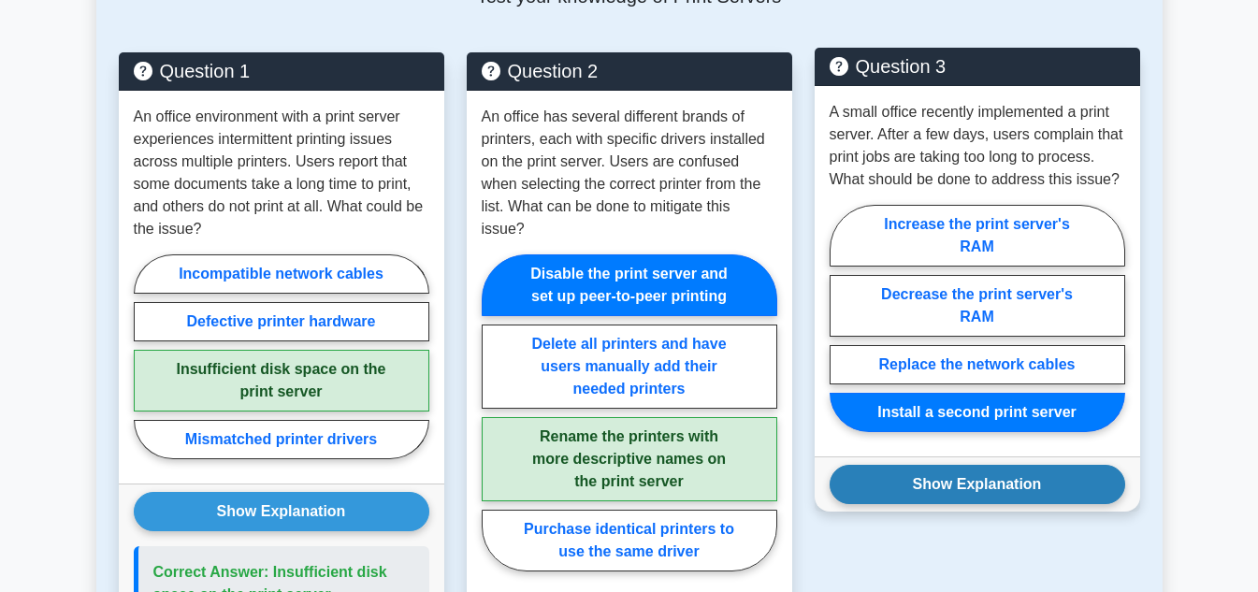
click at [986, 504] on button "Show Explanation" at bounding box center [978, 484] width 296 height 39
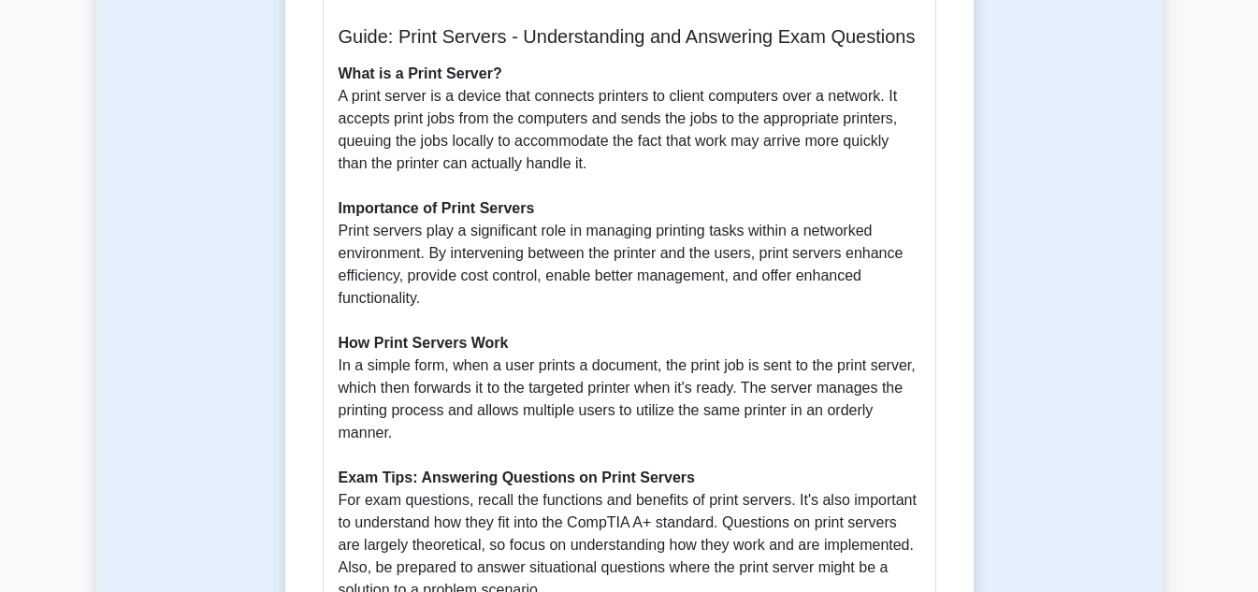
scroll to position [561, 0]
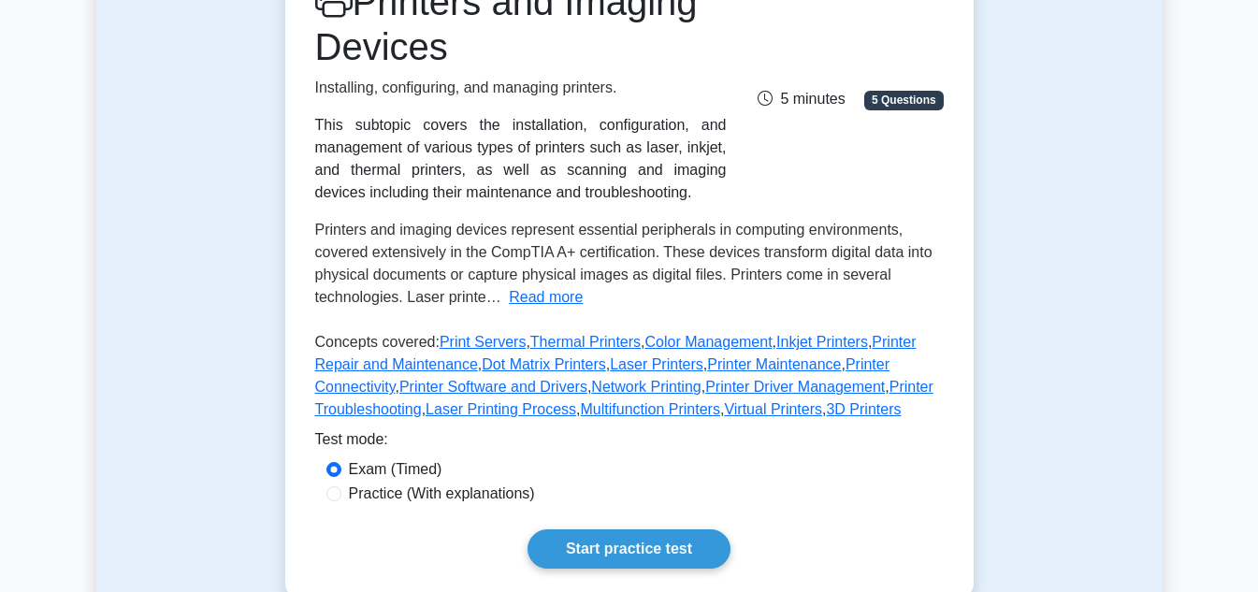
scroll to position [281, 0]
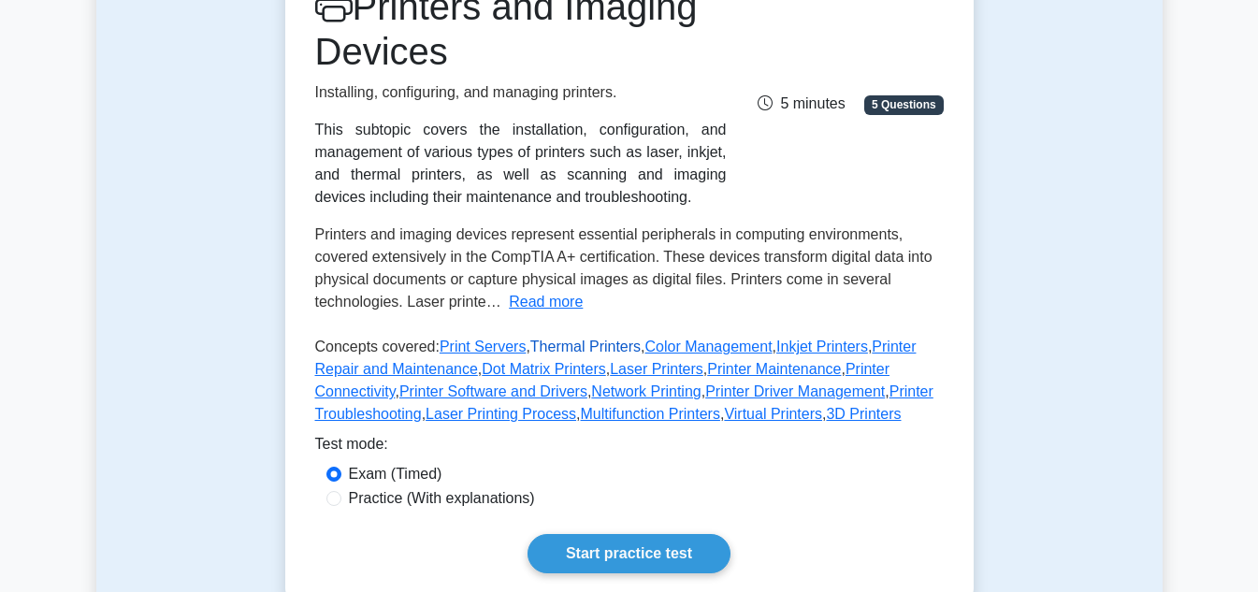
click at [561, 348] on link "Thermal Printers" at bounding box center [585, 347] width 110 height 16
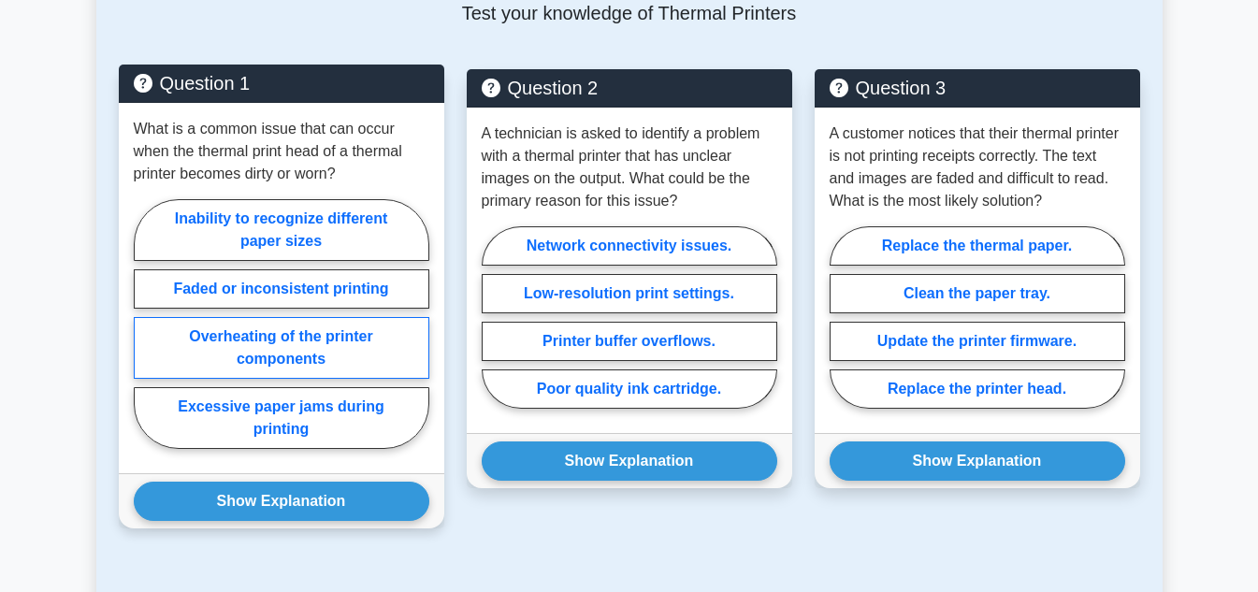
scroll to position [1403, 0]
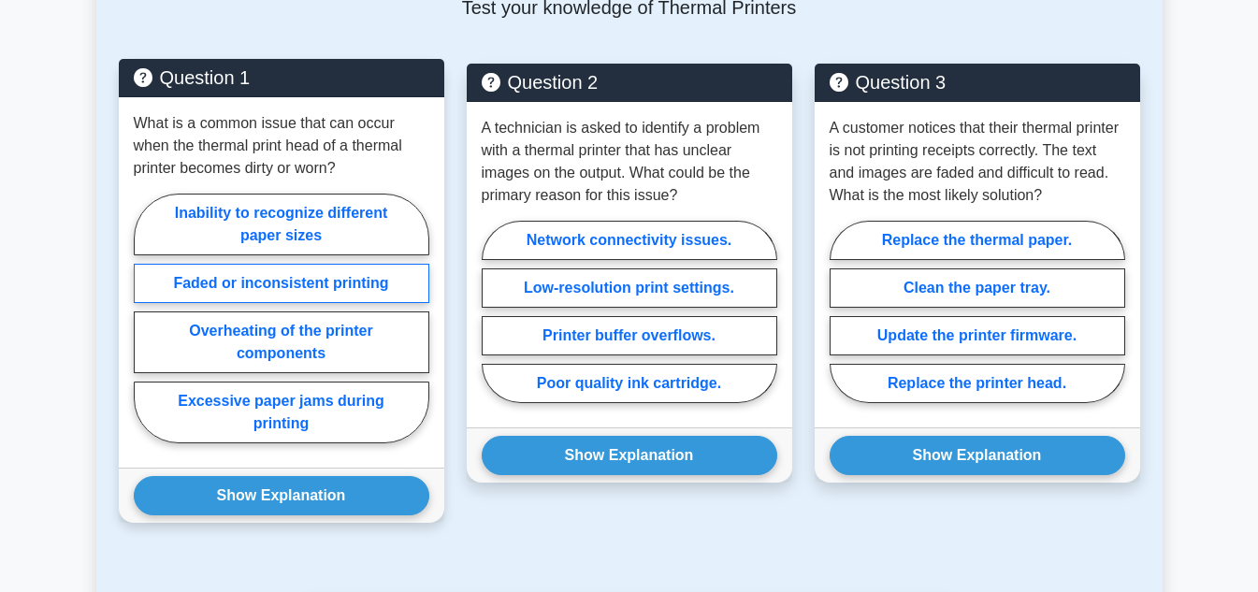
click at [297, 284] on label "Faded or inconsistent printing" at bounding box center [282, 283] width 296 height 39
click at [146, 318] on input "Faded or inconsistent printing" at bounding box center [140, 324] width 12 height 12
radio input "true"
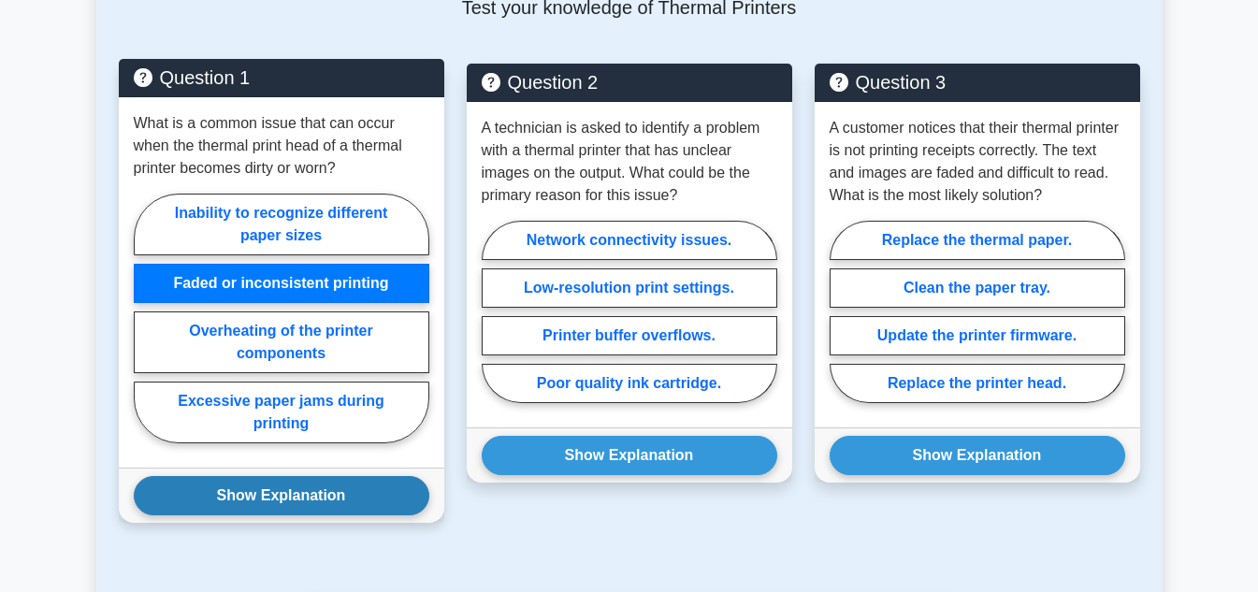
click at [311, 501] on button "Show Explanation" at bounding box center [282, 495] width 296 height 39
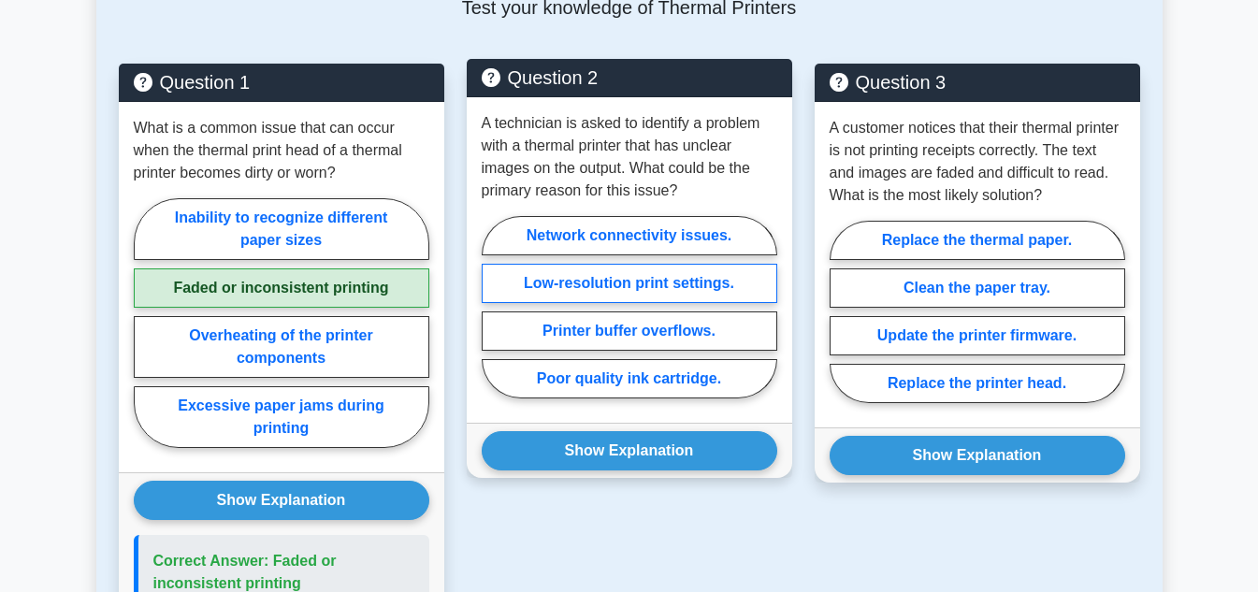
click at [622, 285] on label "Low-resolution print settings." at bounding box center [630, 283] width 296 height 39
click at [494, 307] on input "Low-resolution print settings." at bounding box center [488, 313] width 12 height 12
radio input "true"
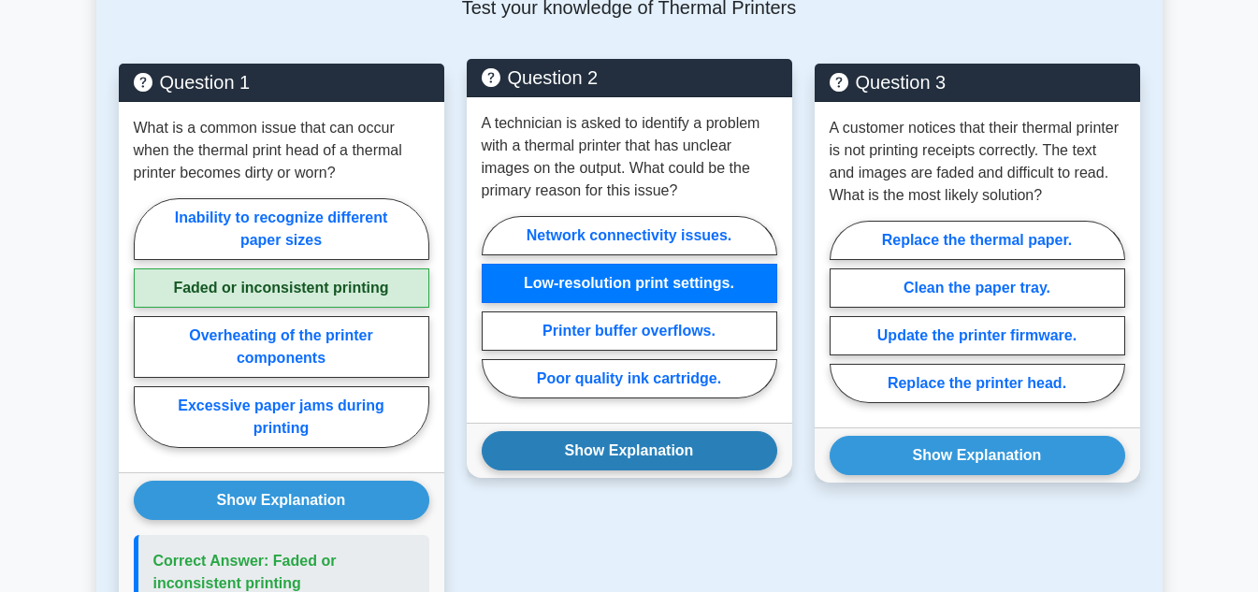
click at [662, 455] on button "Show Explanation" at bounding box center [630, 450] width 296 height 39
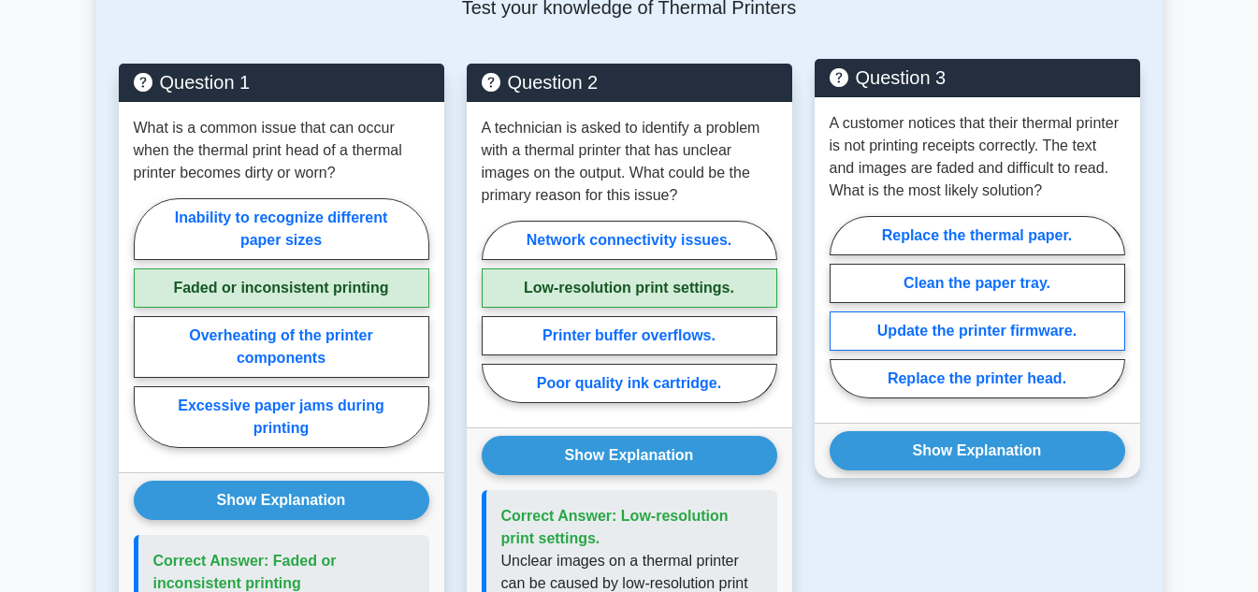
click at [917, 325] on label "Update the printer firmware." at bounding box center [978, 330] width 296 height 39
click at [842, 319] on input "Update the printer firmware." at bounding box center [836, 313] width 12 height 12
radio input "true"
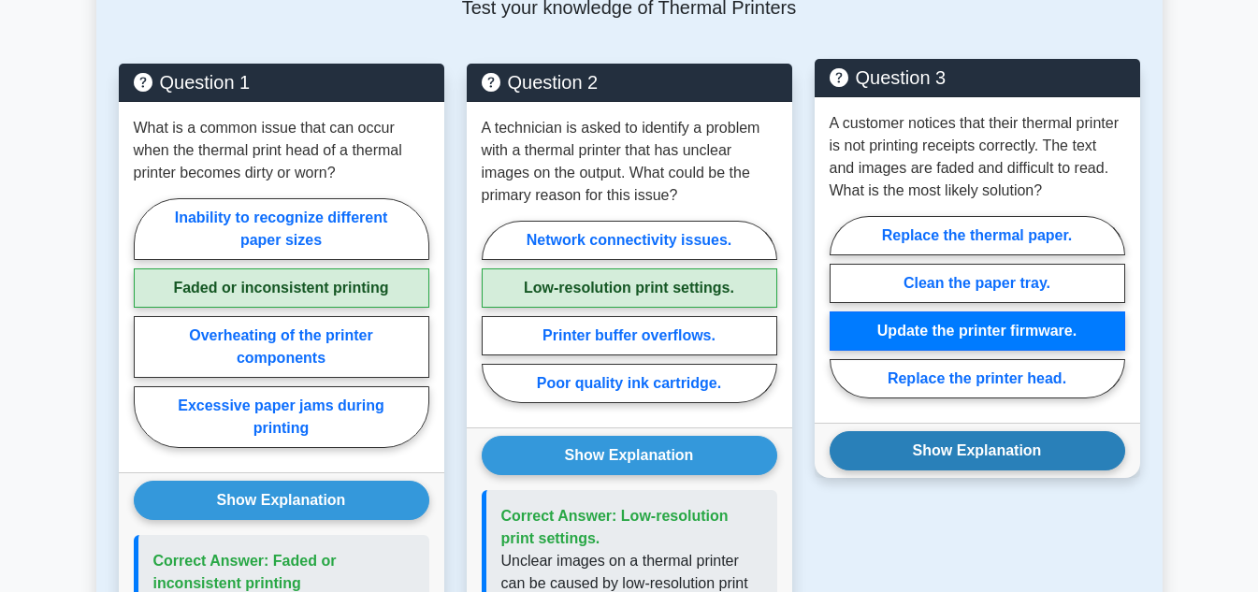
click at [991, 445] on button "Show Explanation" at bounding box center [978, 450] width 296 height 39
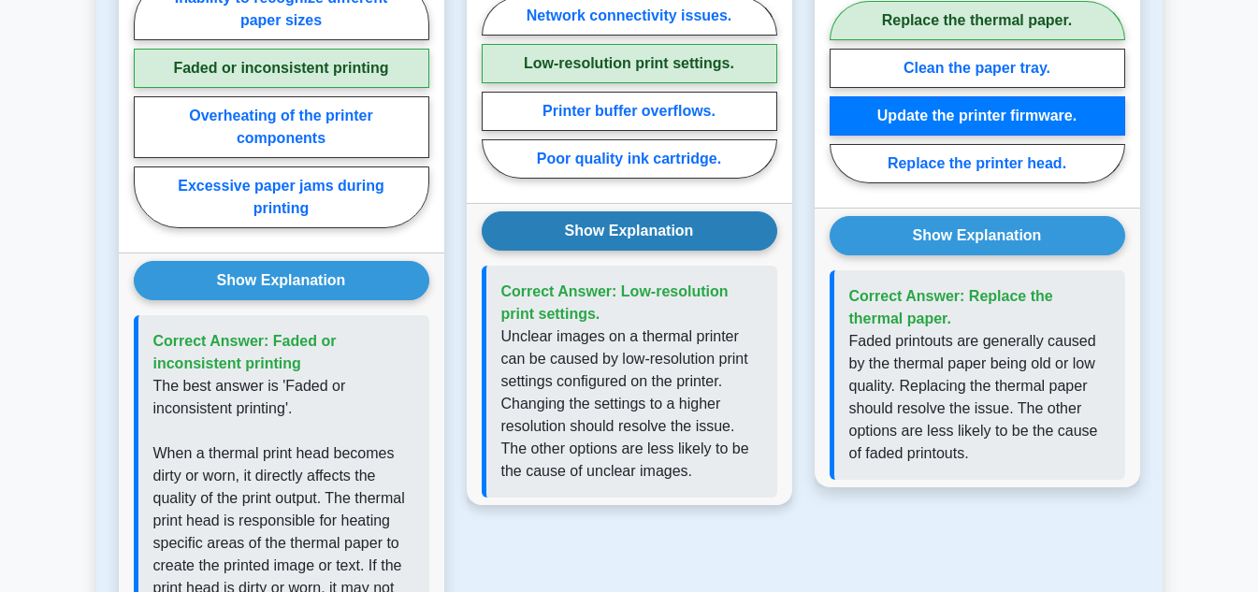
scroll to position [1590, 0]
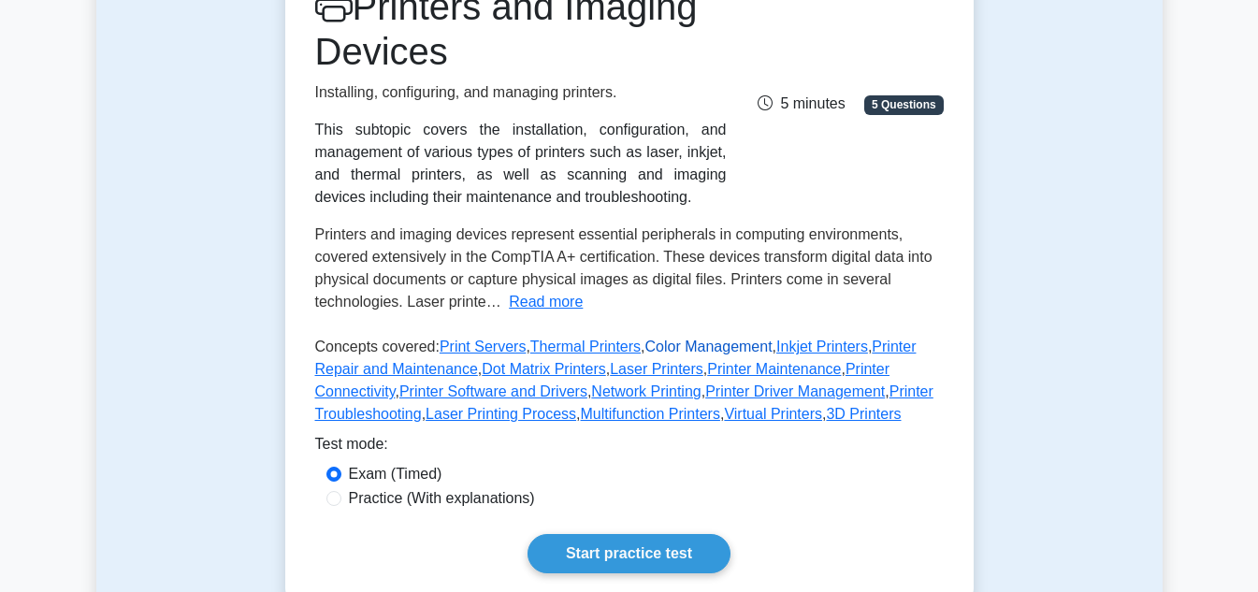
drag, startPoint x: 0, startPoint y: 0, endPoint x: 711, endPoint y: 341, distance: 788.5
click at [711, 341] on link "Color Management" at bounding box center [708, 347] width 127 height 16
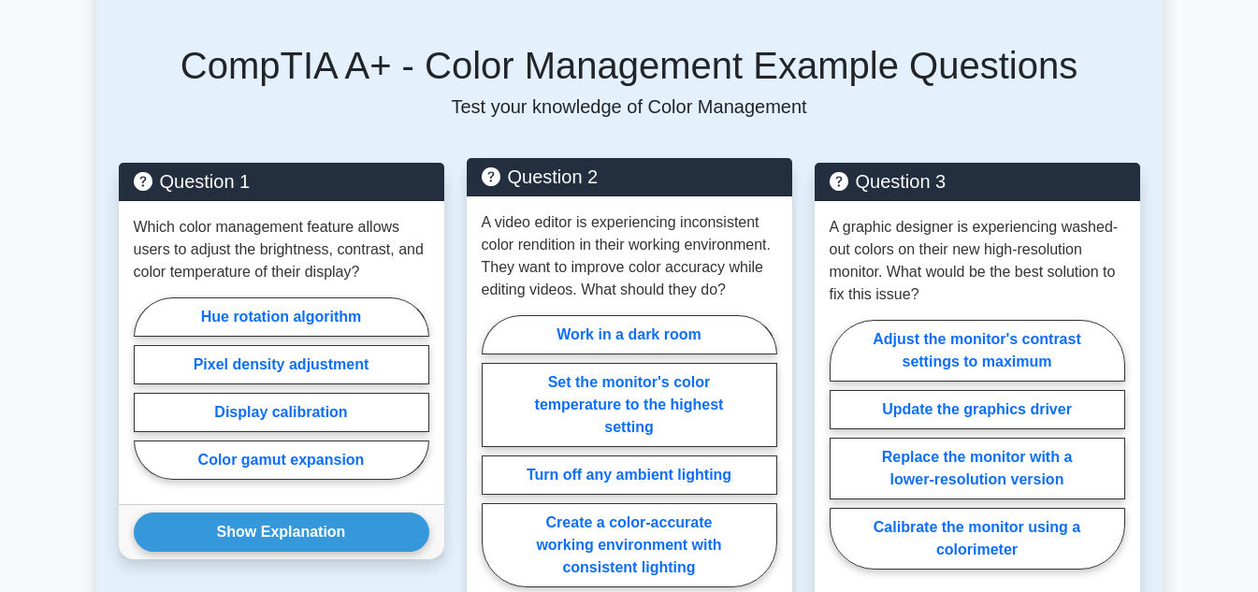
scroll to position [1496, 0]
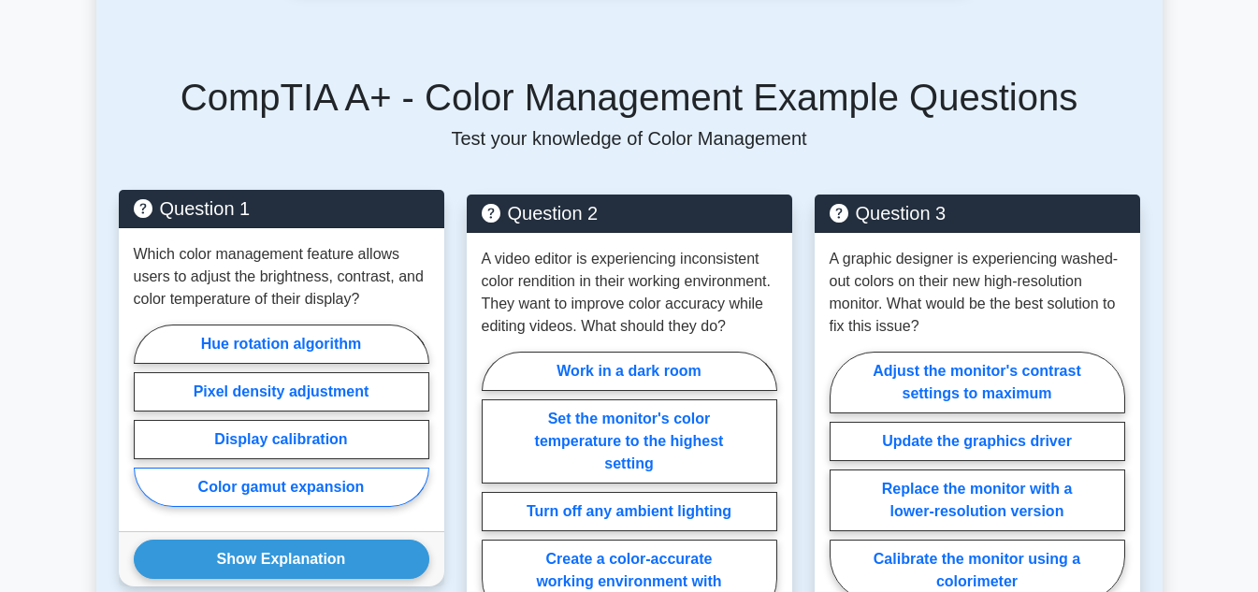
click at [259, 468] on label "Color gamut expansion" at bounding box center [282, 487] width 296 height 39
click at [146, 427] on input "Color gamut expansion" at bounding box center [140, 421] width 12 height 12
radio input "true"
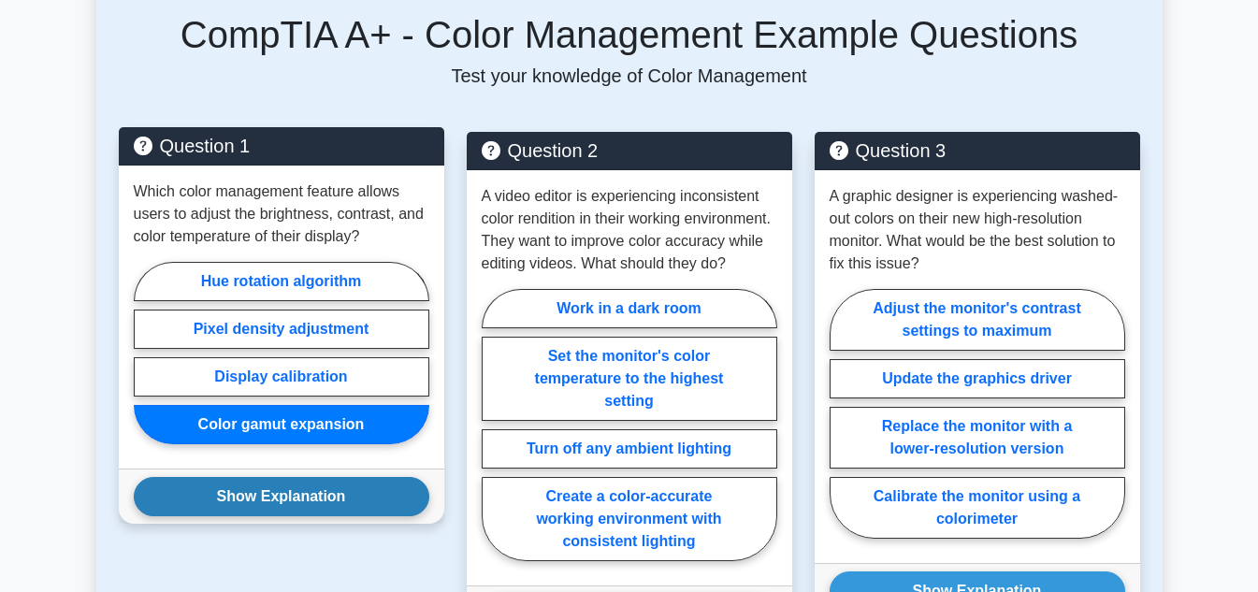
scroll to position [1590, 0]
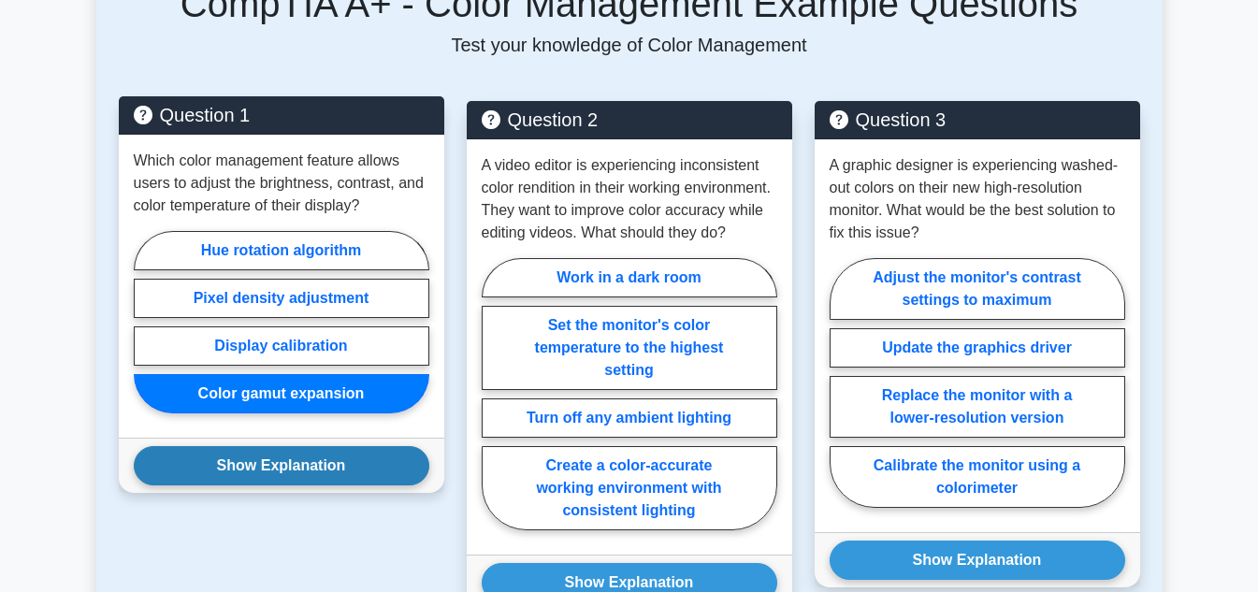
click at [279, 450] on button "Show Explanation" at bounding box center [282, 465] width 296 height 39
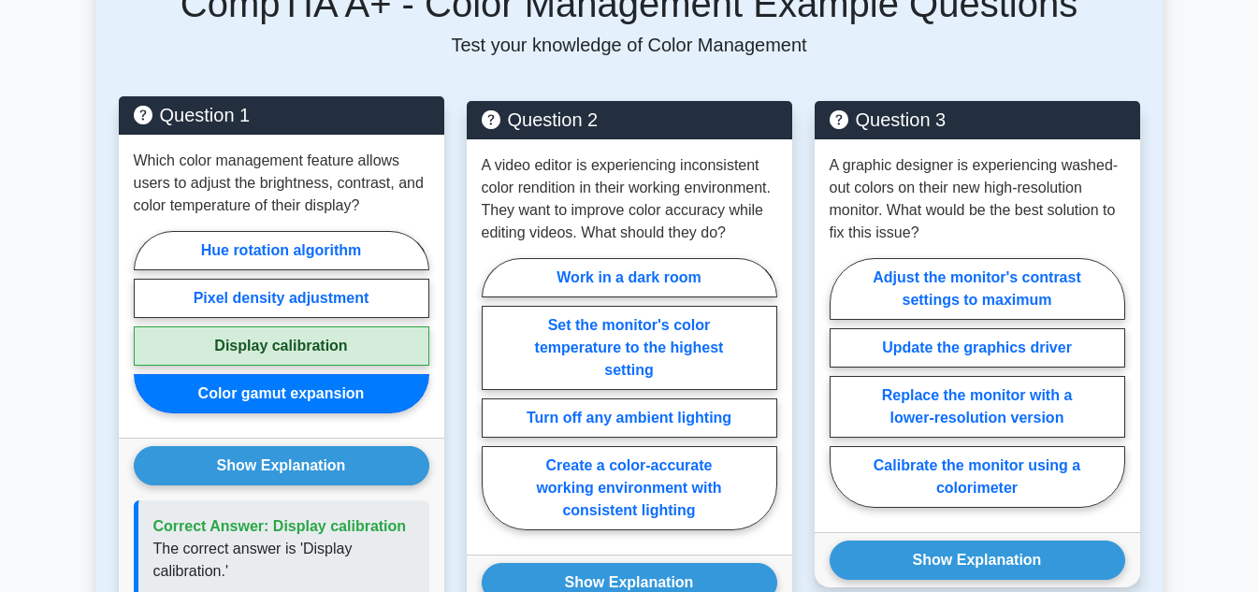
click at [345, 328] on label "Display calibration" at bounding box center [282, 345] width 296 height 39
click at [146, 328] on input "Display calibration" at bounding box center [140, 328] width 12 height 12
radio input "true"
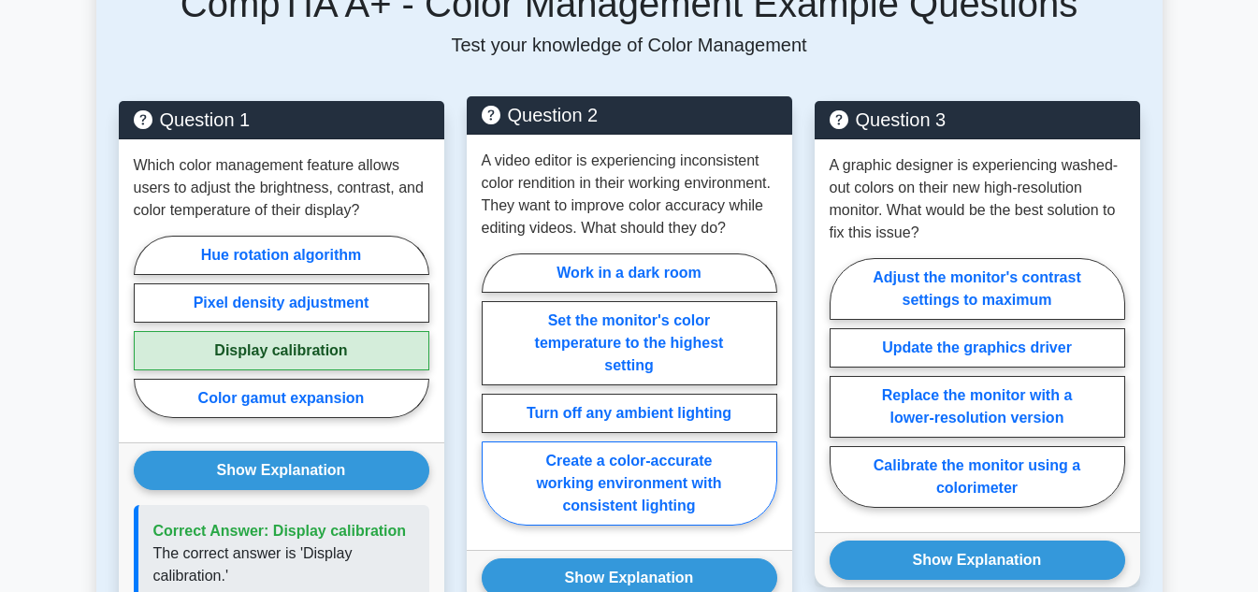
click at [633, 474] on label "Create a color-accurate working environment with consistent lighting" at bounding box center [630, 483] width 296 height 84
click at [494, 401] on input "Create a color-accurate working environment with consistent lighting" at bounding box center [488, 395] width 12 height 12
radio input "true"
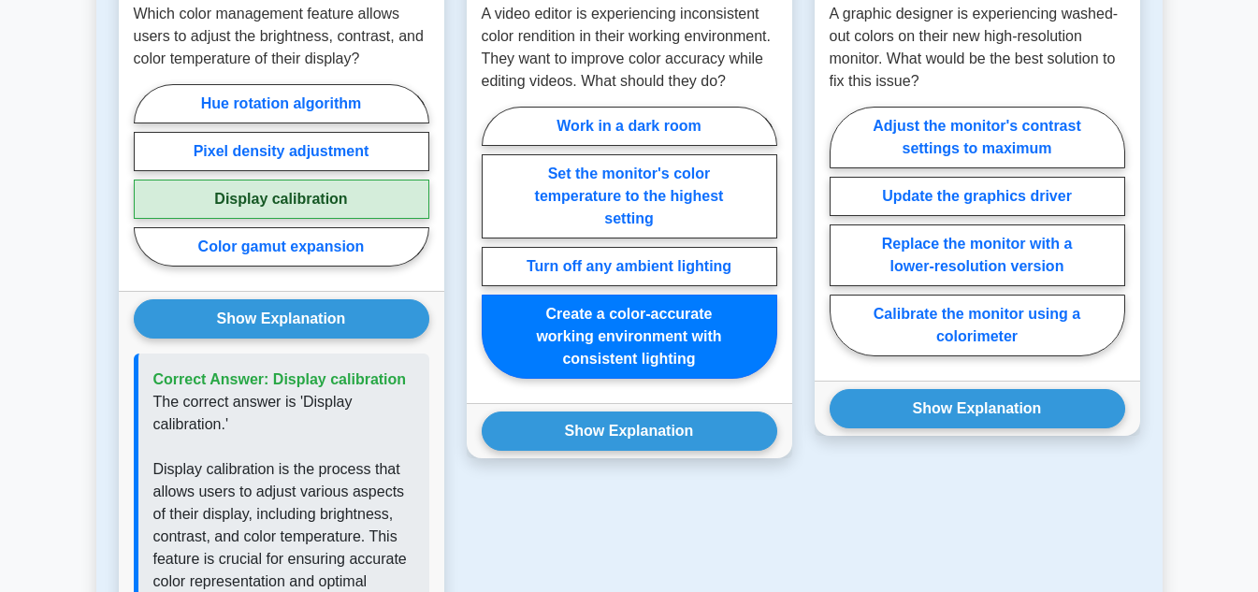
scroll to position [1777, 0]
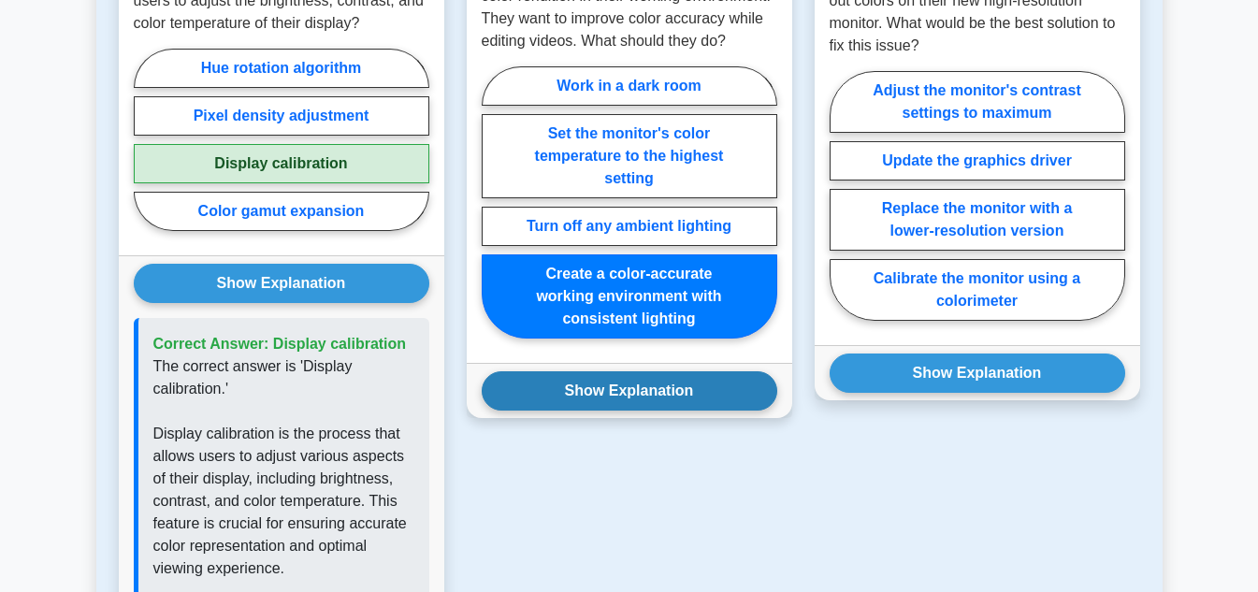
click at [629, 378] on button "Show Explanation" at bounding box center [630, 390] width 296 height 39
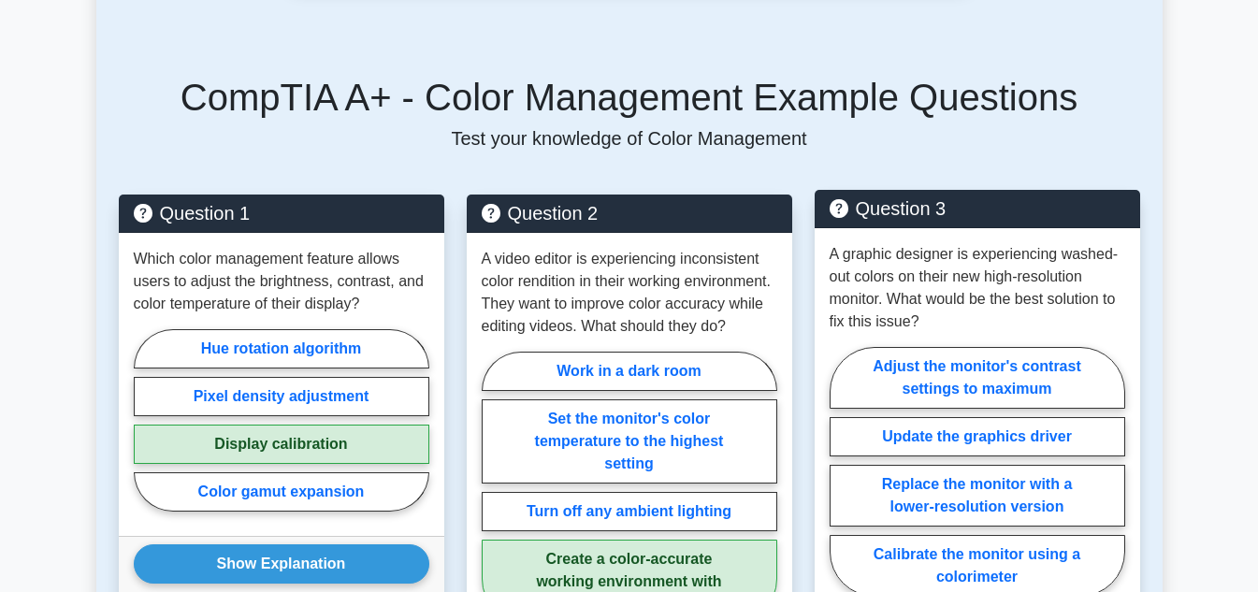
scroll to position [1590, 0]
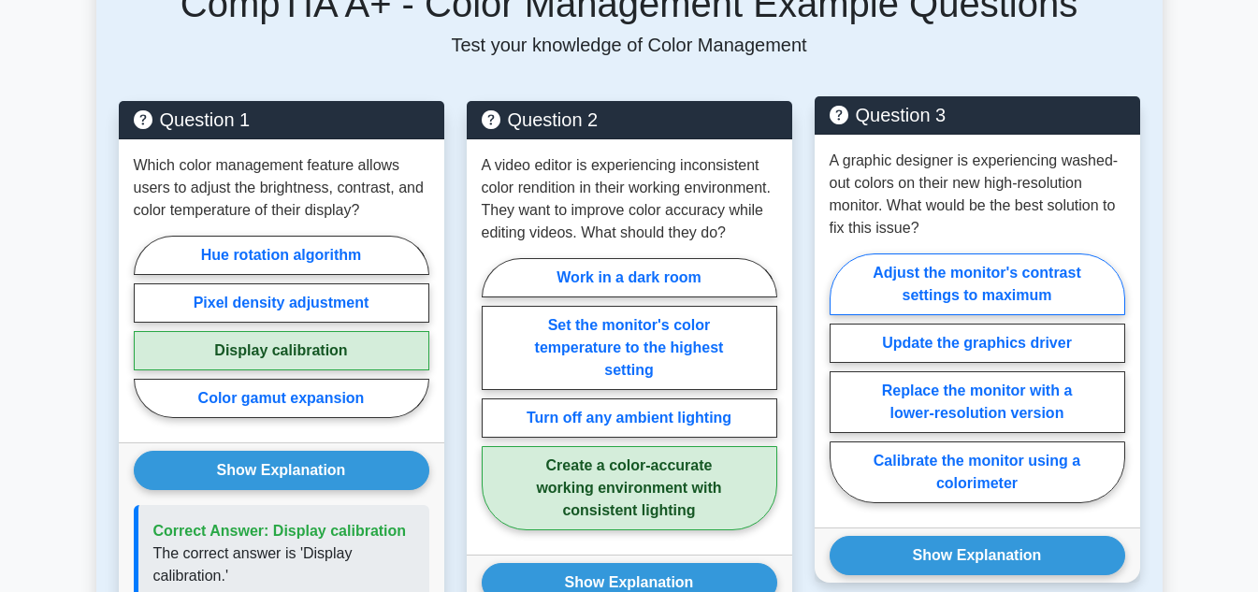
click at [1057, 253] on label "Adjust the monitor's contrast settings to maximum" at bounding box center [978, 284] width 296 height 62
click at [842, 378] on input "Adjust the monitor's contrast settings to maximum" at bounding box center [836, 384] width 12 height 12
radio input "true"
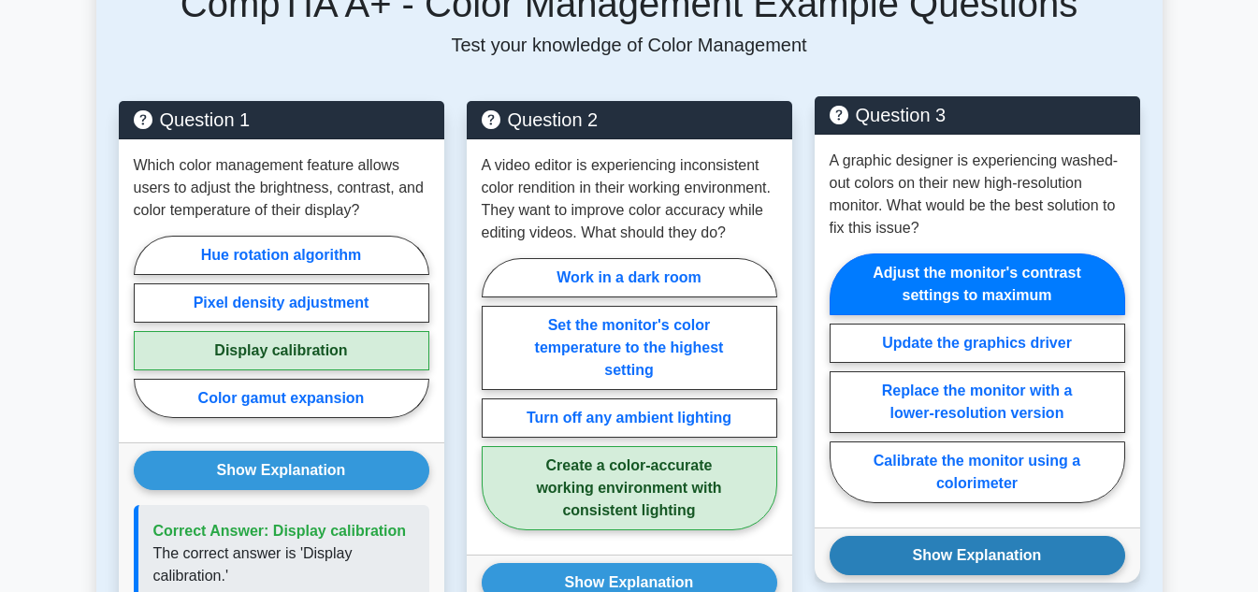
click at [1004, 536] on button "Show Explanation" at bounding box center [978, 555] width 296 height 39
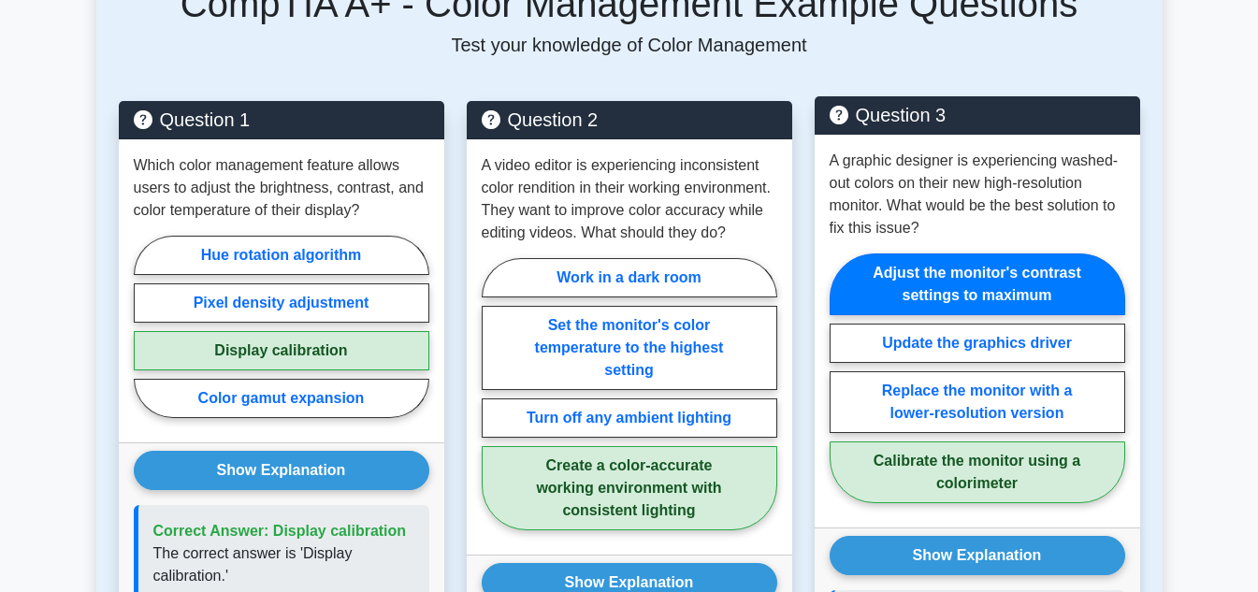
drag, startPoint x: 1027, startPoint y: 431, endPoint x: 1019, endPoint y: 446, distance: 17.2
click at [1026, 441] on label "Calibrate the monitor using a colorimeter" at bounding box center [978, 472] width 296 height 62
click at [842, 390] on input "Calibrate the monitor using a colorimeter" at bounding box center [836, 384] width 12 height 12
radio input "true"
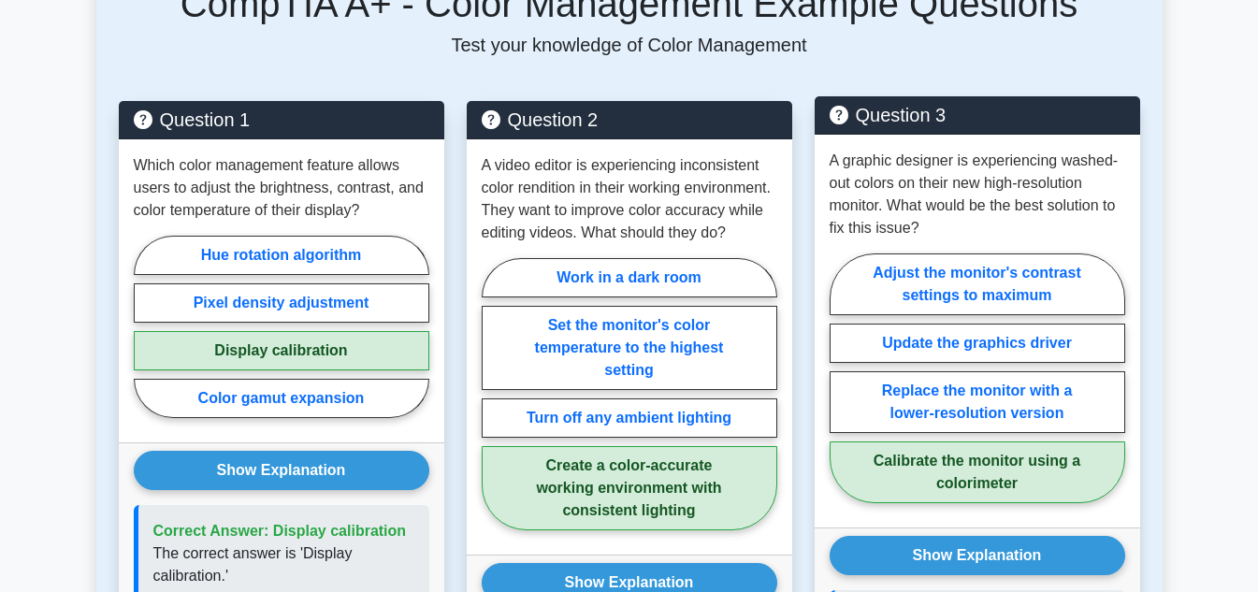
click at [1018, 450] on label "Calibrate the monitor using a colorimeter" at bounding box center [978, 472] width 296 height 62
click at [842, 390] on input "Calibrate the monitor using a colorimeter" at bounding box center [836, 384] width 12 height 12
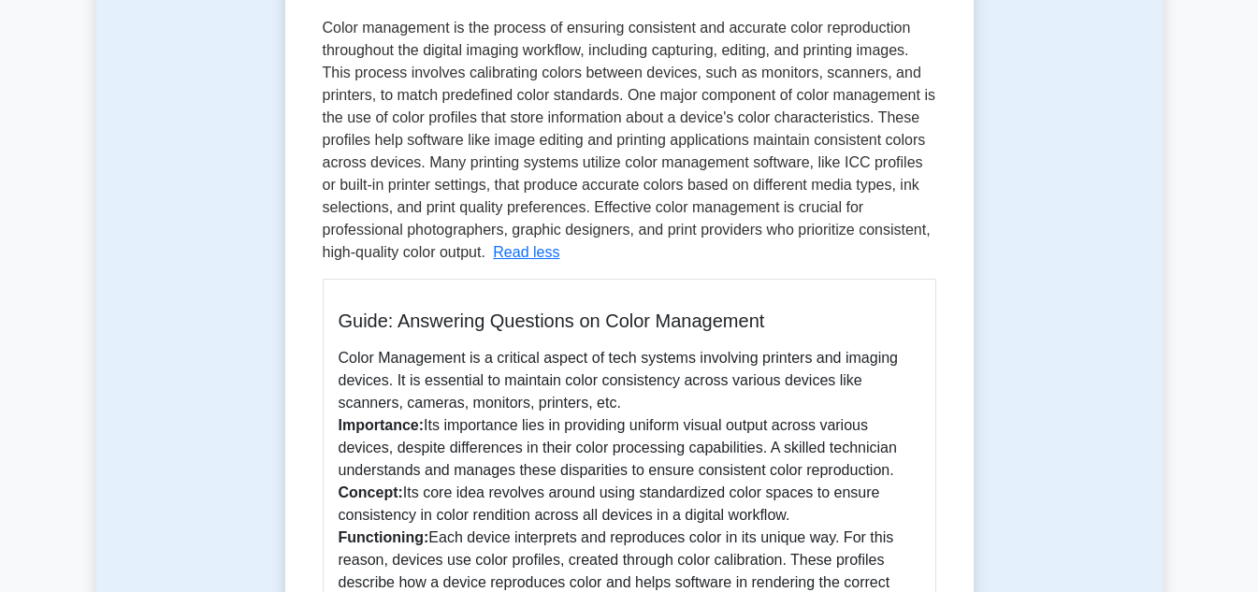
scroll to position [0, 0]
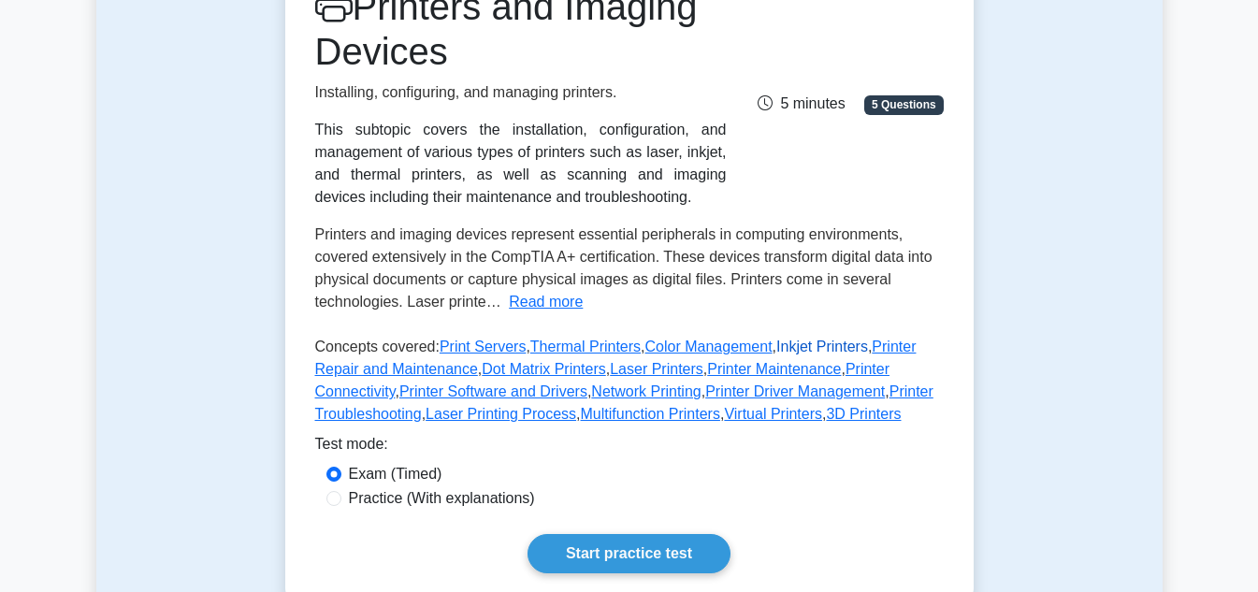
click at [822, 353] on link "Inkjet Printers" at bounding box center [822, 347] width 92 height 16
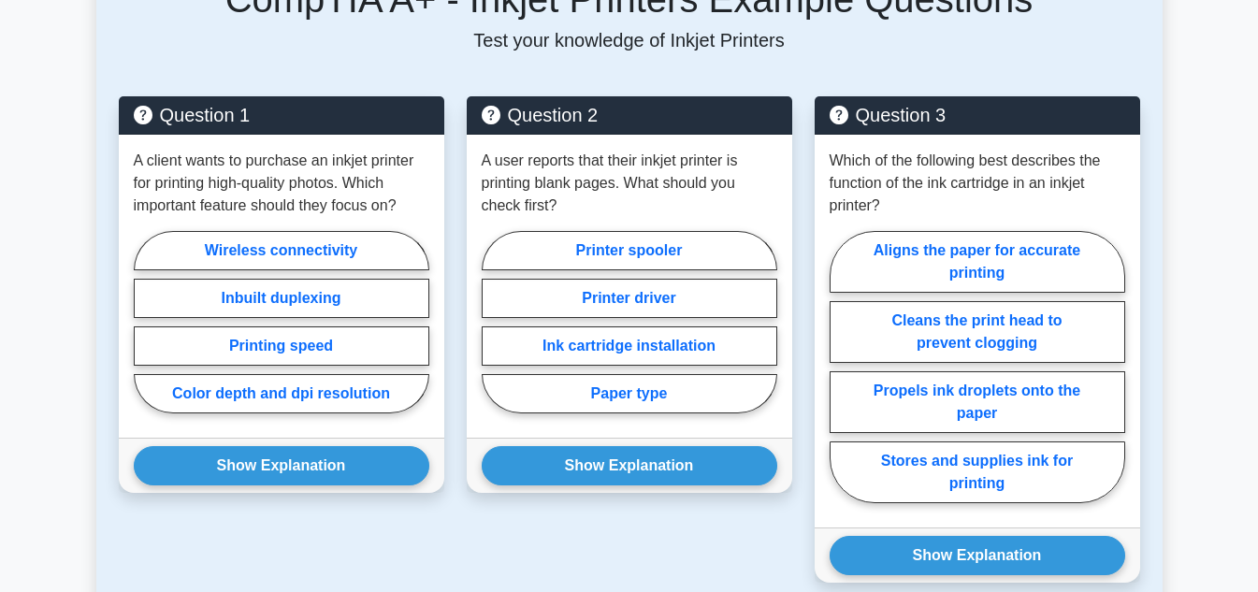
scroll to position [1403, 0]
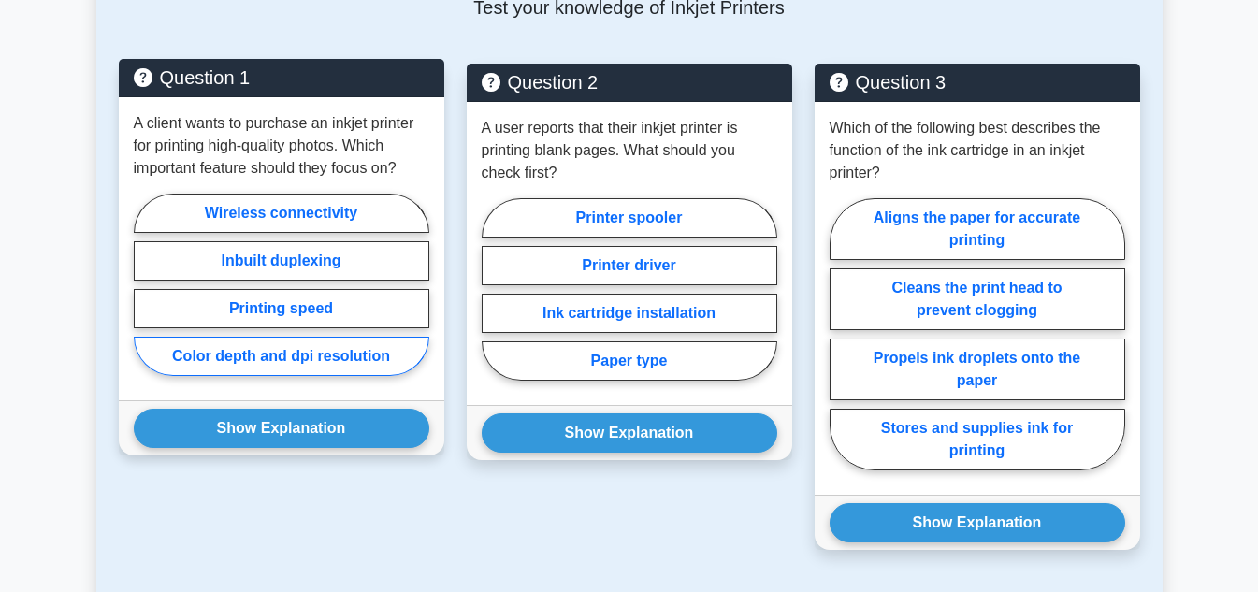
click at [322, 360] on label "Color depth and dpi resolution" at bounding box center [282, 356] width 296 height 39
click at [146, 296] on input "Color depth and dpi resolution" at bounding box center [140, 290] width 12 height 12
radio input "true"
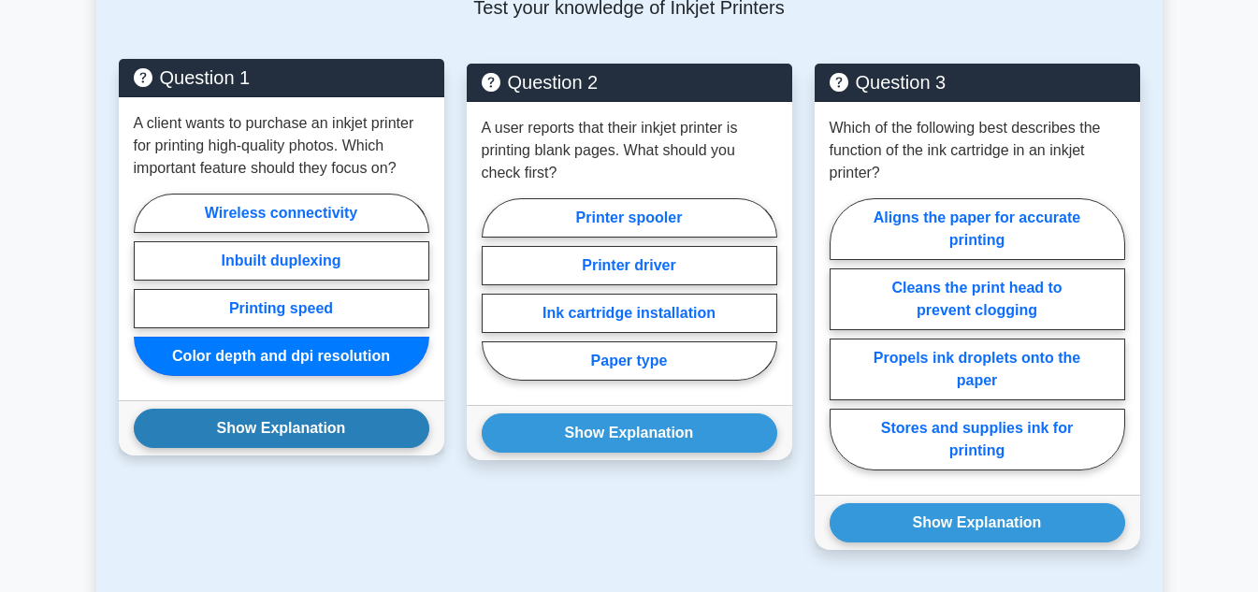
click at [303, 440] on button "Show Explanation" at bounding box center [282, 428] width 296 height 39
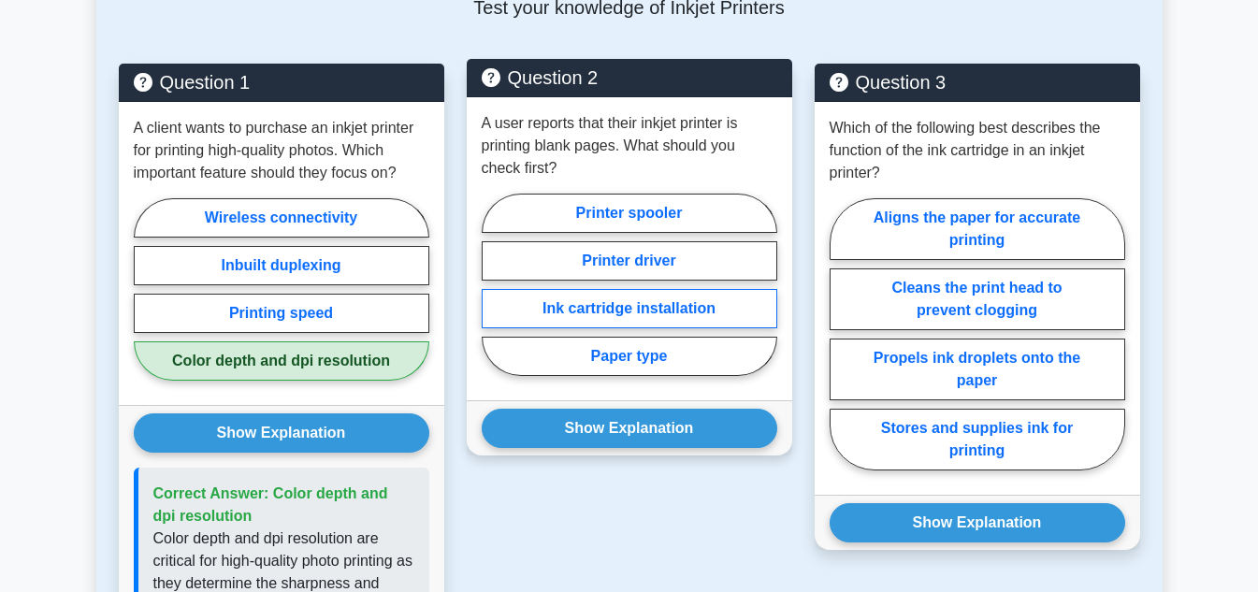
click at [635, 296] on label "Ink cartridge installation" at bounding box center [630, 308] width 296 height 39
click at [494, 296] on input "Ink cartridge installation" at bounding box center [488, 290] width 12 height 12
radio input "true"
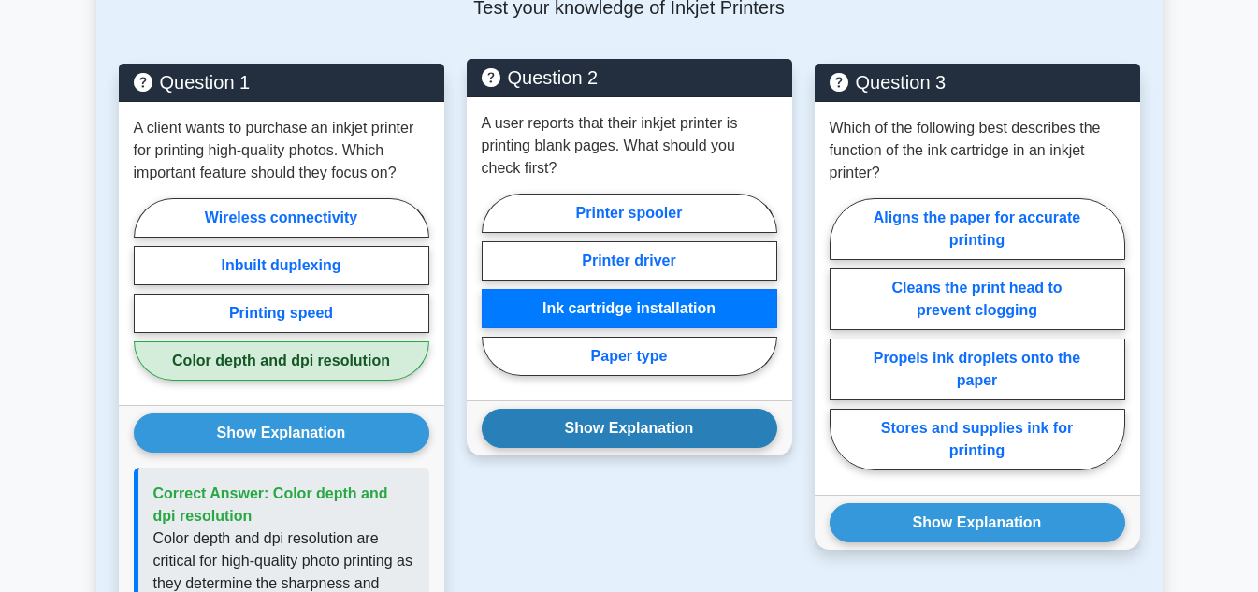
click at [576, 425] on button "Show Explanation" at bounding box center [630, 428] width 296 height 39
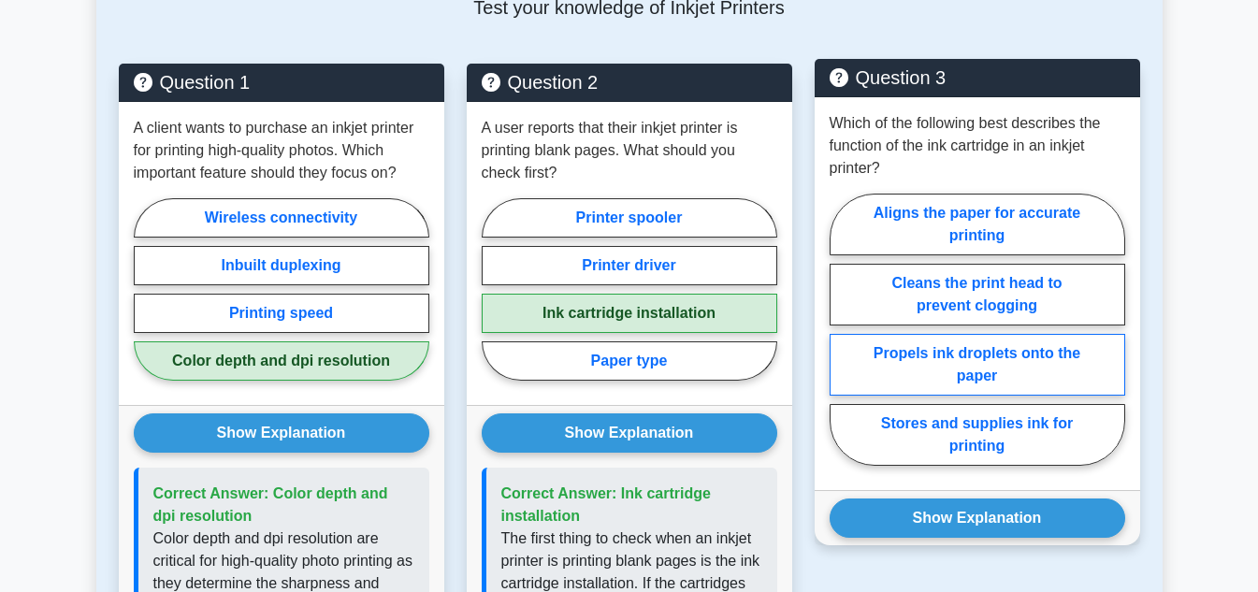
click at [1014, 357] on label "Propels ink droplets onto the paper" at bounding box center [978, 365] width 296 height 62
click at [842, 341] on input "Propels ink droplets onto the paper" at bounding box center [836, 335] width 12 height 12
radio input "true"
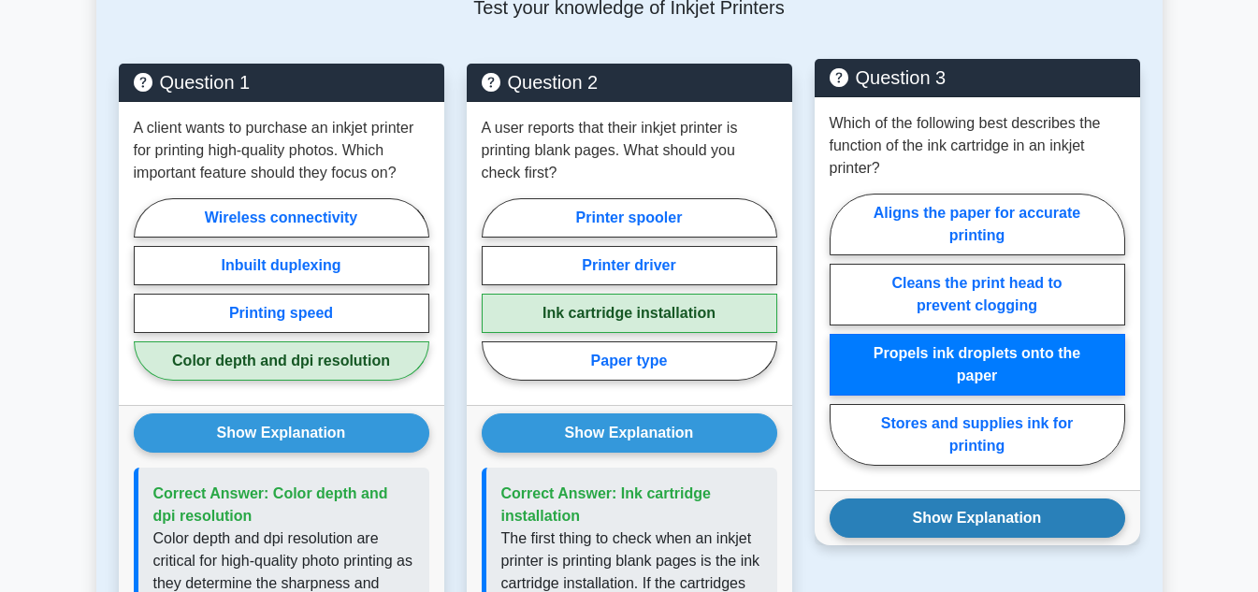
click at [1005, 520] on button "Show Explanation" at bounding box center [978, 517] width 296 height 39
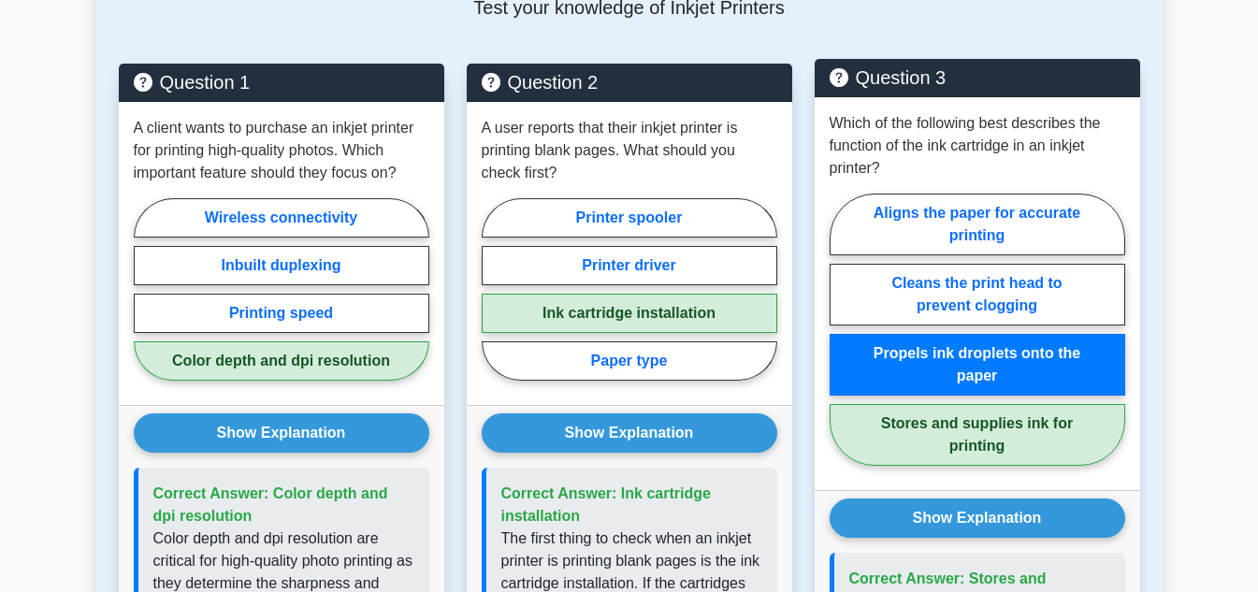
scroll to position [1122, 0]
